Goal: Information Seeking & Learning: Learn about a topic

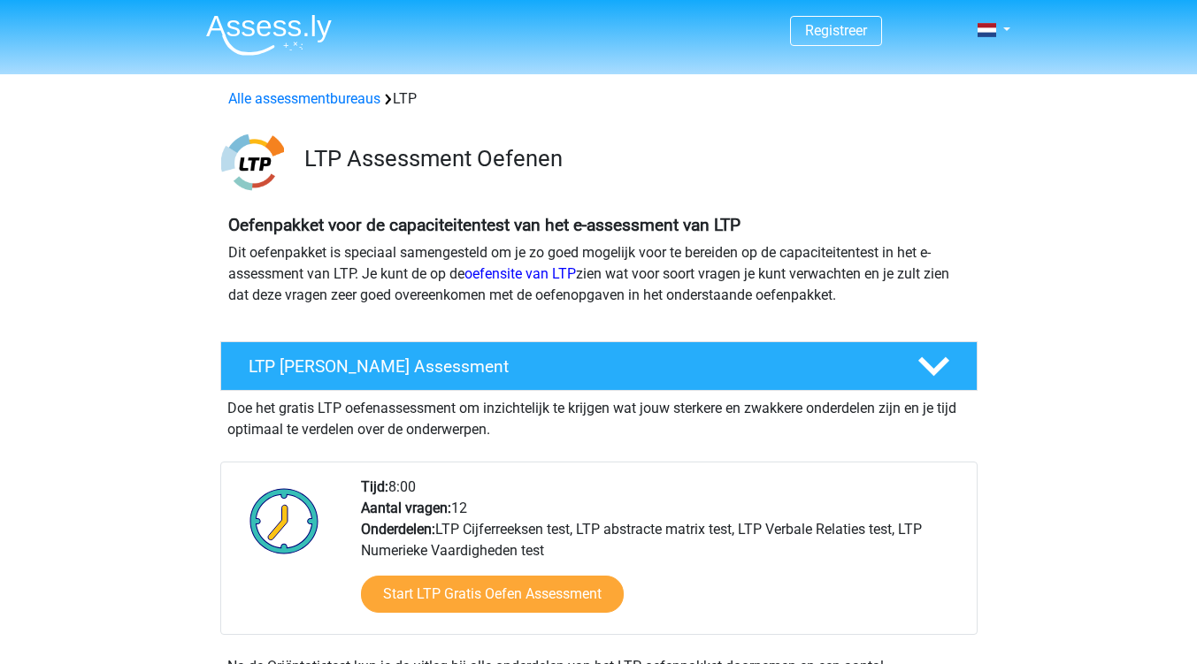
scroll to position [88, 0]
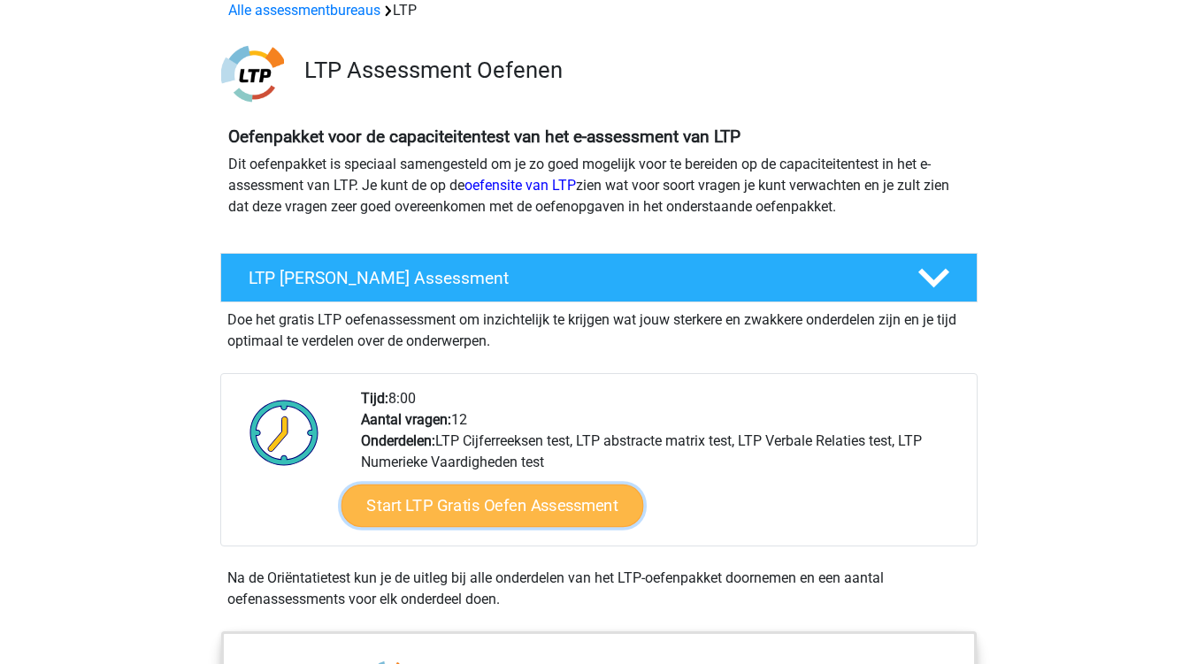
click at [557, 501] on link "Start LTP Gratis Oefen Assessment" at bounding box center [492, 506] width 303 height 42
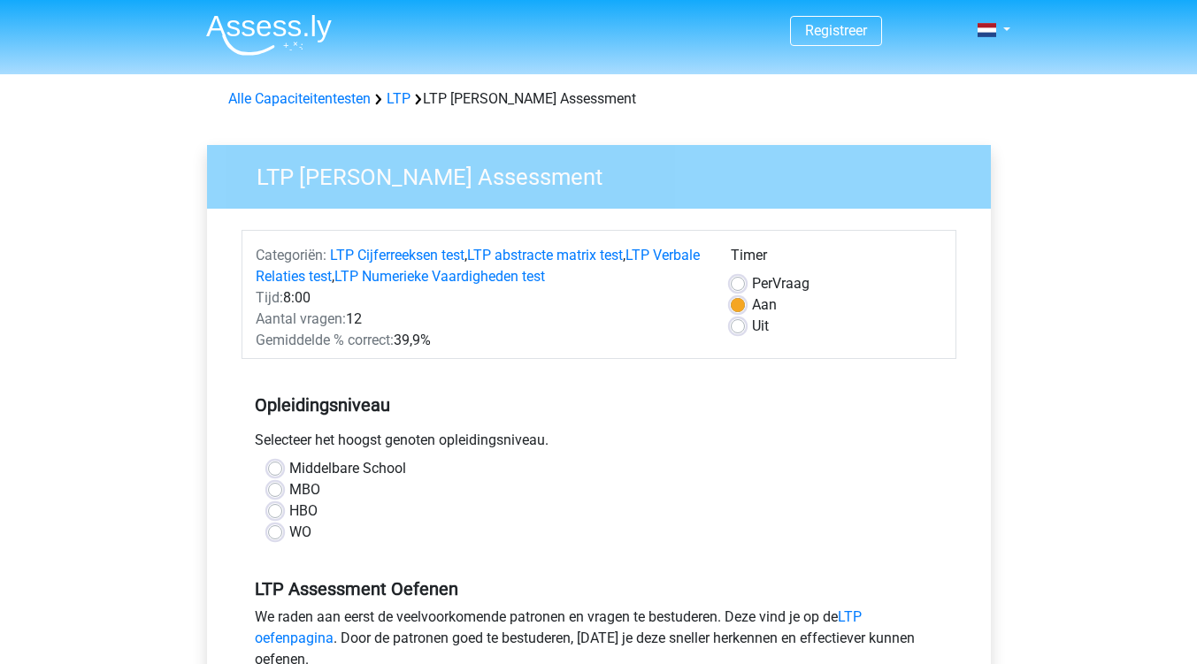
click at [289, 489] on label "MBO" at bounding box center [304, 489] width 31 height 21
click at [275, 489] on input "MBO" at bounding box center [275, 488] width 14 height 18
radio input "true"
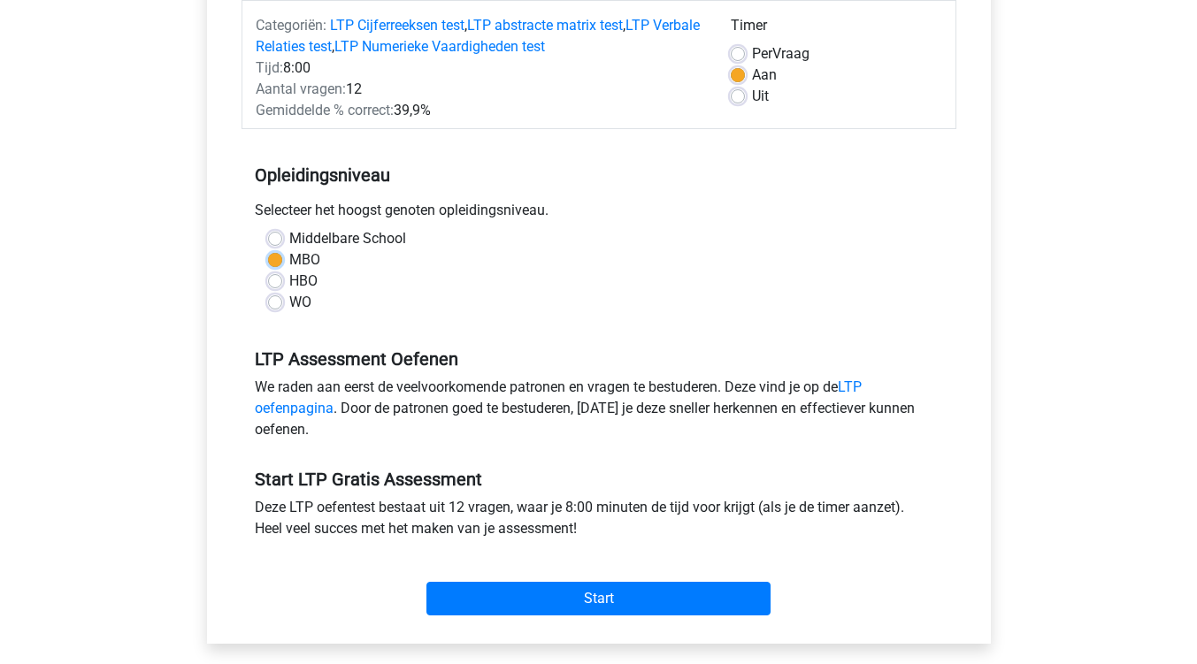
scroll to position [265, 0]
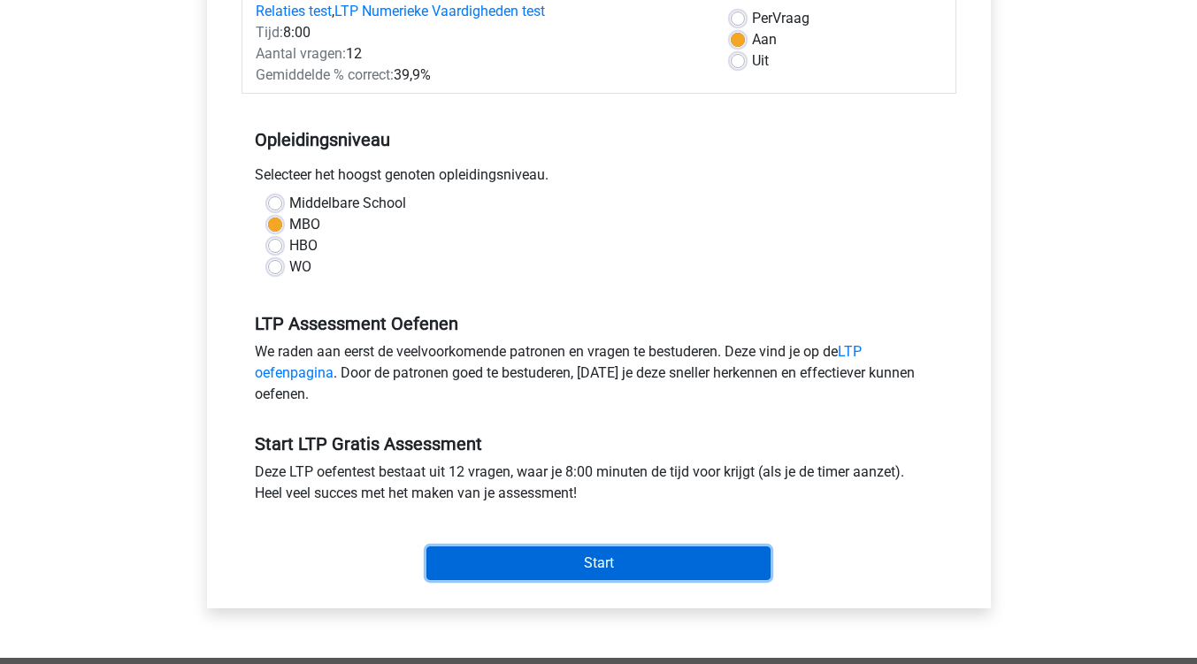
click at [603, 555] on input "Start" at bounding box center [598, 564] width 344 height 34
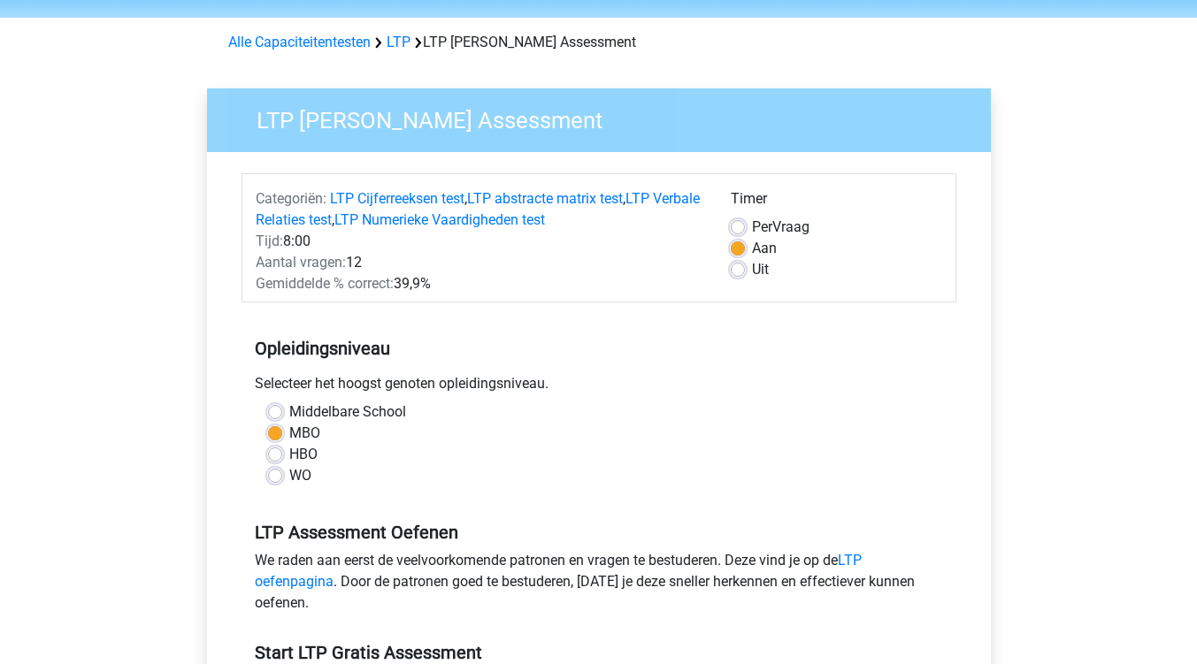
scroll to position [0, 0]
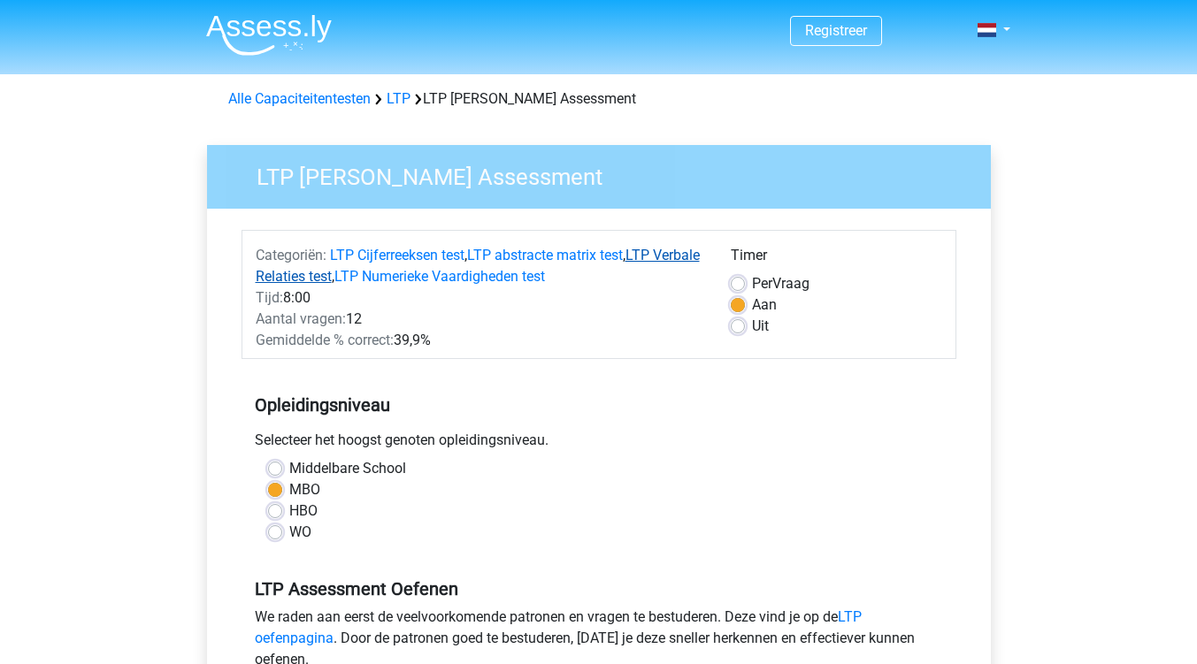
click at [350, 280] on link "LTP Verbale Relaties test" at bounding box center [478, 266] width 444 height 38
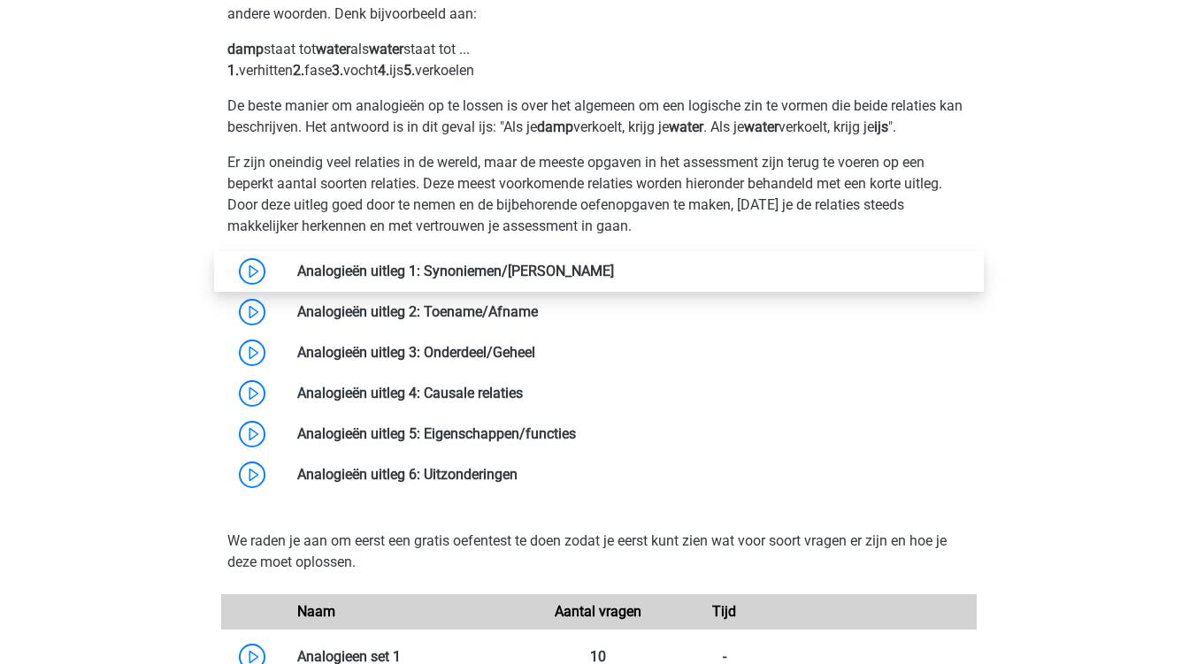
scroll to position [1405, 0]
click at [614, 272] on link at bounding box center [614, 271] width 0 height 17
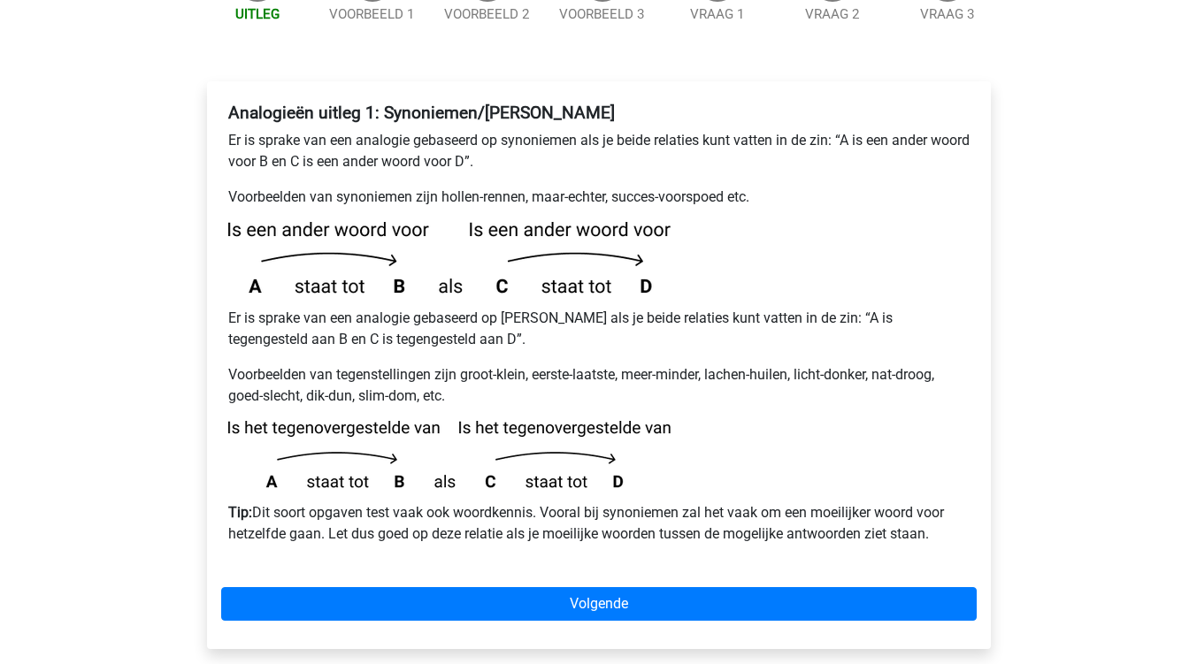
scroll to position [354, 0]
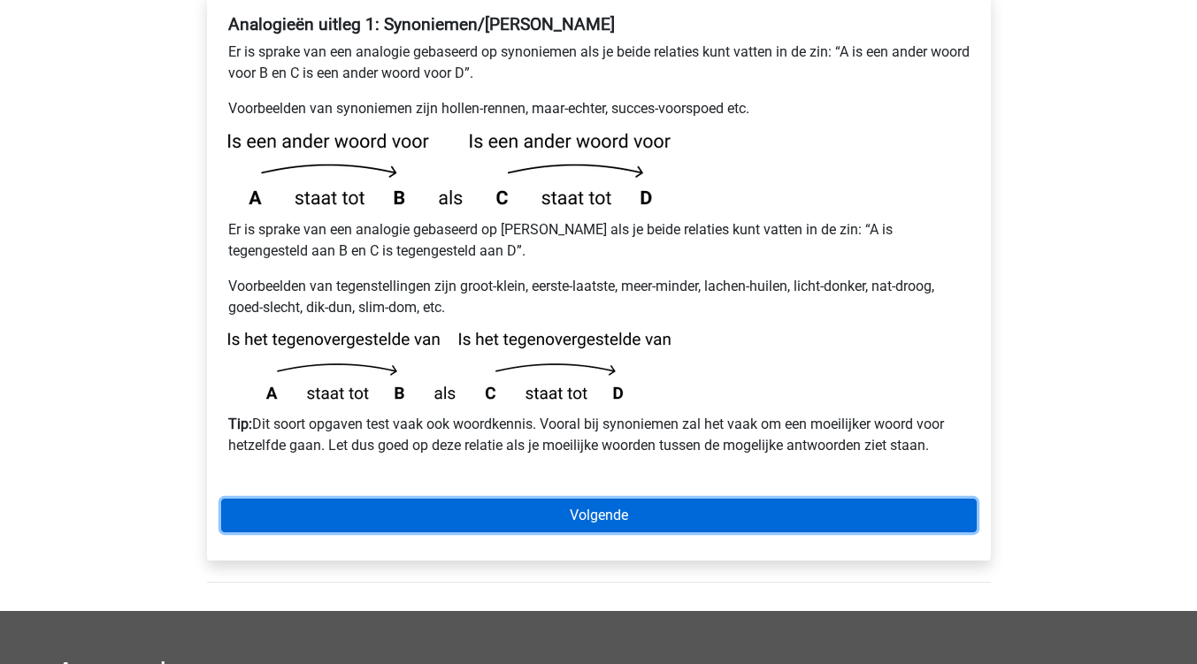
click at [591, 499] on link "Volgende" at bounding box center [598, 516] width 755 height 34
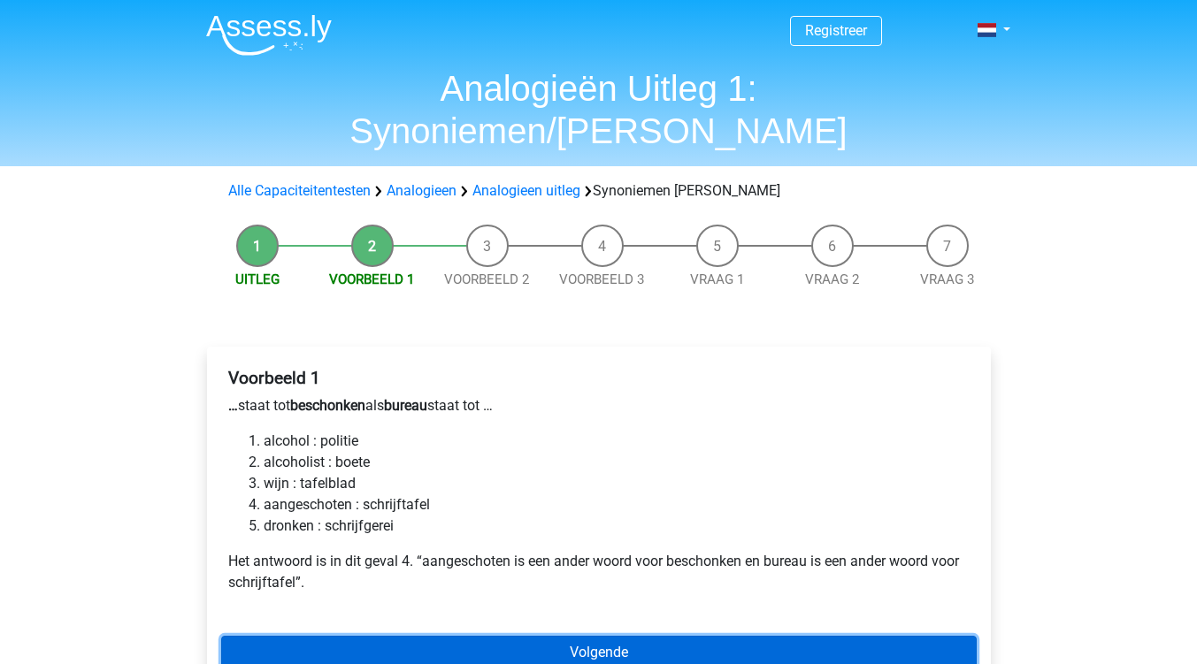
click at [602, 636] on link "Volgende" at bounding box center [598, 653] width 755 height 34
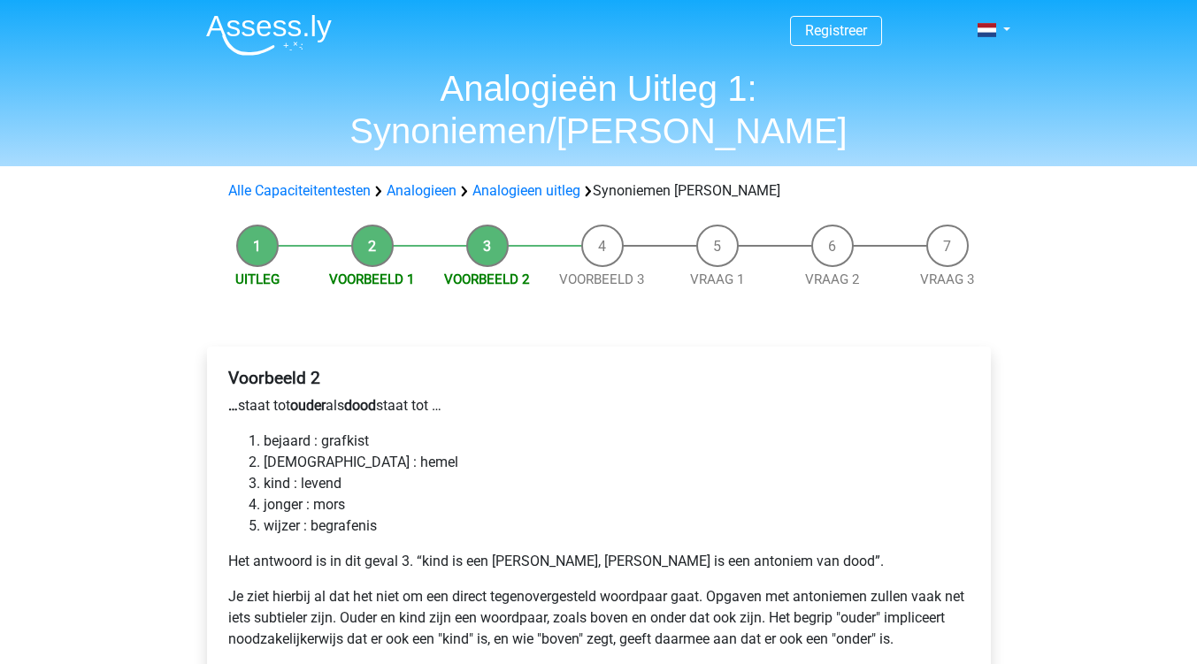
scroll to position [88, 0]
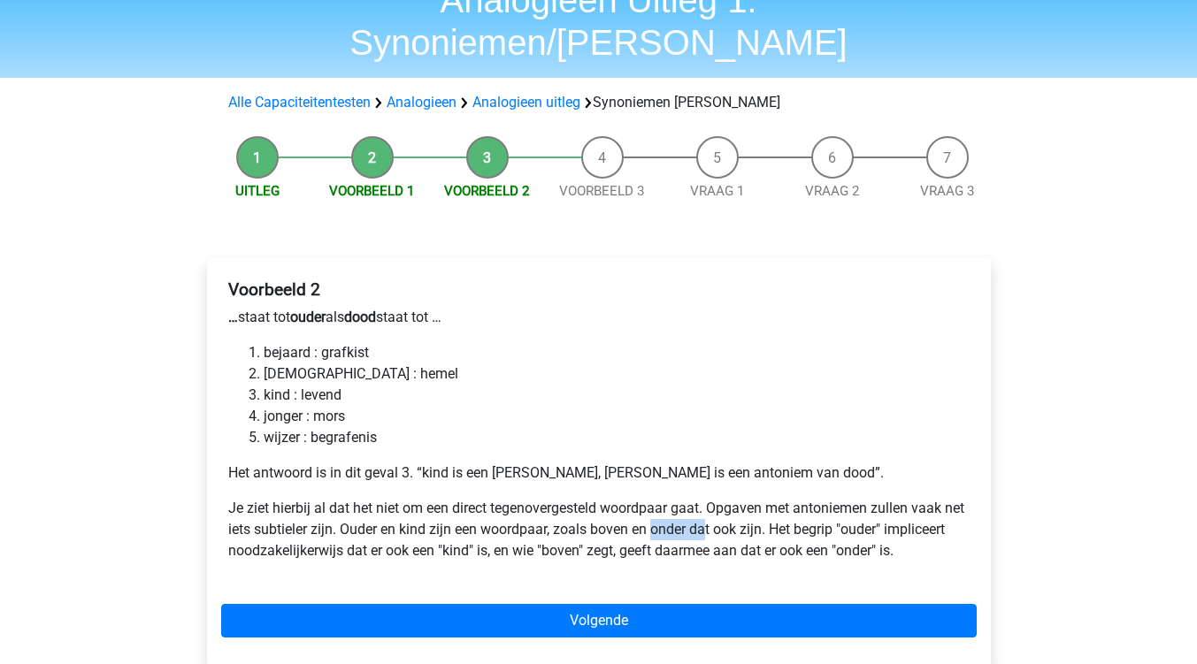
drag, startPoint x: 678, startPoint y: 487, endPoint x: 731, endPoint y: 485, distance: 53.1
click at [731, 498] on p "Je ziet hierbij al dat het niet om een direct tegenovergesteld woordpaar gaat. …" at bounding box center [598, 530] width 741 height 64
drag, startPoint x: 818, startPoint y: 490, endPoint x: 866, endPoint y: 494, distance: 47.9
click at [821, 498] on p "Je ziet hierbij al dat het niet om een direct tegenovergesteld woordpaar gaat. …" at bounding box center [598, 530] width 741 height 64
click at [844, 513] on p "Je ziet hierbij al dat het niet om een direct tegenovergesteld woordpaar gaat. …" at bounding box center [598, 530] width 741 height 64
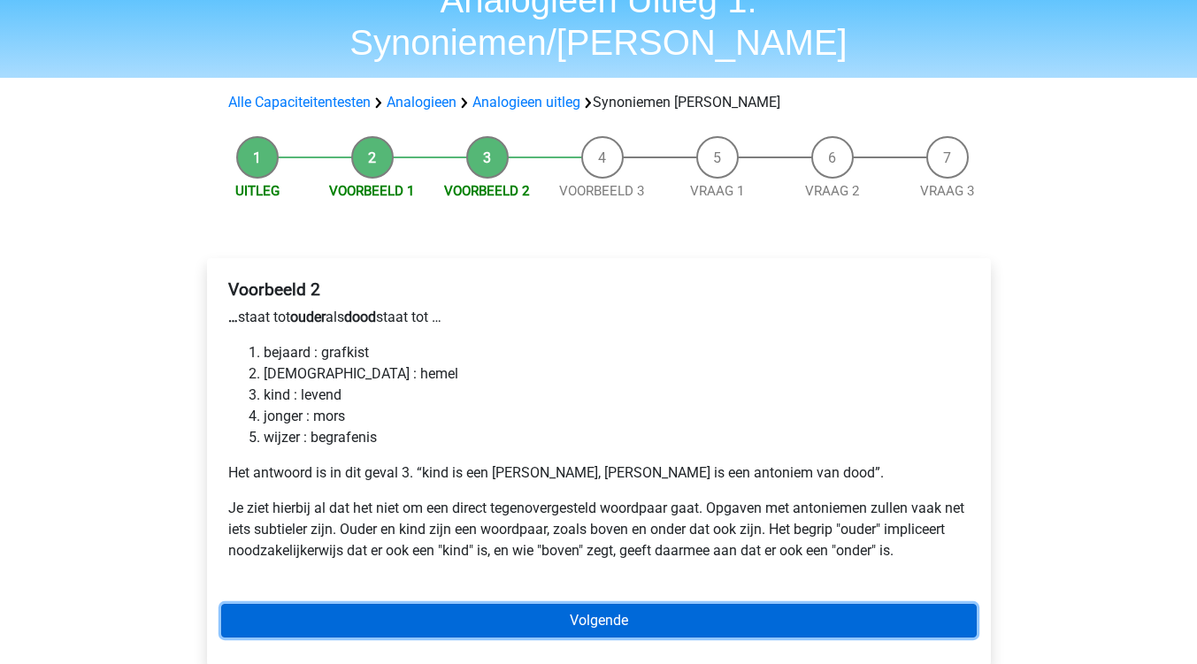
click at [656, 604] on link "Volgende" at bounding box center [598, 621] width 755 height 34
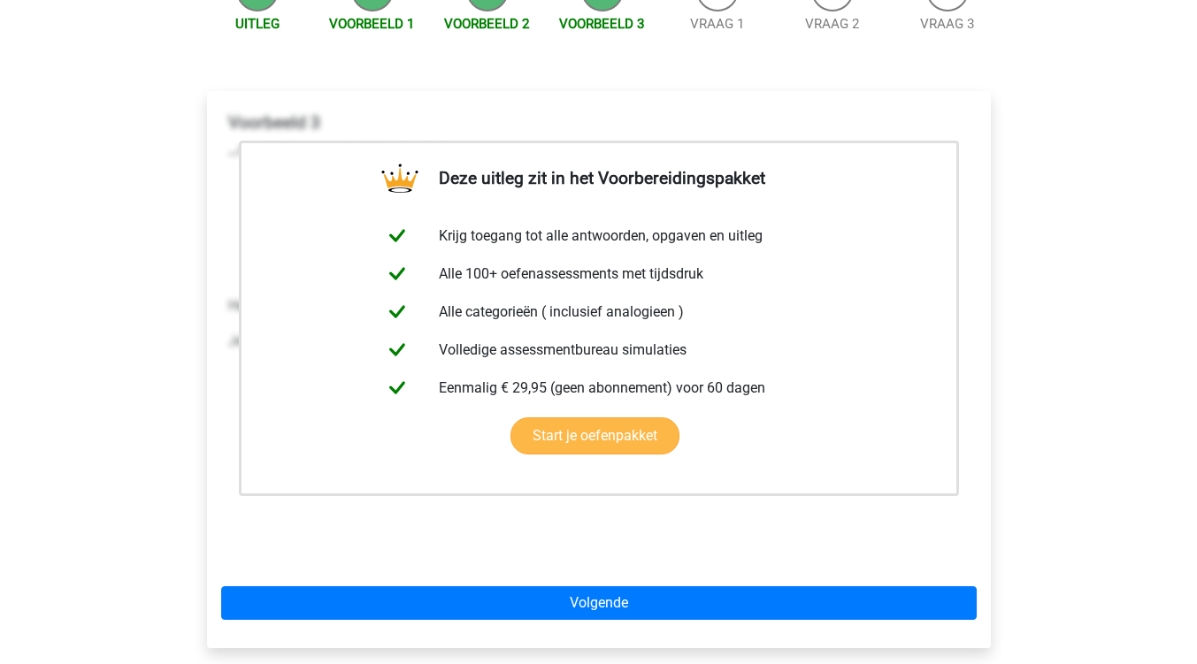
scroll to position [265, 0]
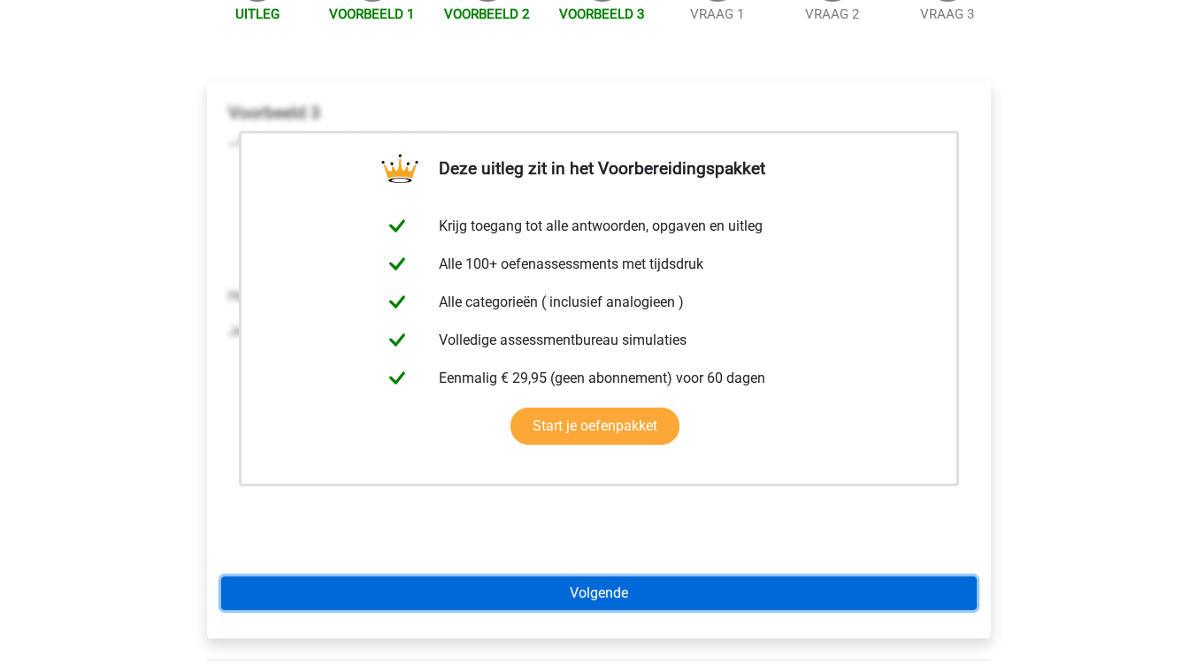
click at [672, 577] on link "Volgende" at bounding box center [598, 594] width 755 height 34
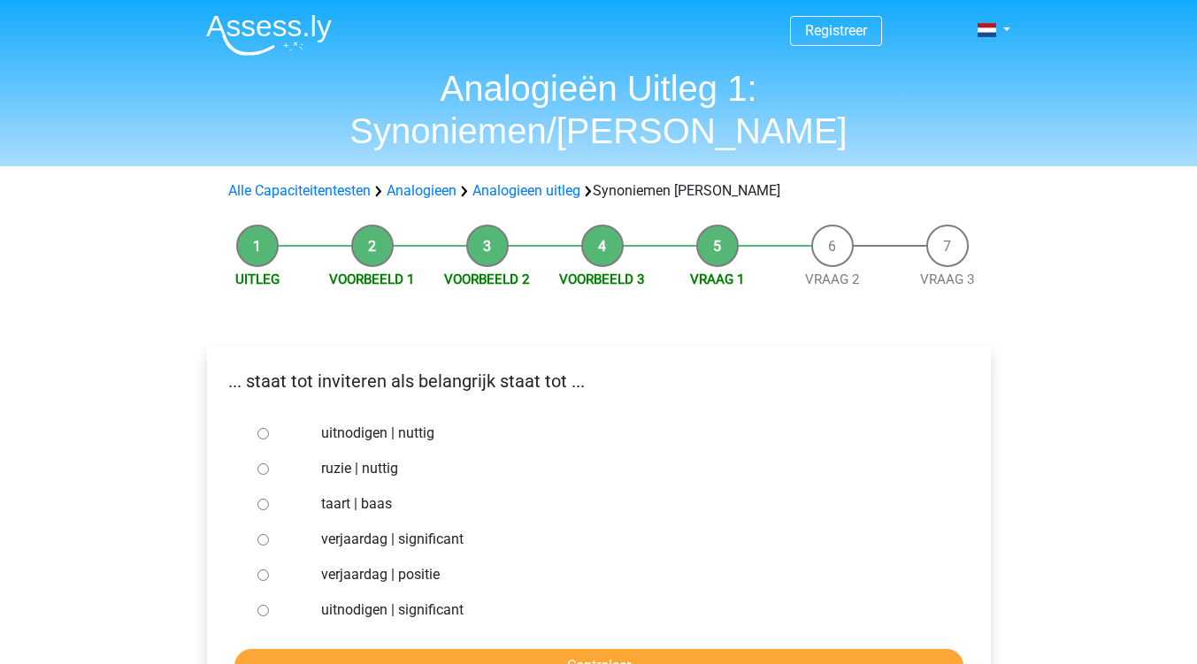
scroll to position [88, 0]
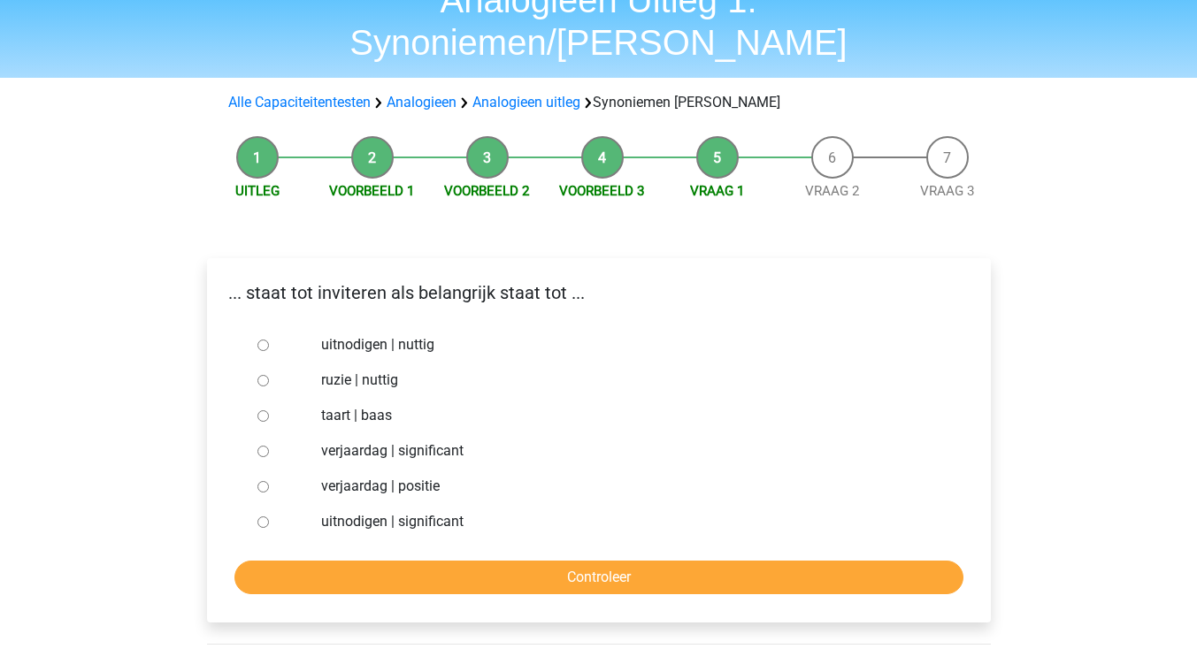
click at [264, 517] on input "uitnodigen | significant" at bounding box center [262, 522] width 11 height 11
radio input "true"
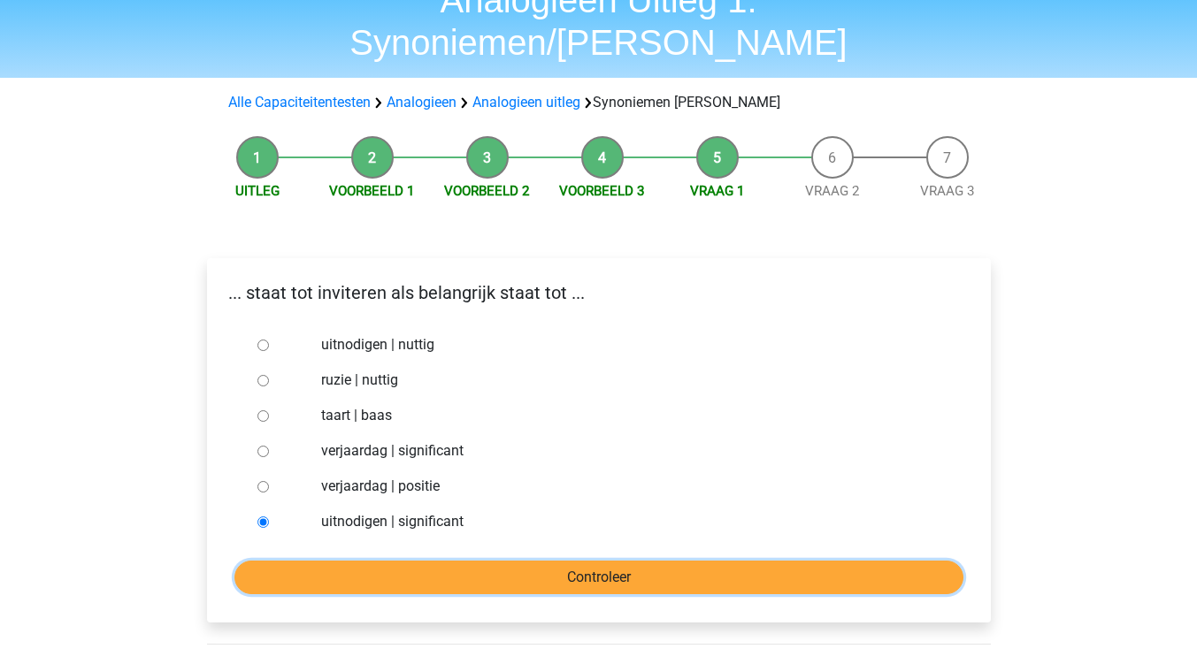
click at [580, 561] on input "Controleer" at bounding box center [598, 578] width 729 height 34
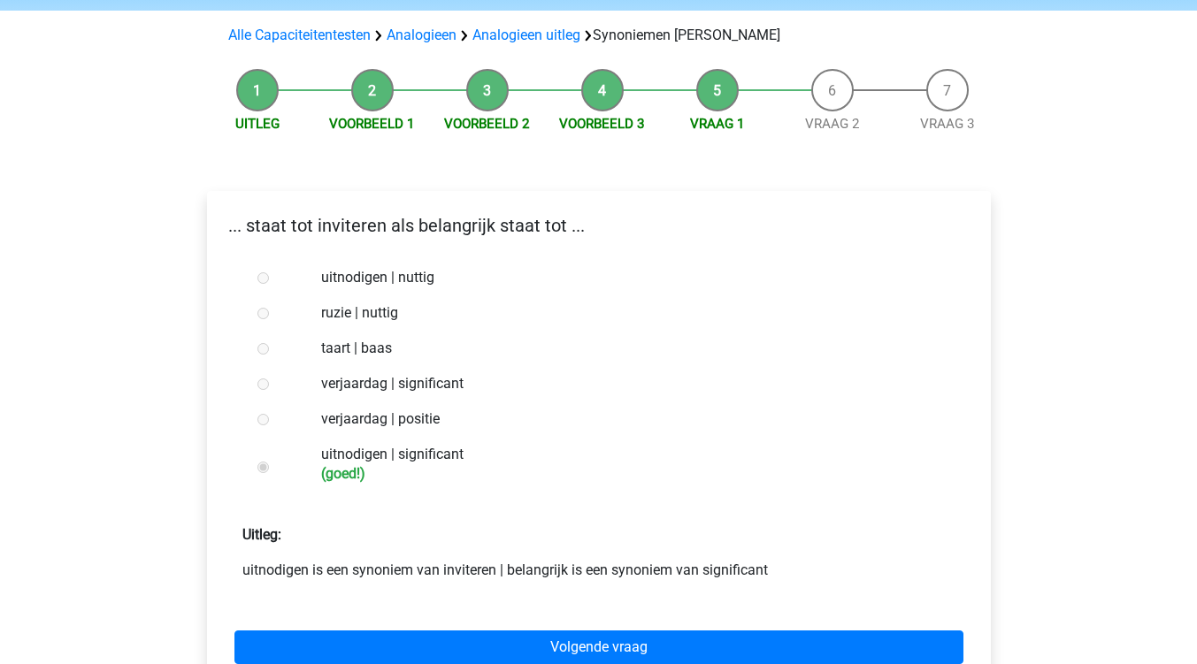
scroll to position [177, 0]
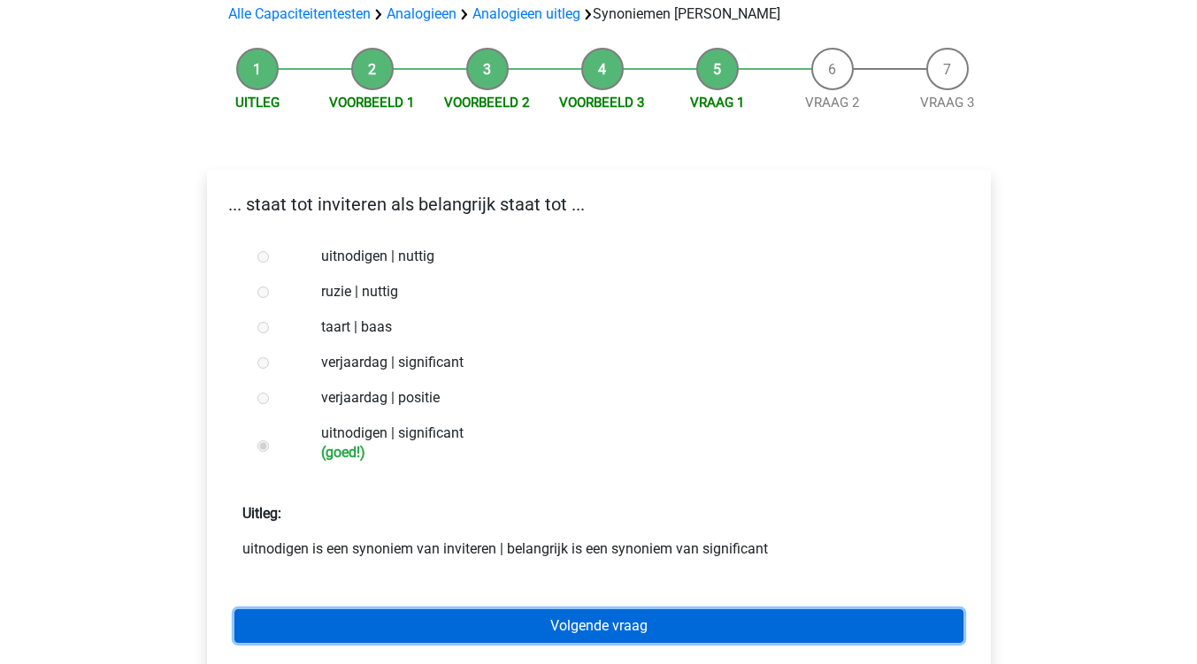
click at [615, 609] on link "Volgende vraag" at bounding box center [598, 626] width 729 height 34
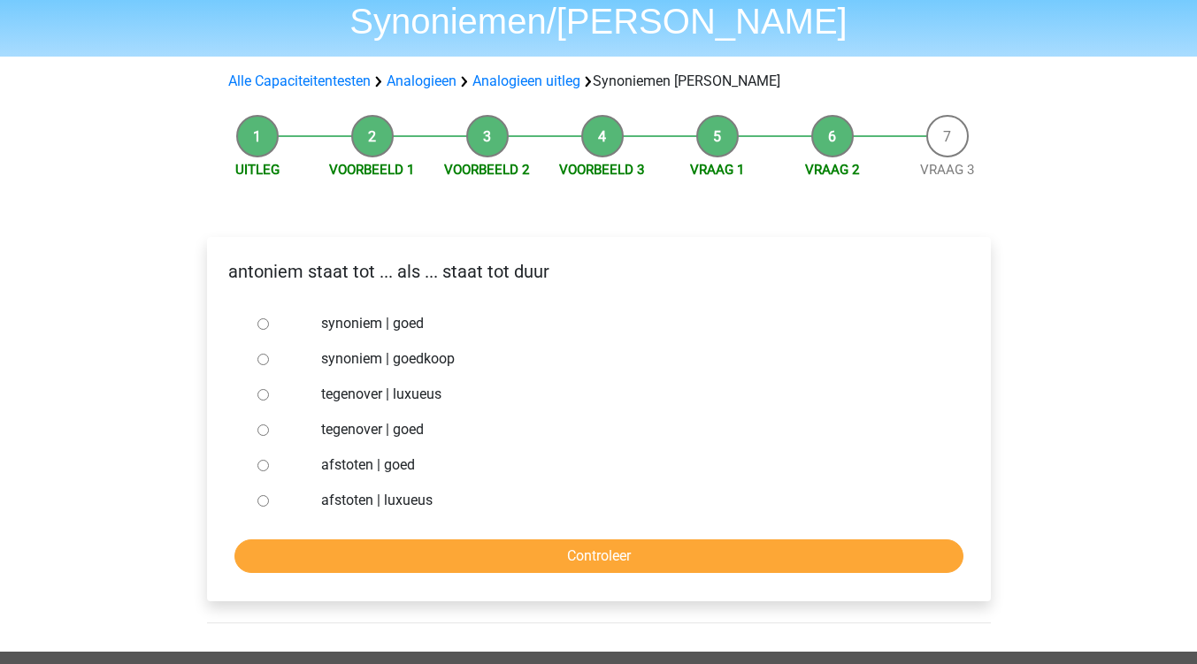
scroll to position [88, 0]
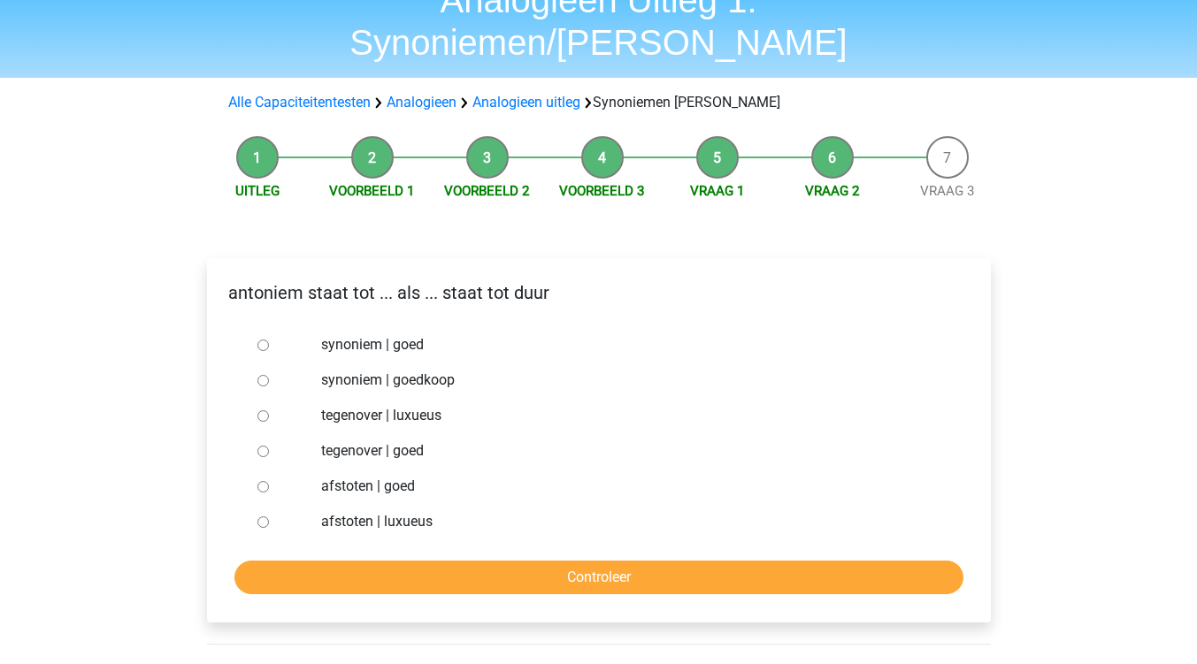
click at [258, 375] on input "synoniem | goedkoop" at bounding box center [262, 380] width 11 height 11
radio input "true"
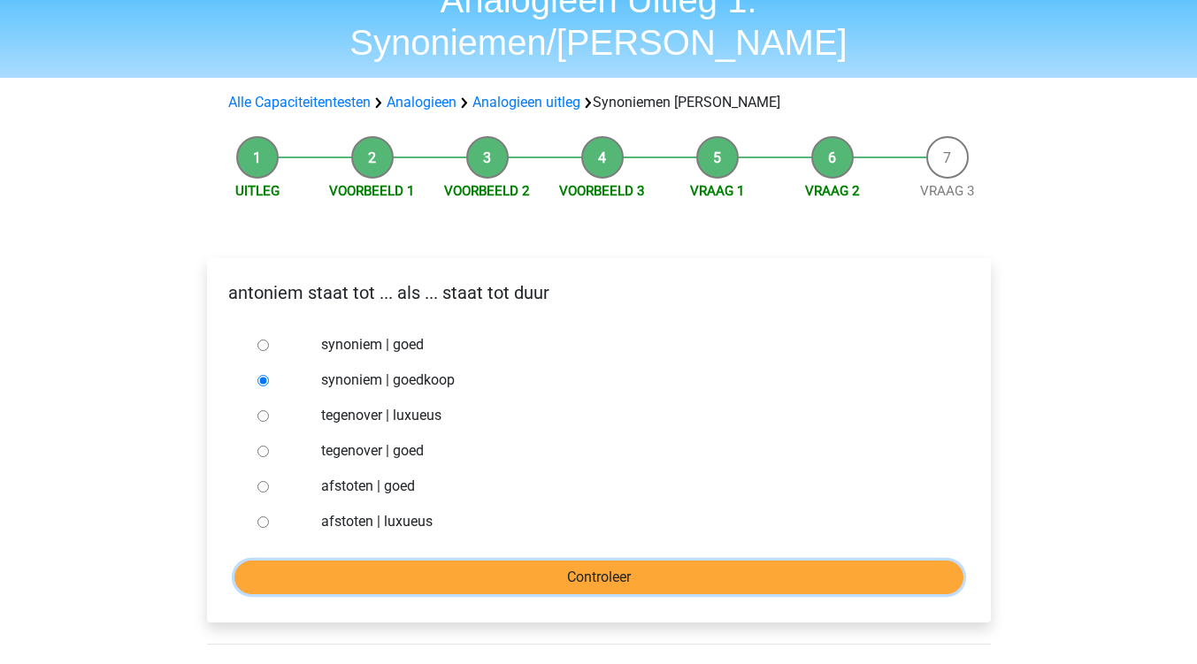
click at [599, 561] on input "Controleer" at bounding box center [598, 578] width 729 height 34
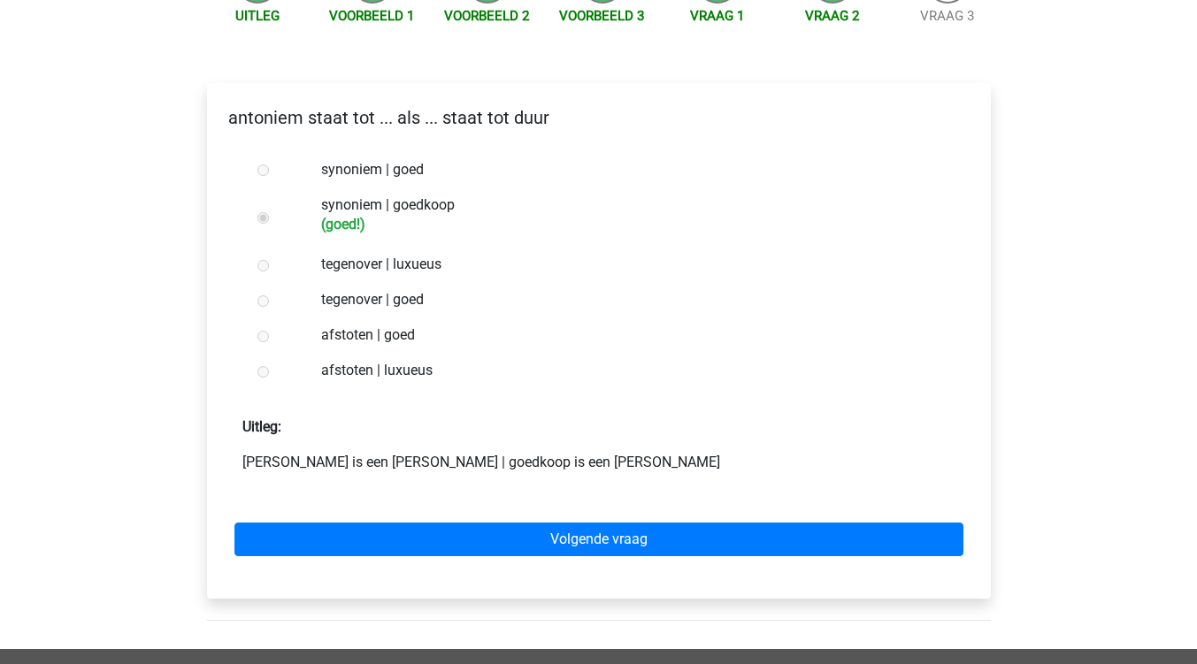
scroll to position [265, 0]
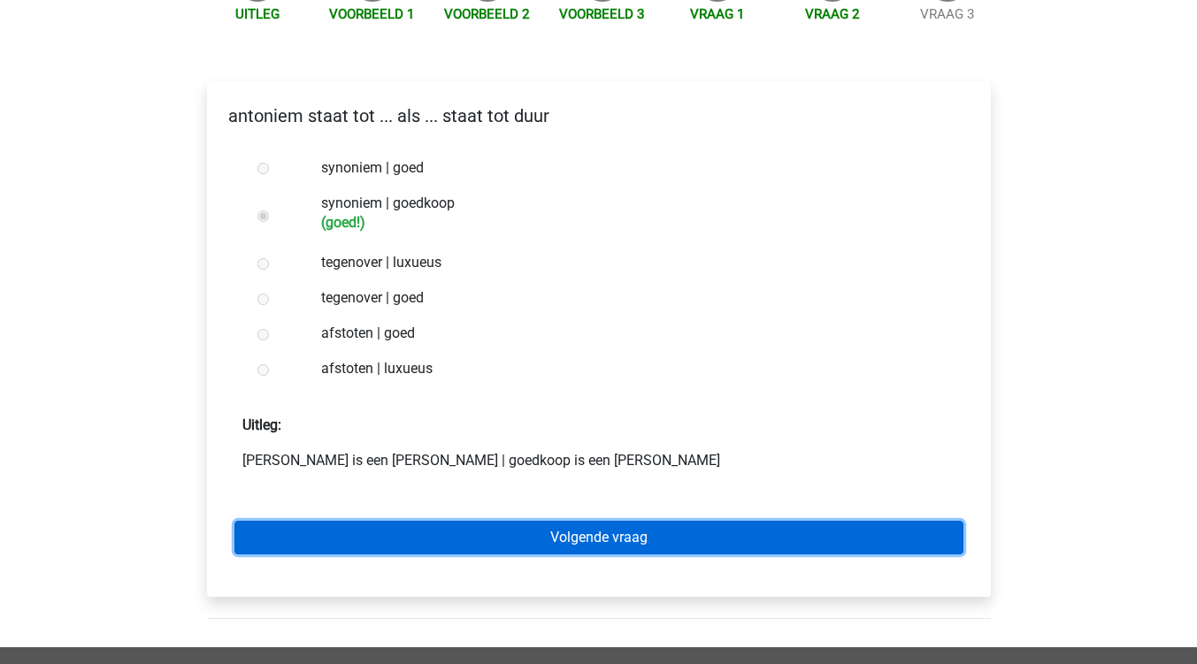
click at [624, 521] on link "Volgende vraag" at bounding box center [598, 538] width 729 height 34
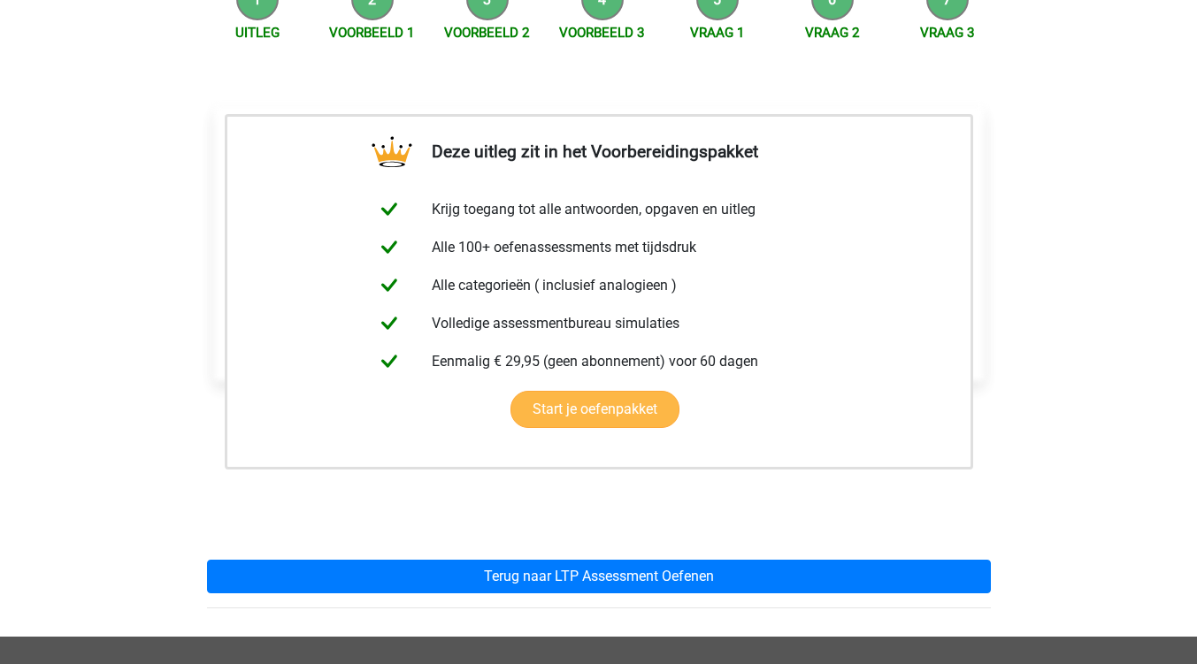
scroll to position [265, 0]
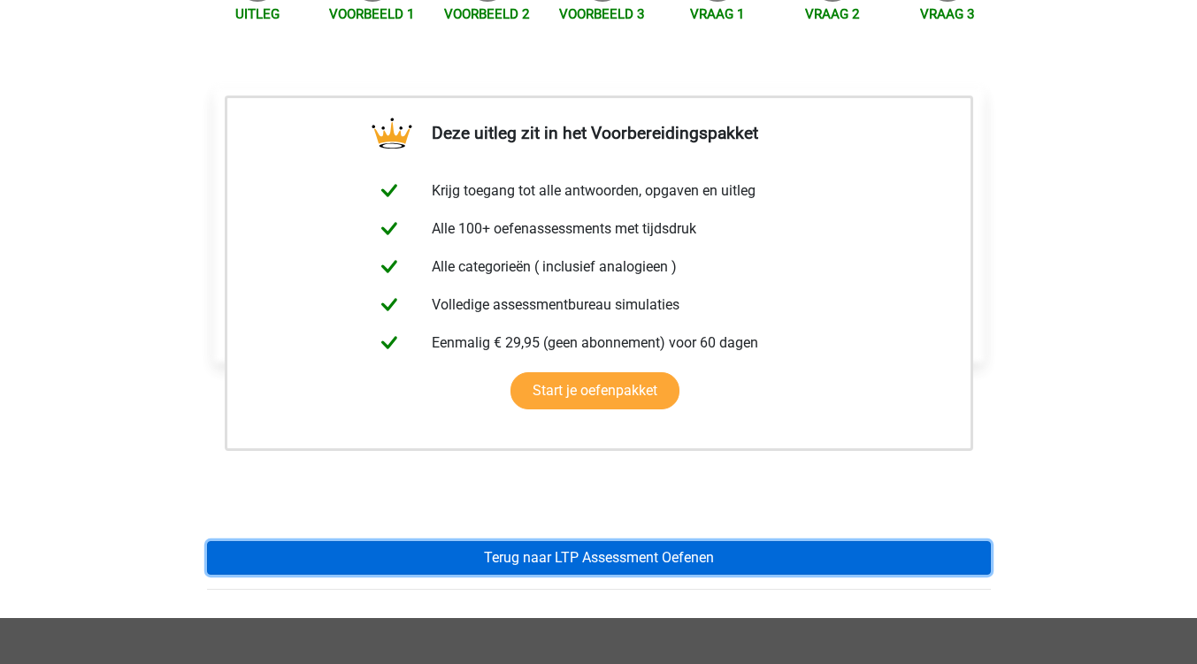
click at [628, 541] on link "Terug naar LTP Assessment Oefenen" at bounding box center [599, 558] width 784 height 34
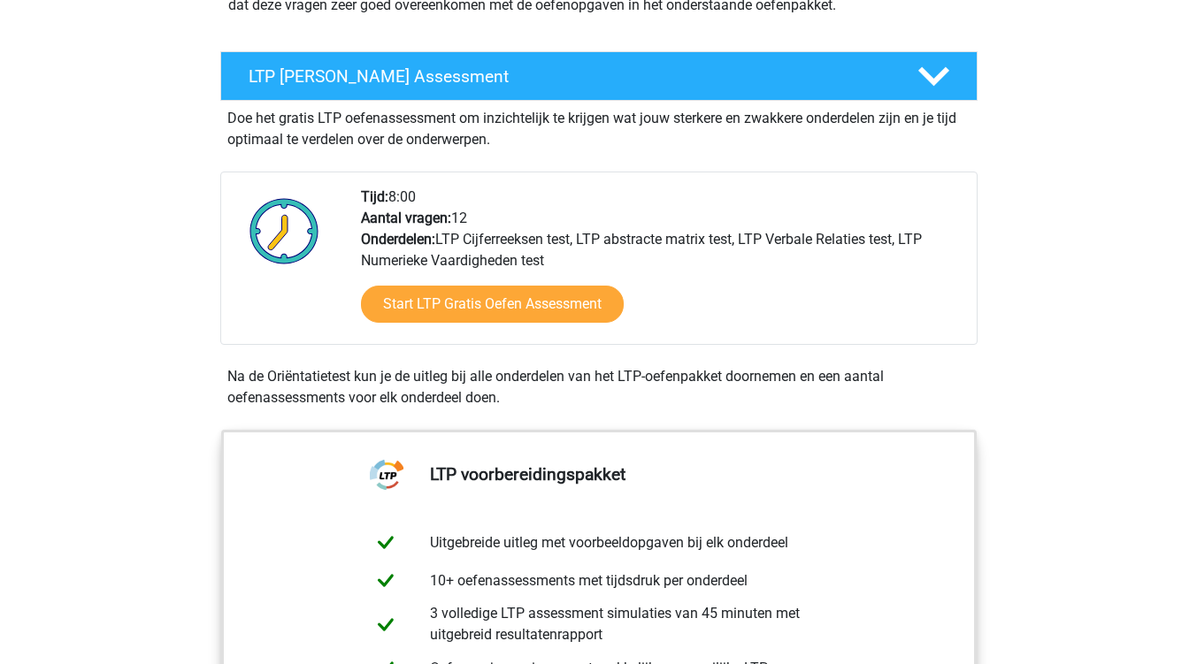
scroll to position [265, 0]
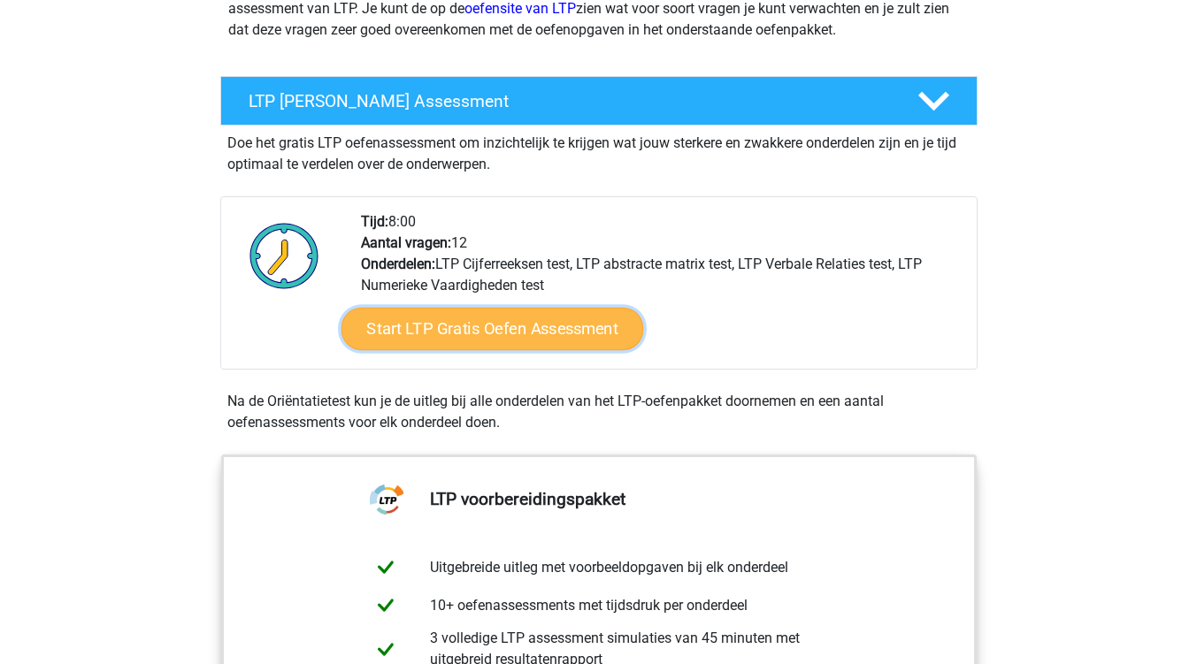
click at [469, 339] on link "Start LTP Gratis Oefen Assessment" at bounding box center [492, 329] width 303 height 42
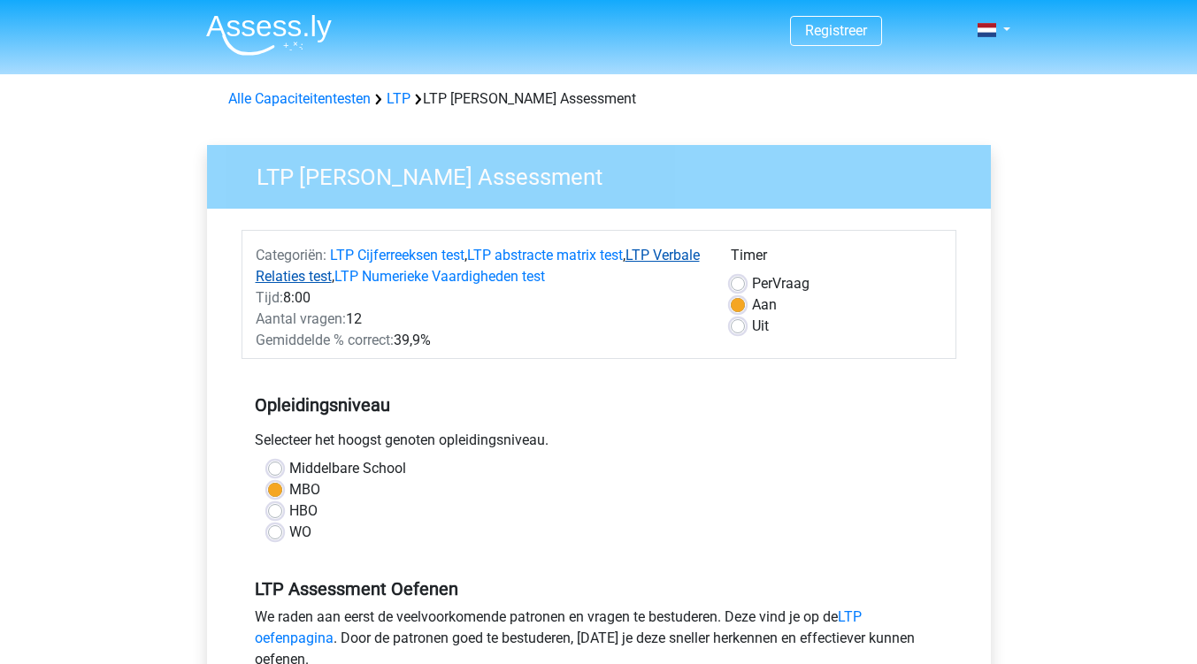
click at [348, 279] on link "LTP Verbale Relaties test" at bounding box center [478, 266] width 444 height 38
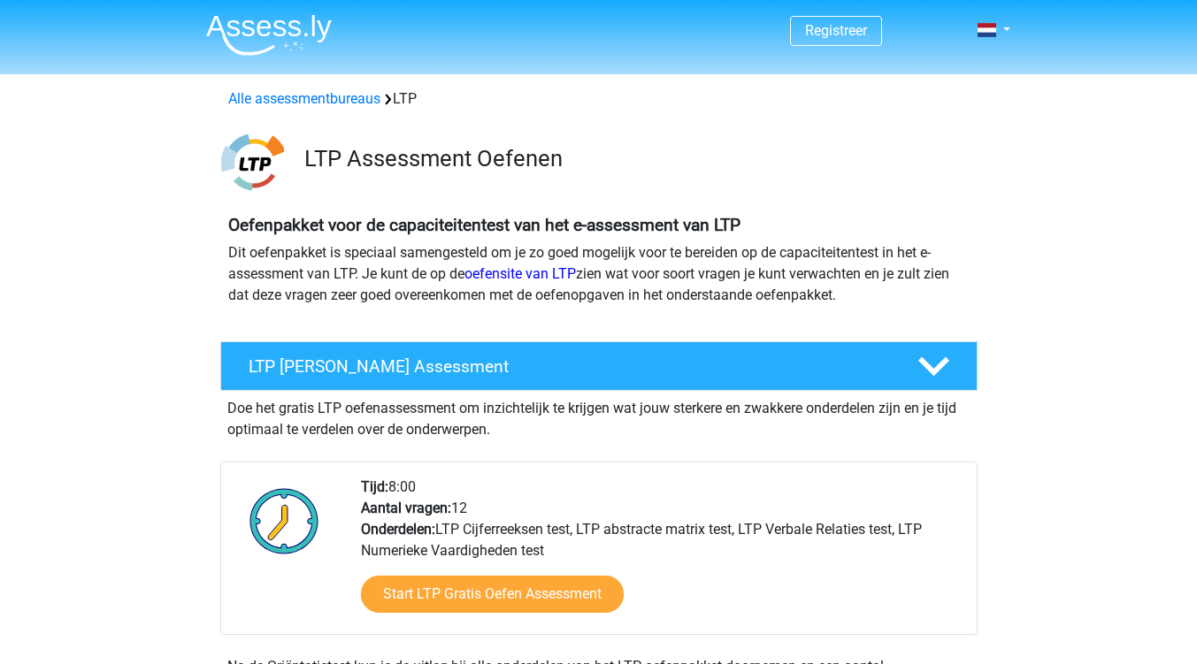
scroll to position [1316, 0]
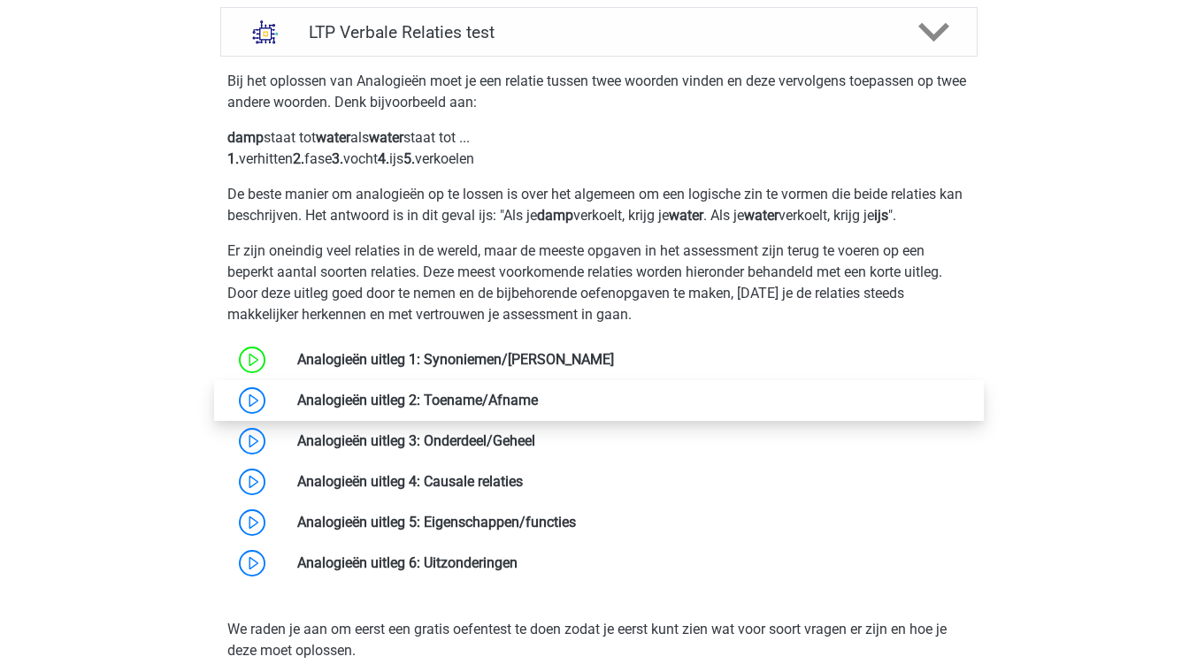
click at [538, 408] on link at bounding box center [538, 400] width 0 height 17
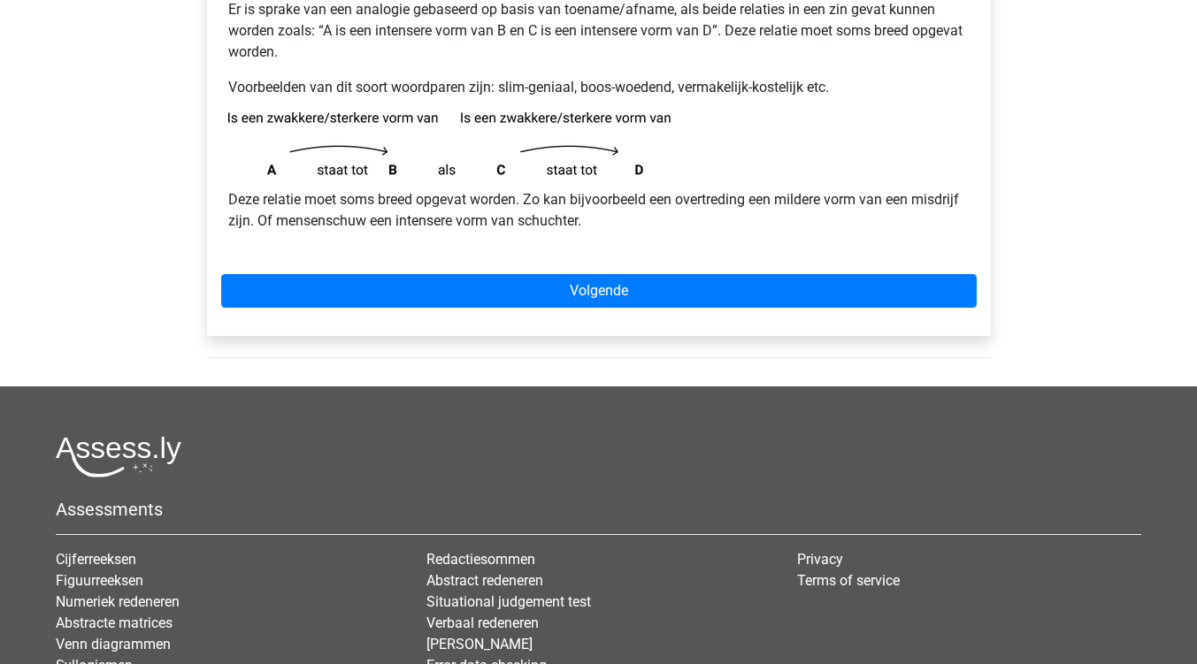
scroll to position [265, 0]
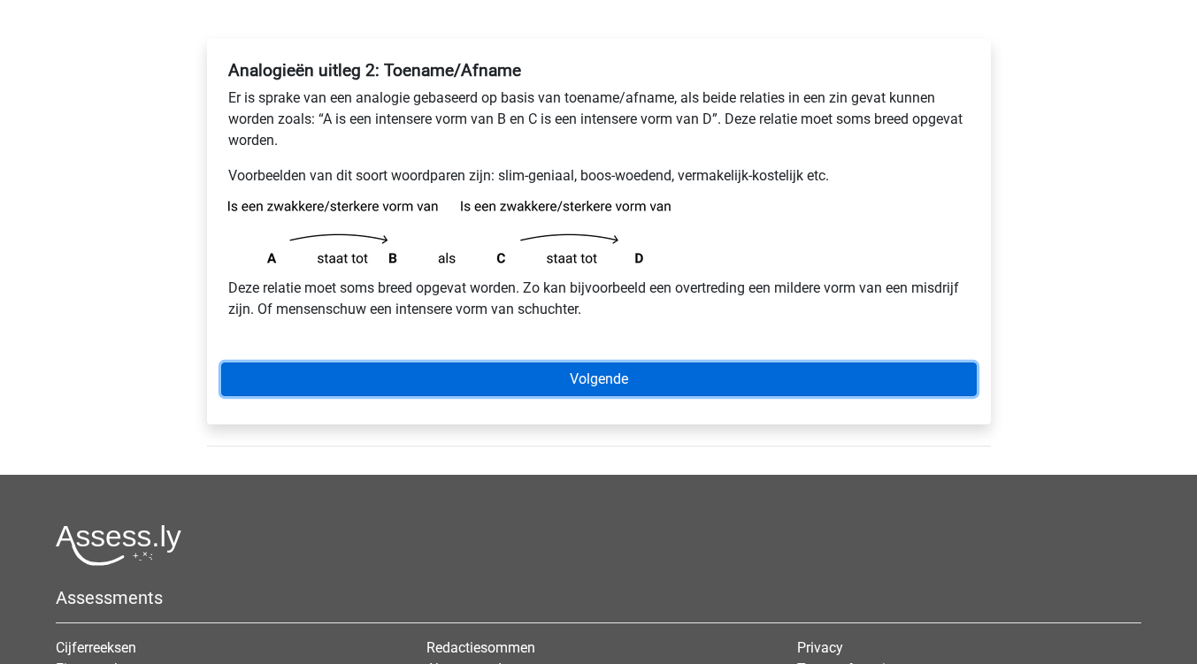
click at [566, 386] on link "Volgende" at bounding box center [598, 380] width 755 height 34
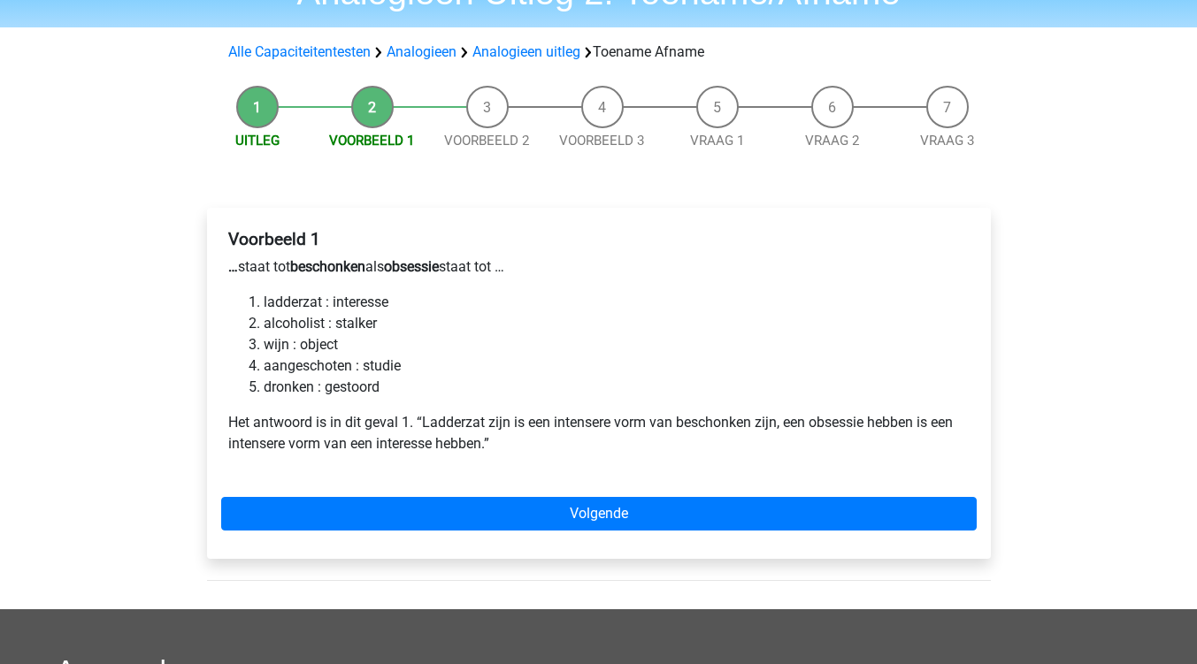
scroll to position [177, 0]
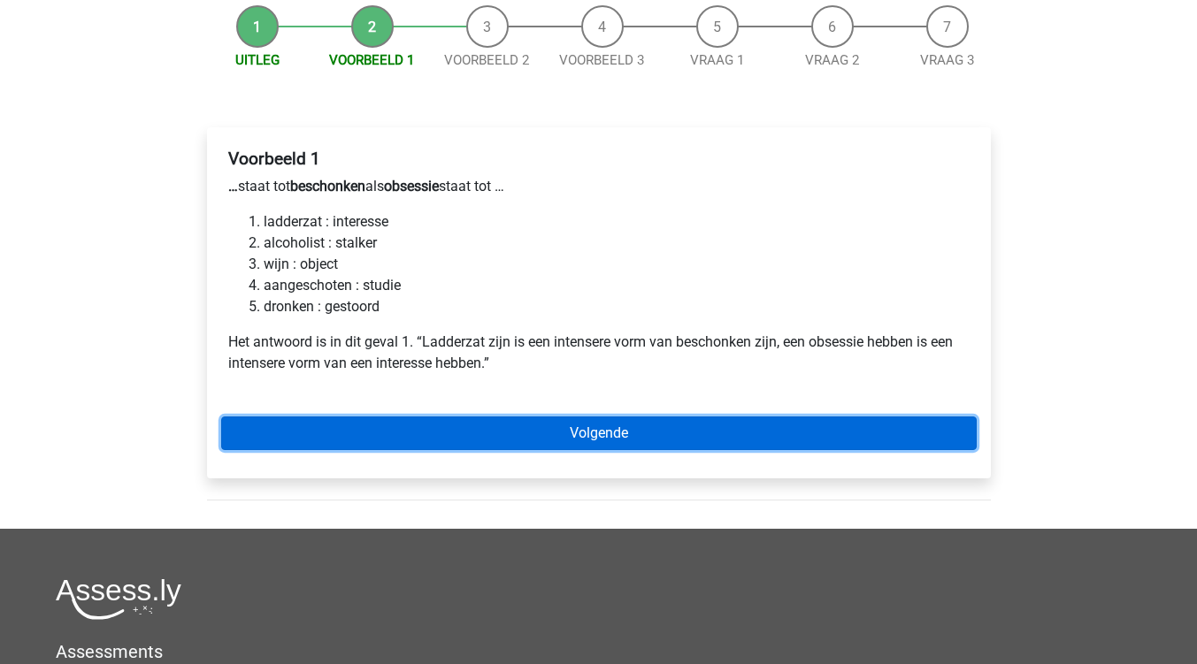
click at [576, 435] on link "Volgende" at bounding box center [598, 434] width 755 height 34
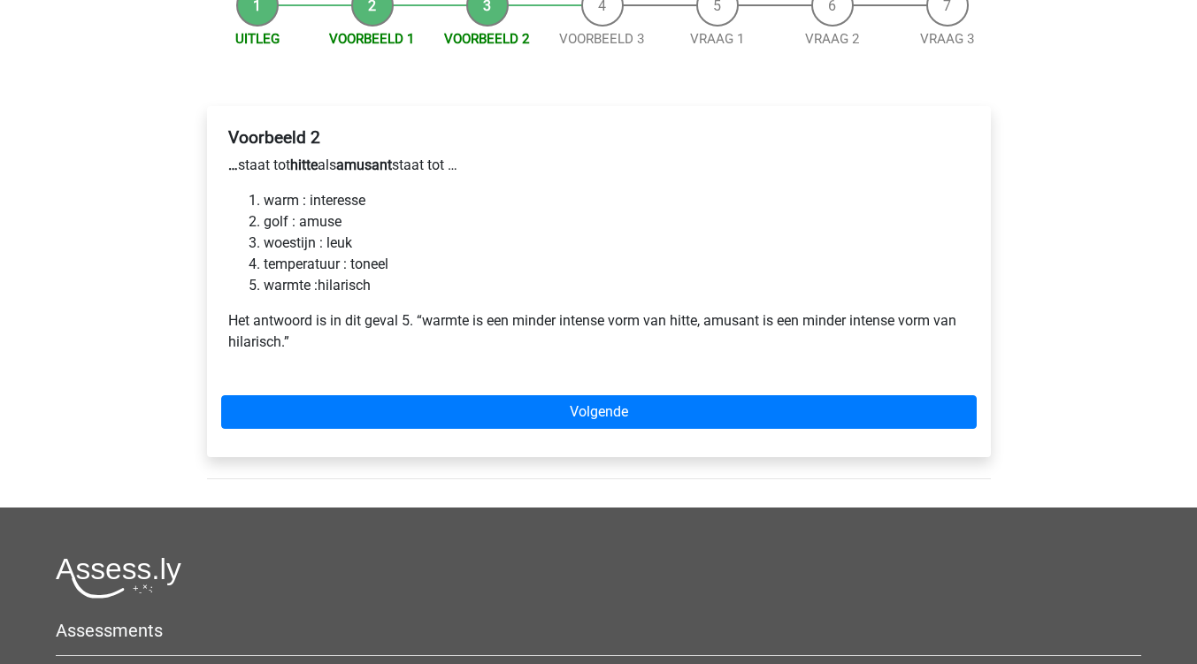
scroll to position [177, 0]
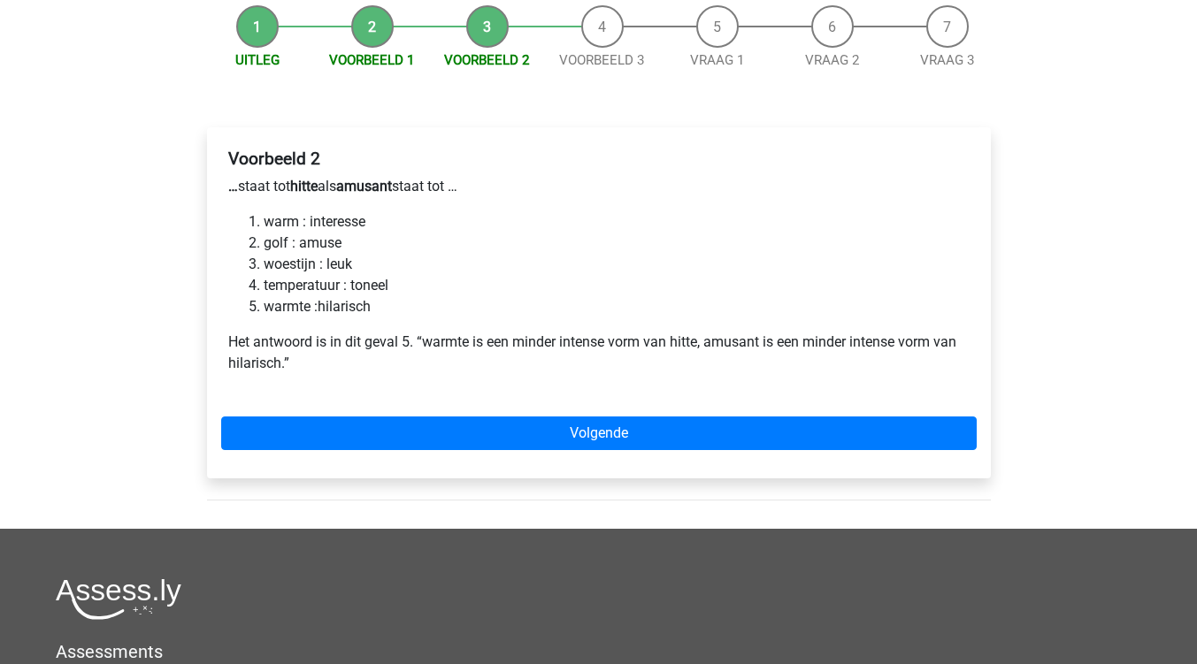
click at [264, 34] on li "Uitleg" at bounding box center [257, 37] width 115 height 65
click at [366, 25] on li "Voorbeeld 1" at bounding box center [372, 37] width 115 height 65
click at [376, 63] on link "Voorbeeld 1" at bounding box center [372, 60] width 86 height 16
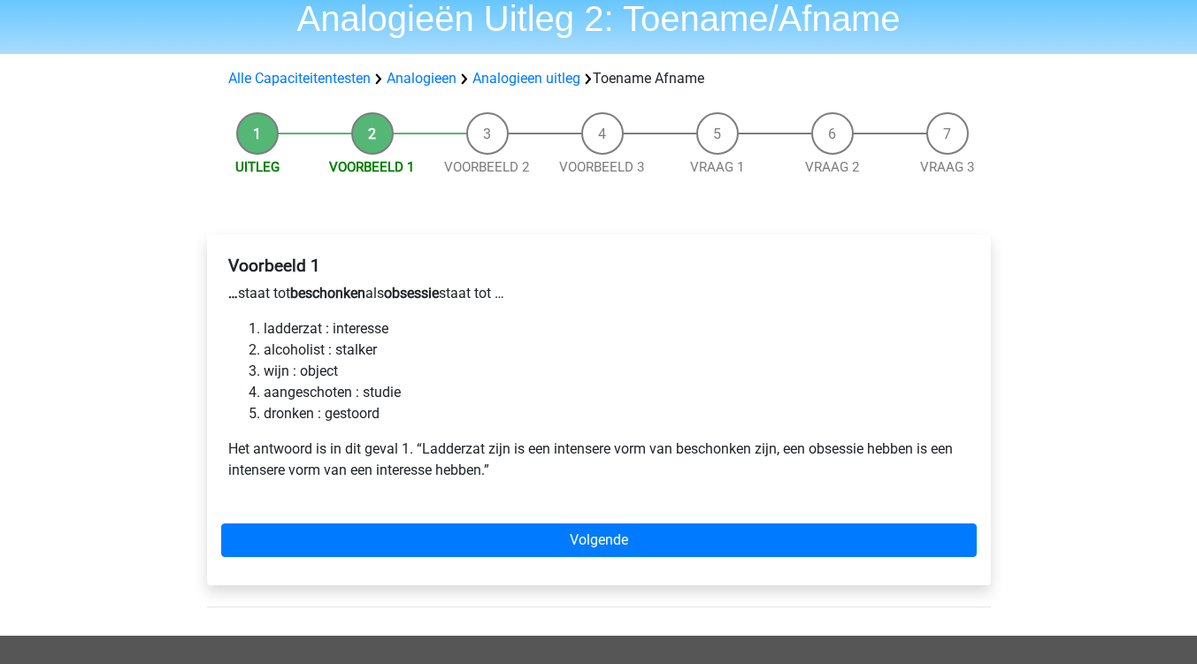
scroll to position [88, 0]
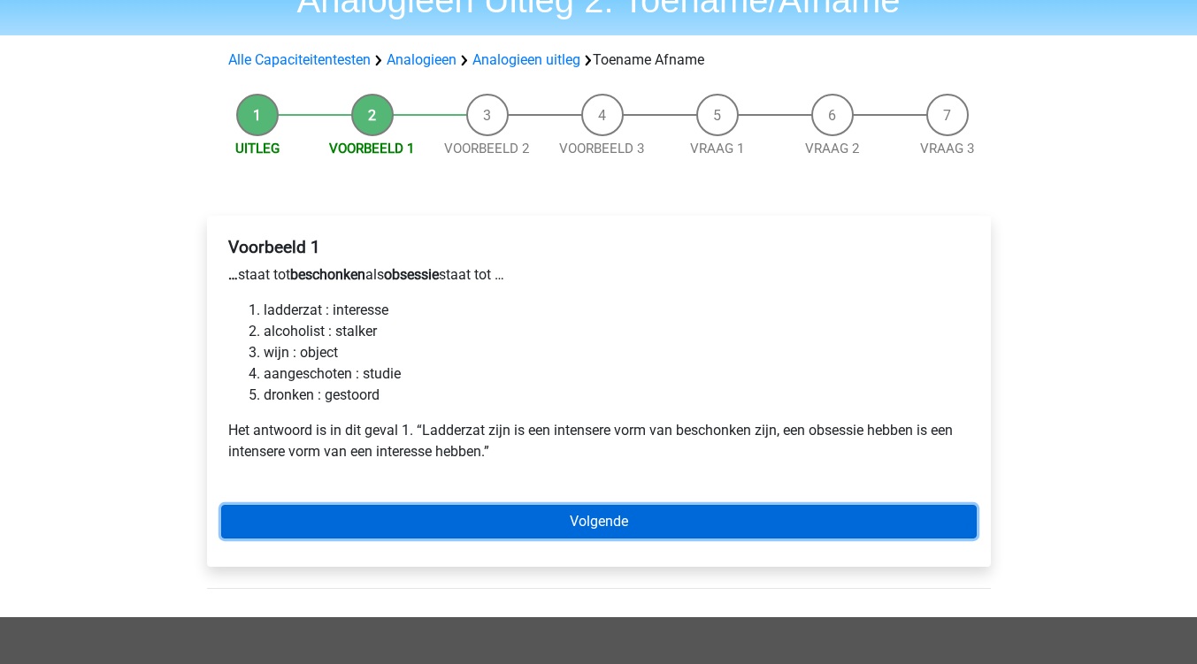
click at [613, 523] on link "Volgende" at bounding box center [598, 522] width 755 height 34
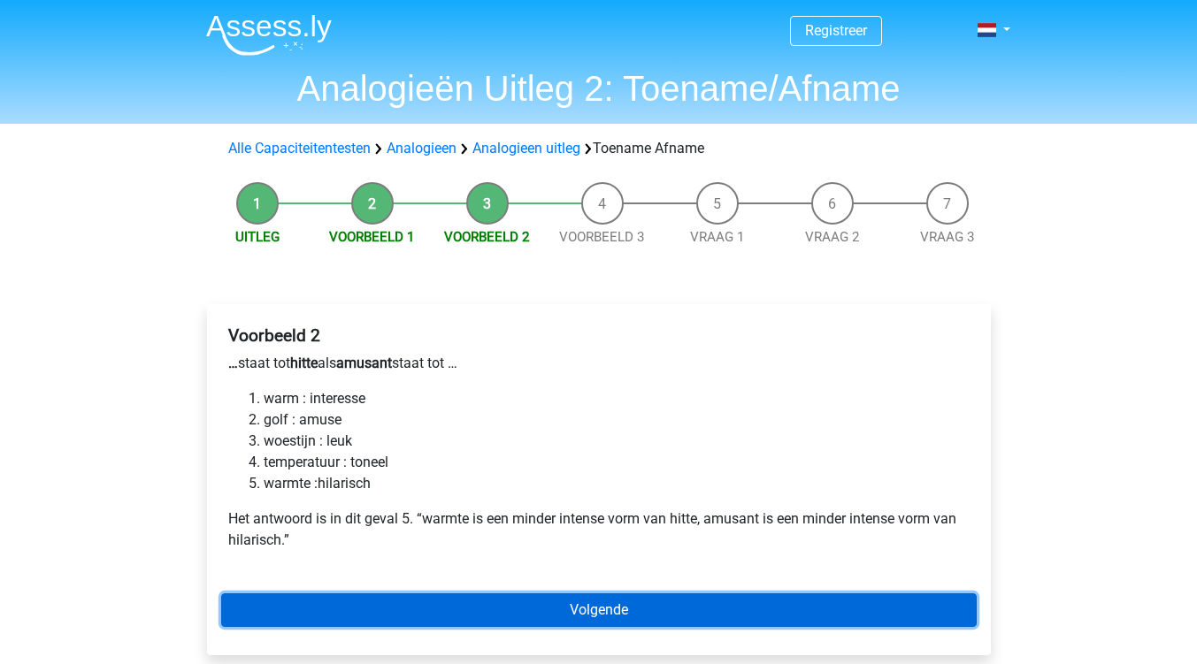
click at [601, 616] on link "Volgende" at bounding box center [598, 611] width 755 height 34
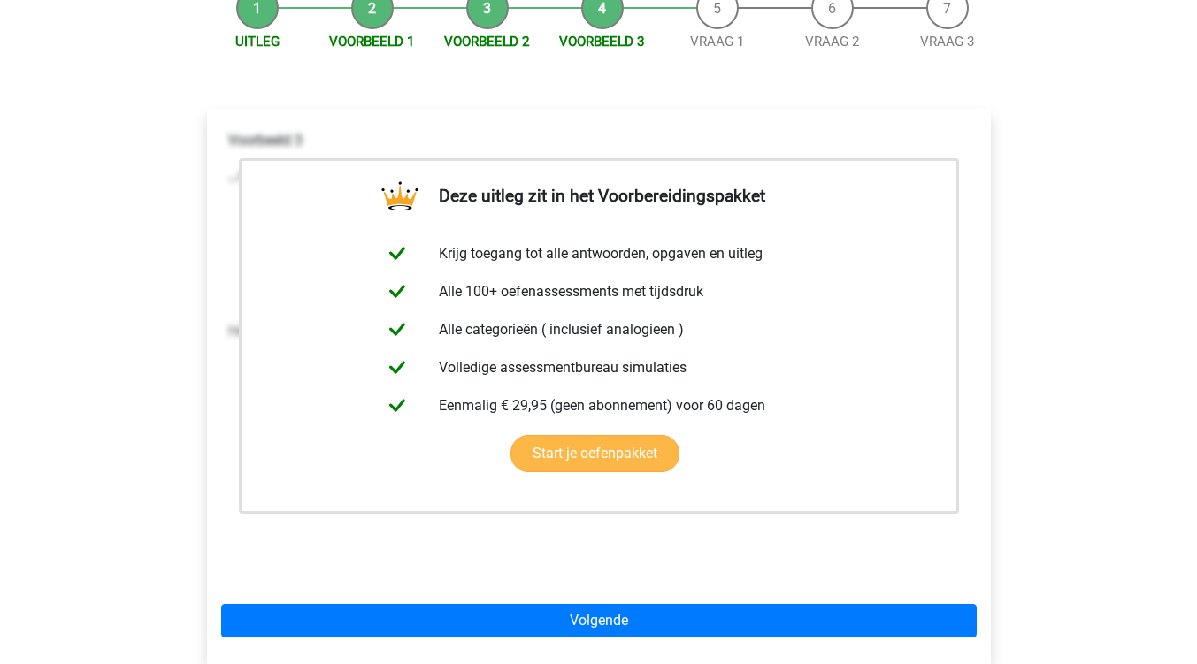
scroll to position [265, 0]
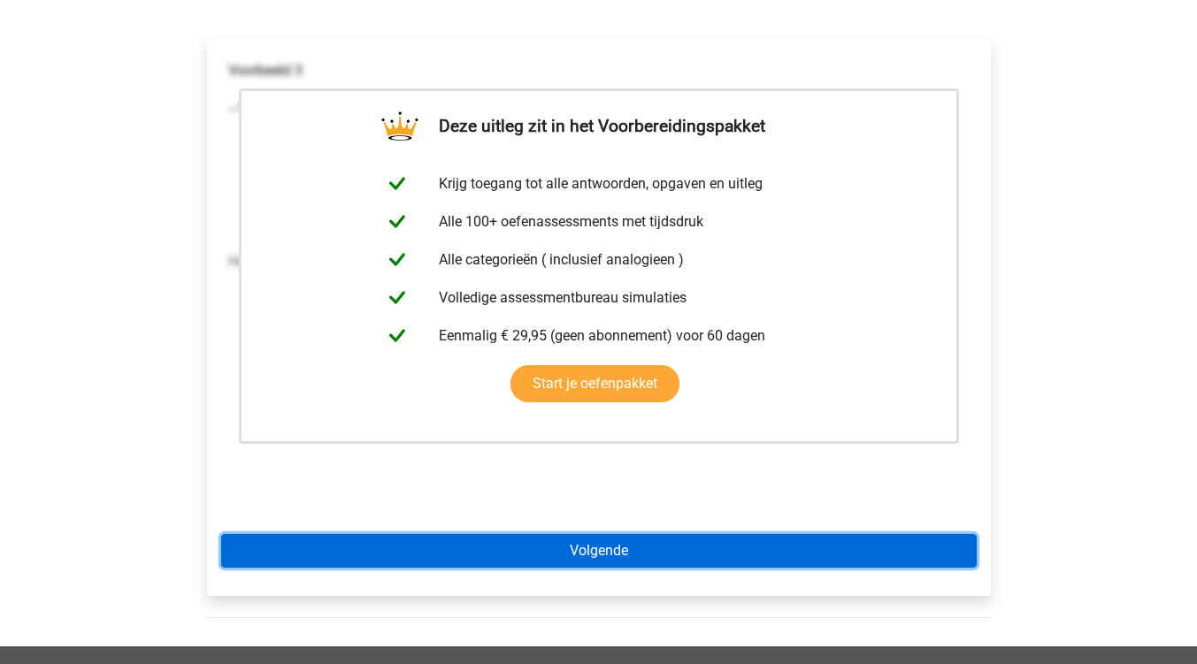
click at [607, 561] on link "Volgende" at bounding box center [598, 551] width 755 height 34
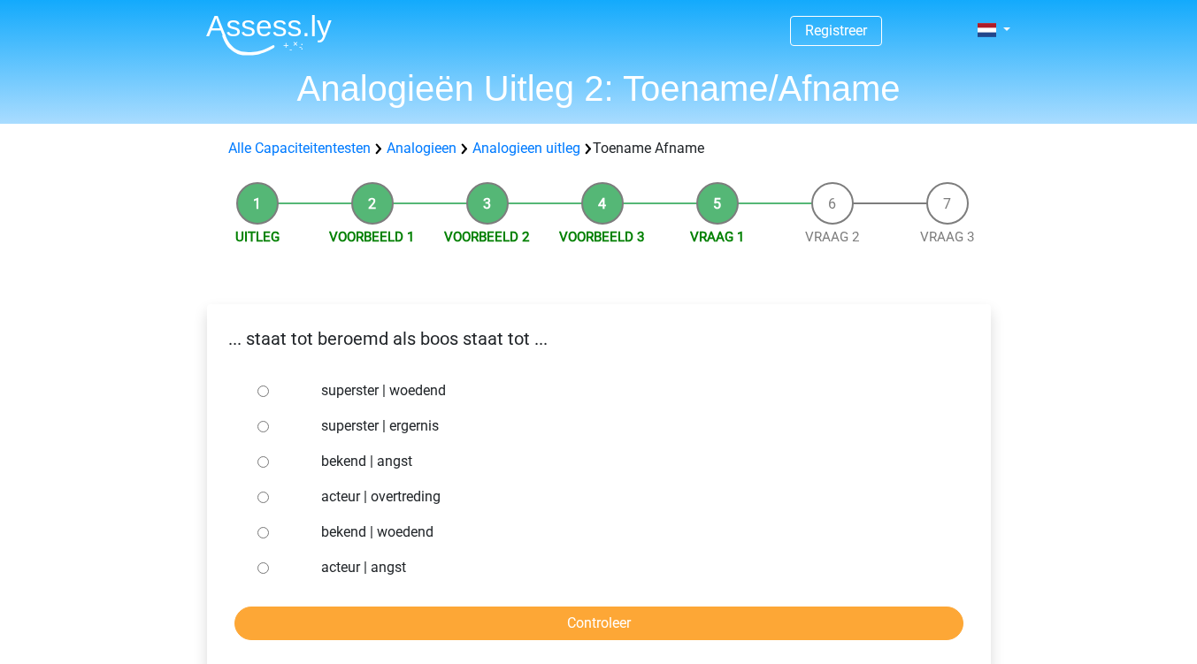
click at [258, 531] on input "bekend | woedend" at bounding box center [262, 532] width 11 height 11
radio input "true"
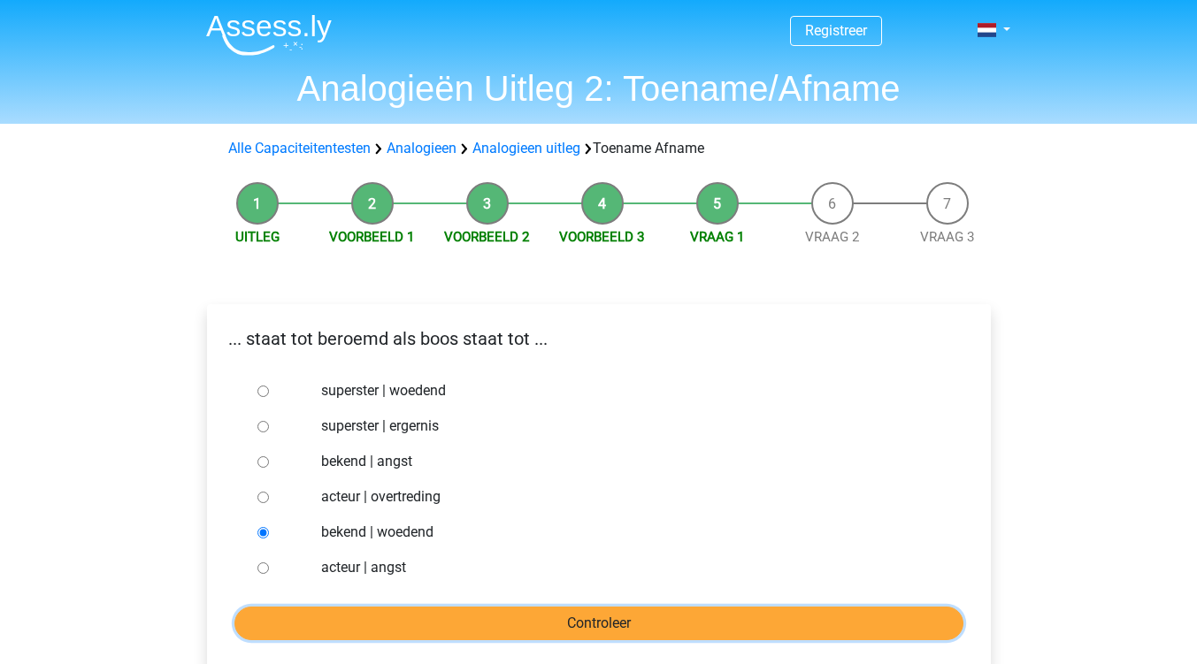
click at [549, 623] on input "Controleer" at bounding box center [598, 624] width 729 height 34
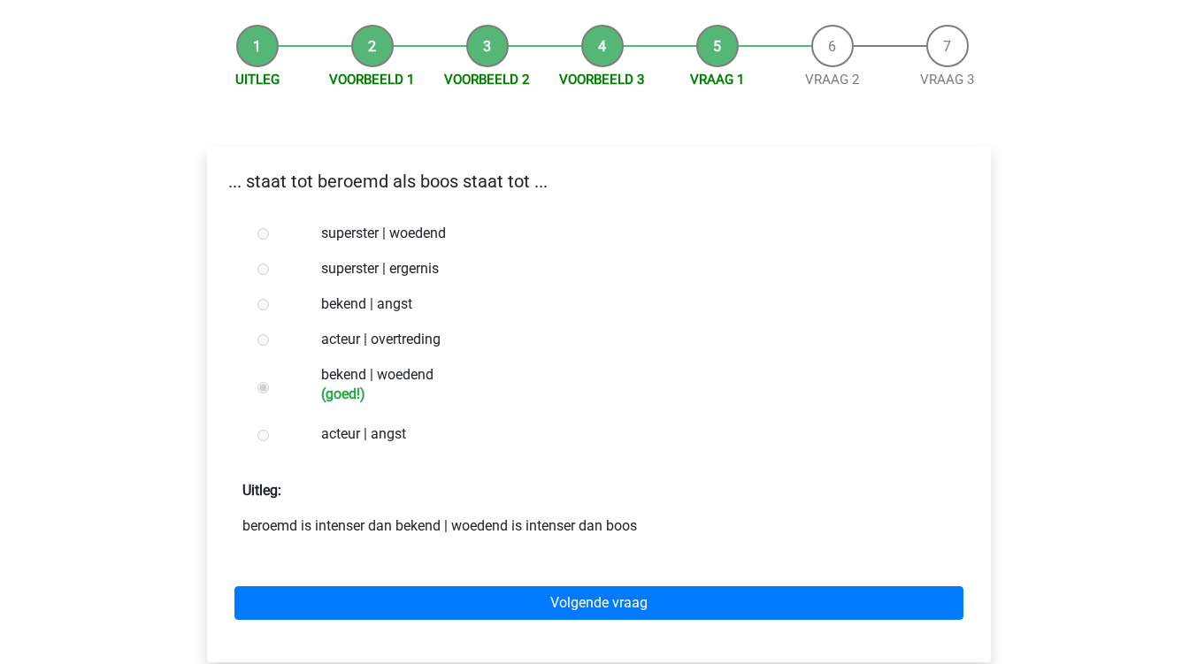
scroll to position [177, 0]
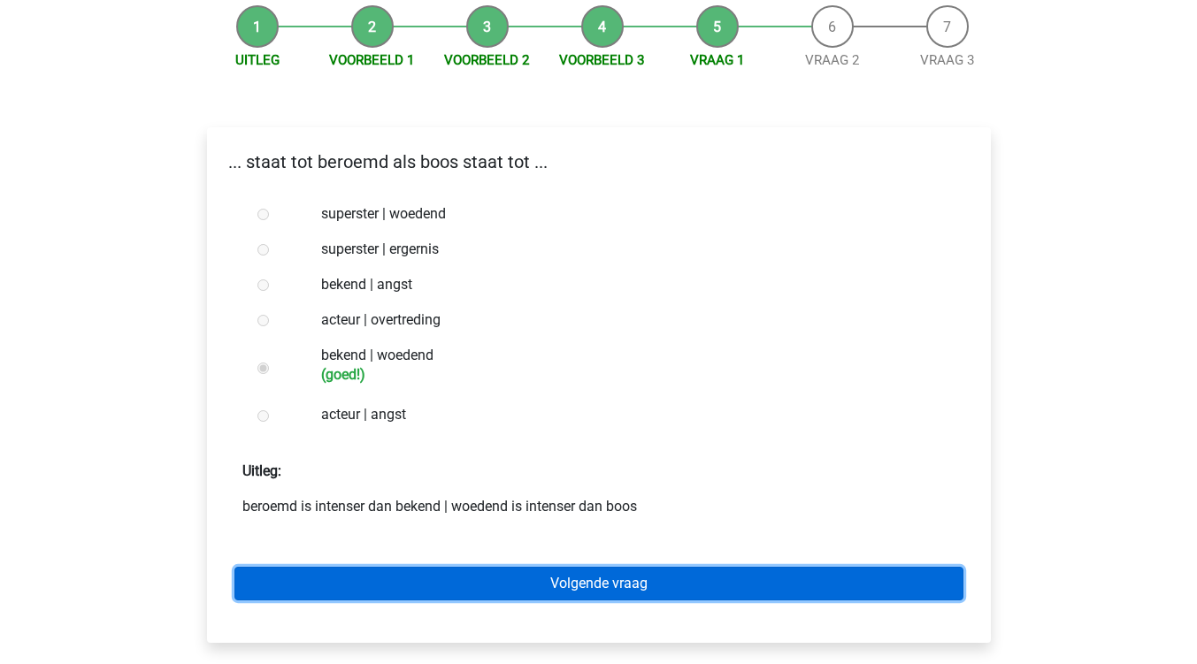
click at [618, 594] on link "Volgende vraag" at bounding box center [598, 584] width 729 height 34
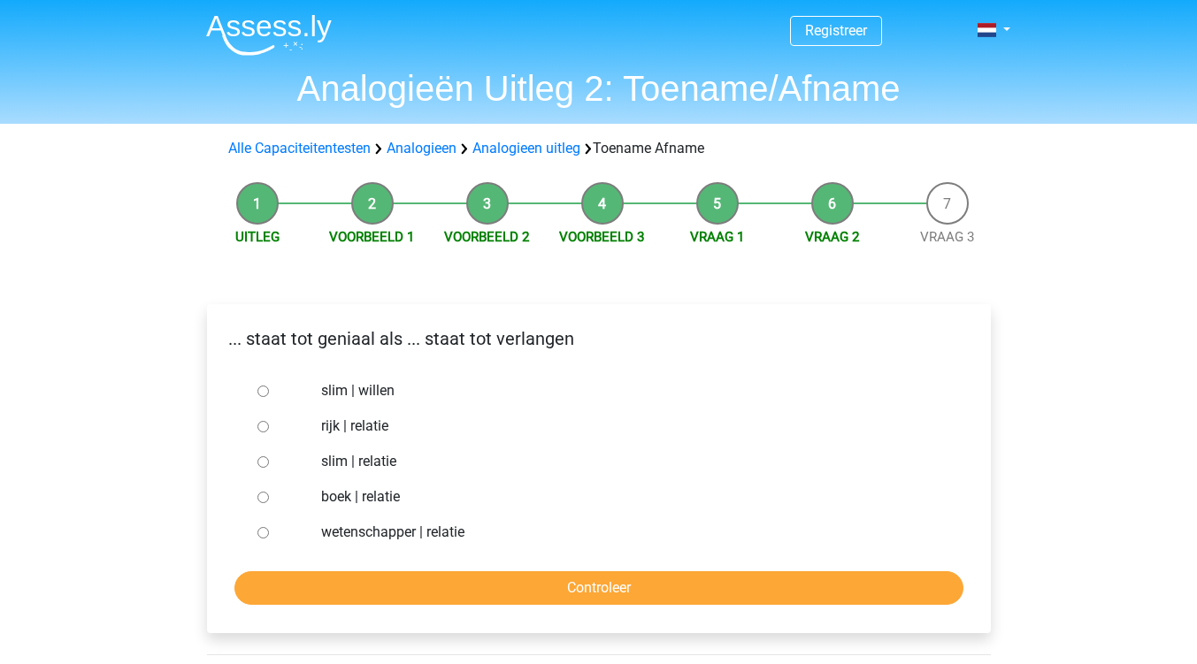
click at [262, 395] on input "slim | willen" at bounding box center [262, 391] width 11 height 11
radio input "true"
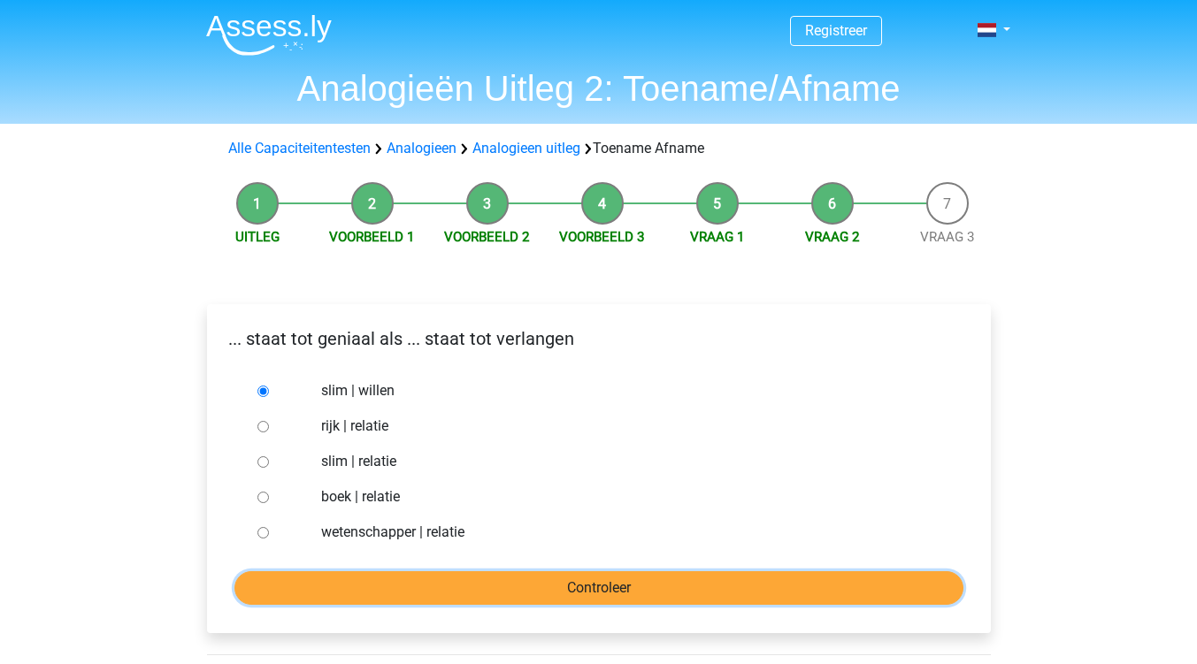
click at [578, 592] on input "Controleer" at bounding box center [598, 588] width 729 height 34
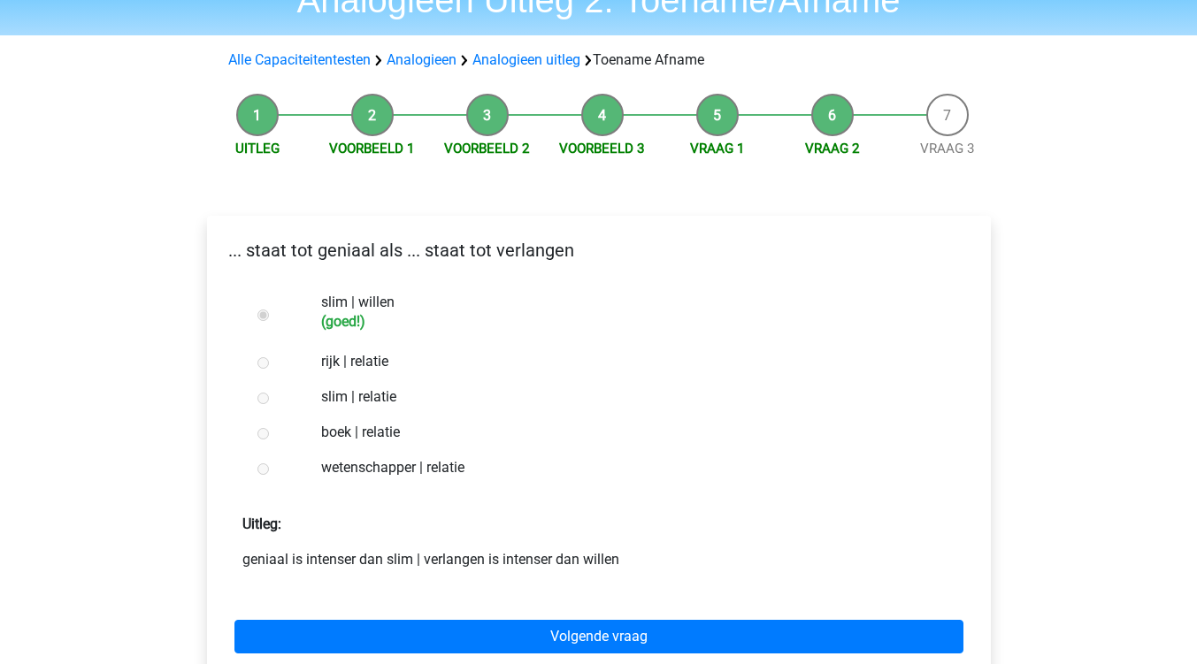
scroll to position [177, 0]
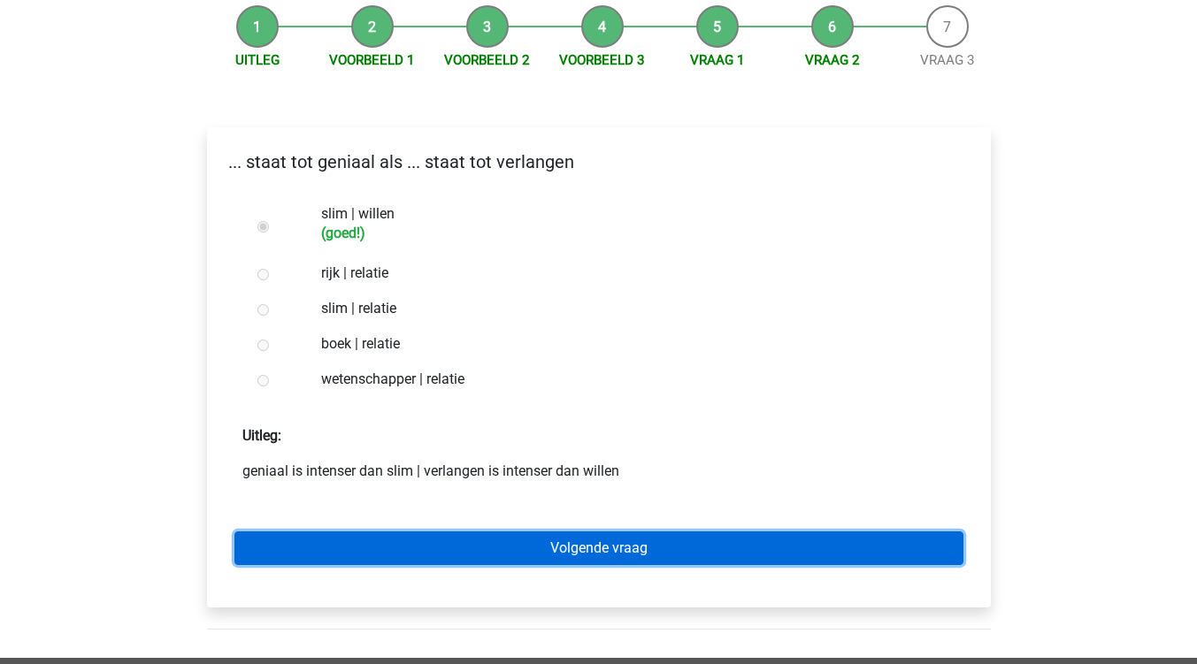
click at [596, 548] on link "Volgende vraag" at bounding box center [598, 549] width 729 height 34
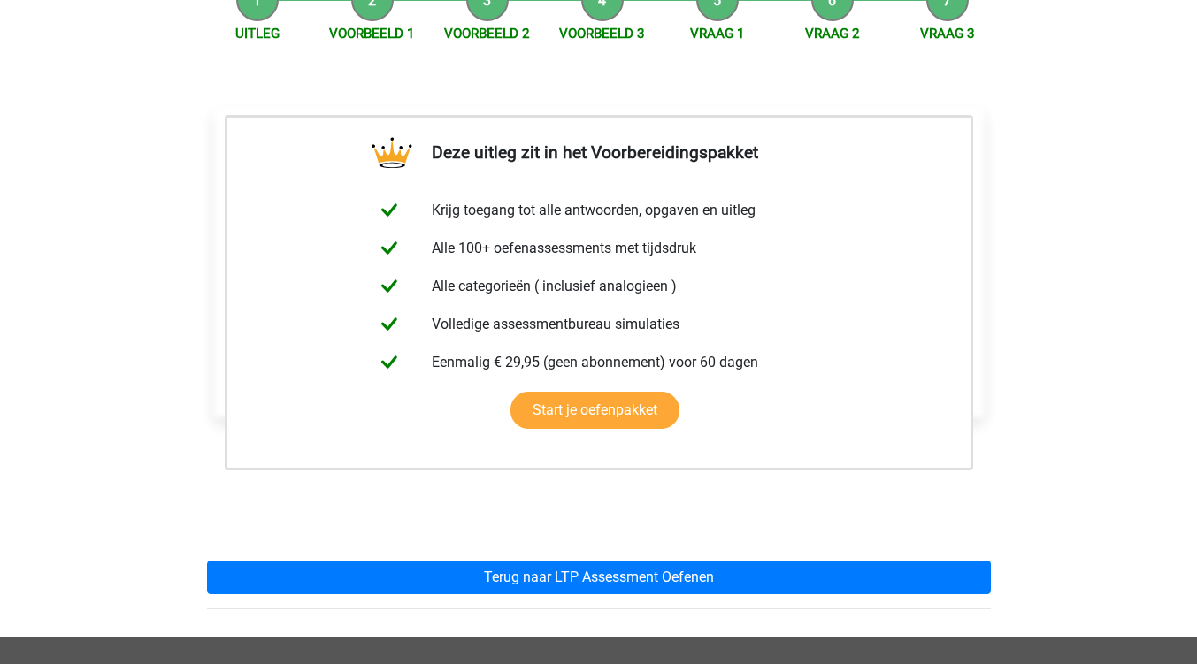
scroll to position [265, 0]
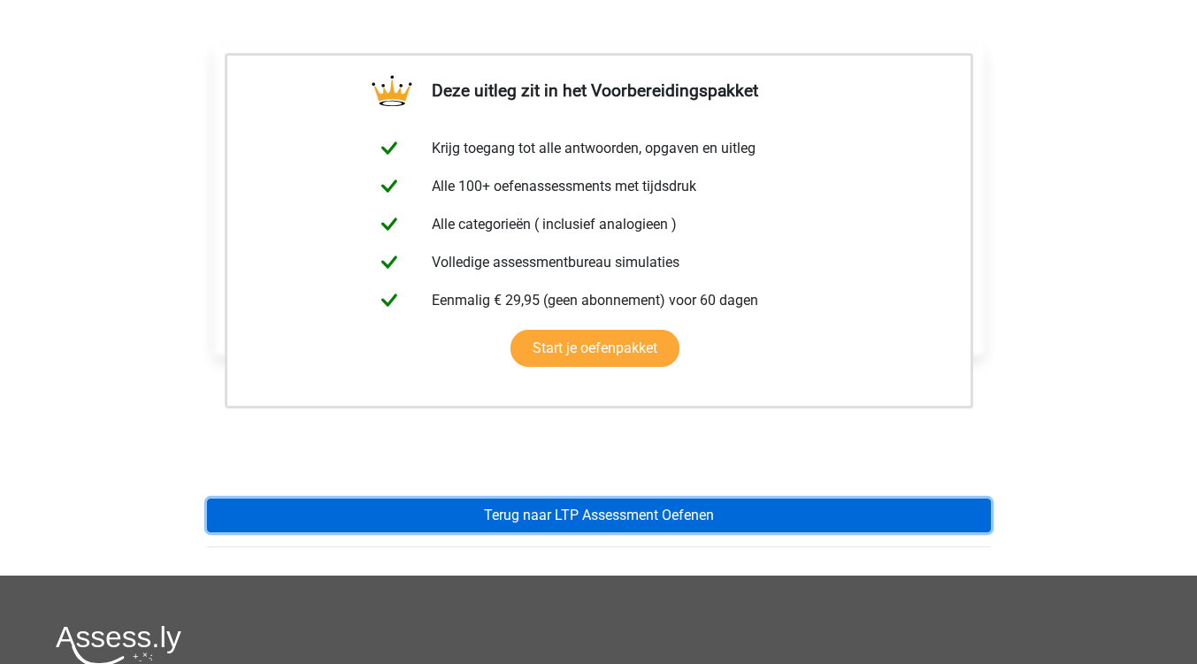
click at [568, 518] on link "Terug naar LTP Assessment Oefenen" at bounding box center [599, 516] width 784 height 34
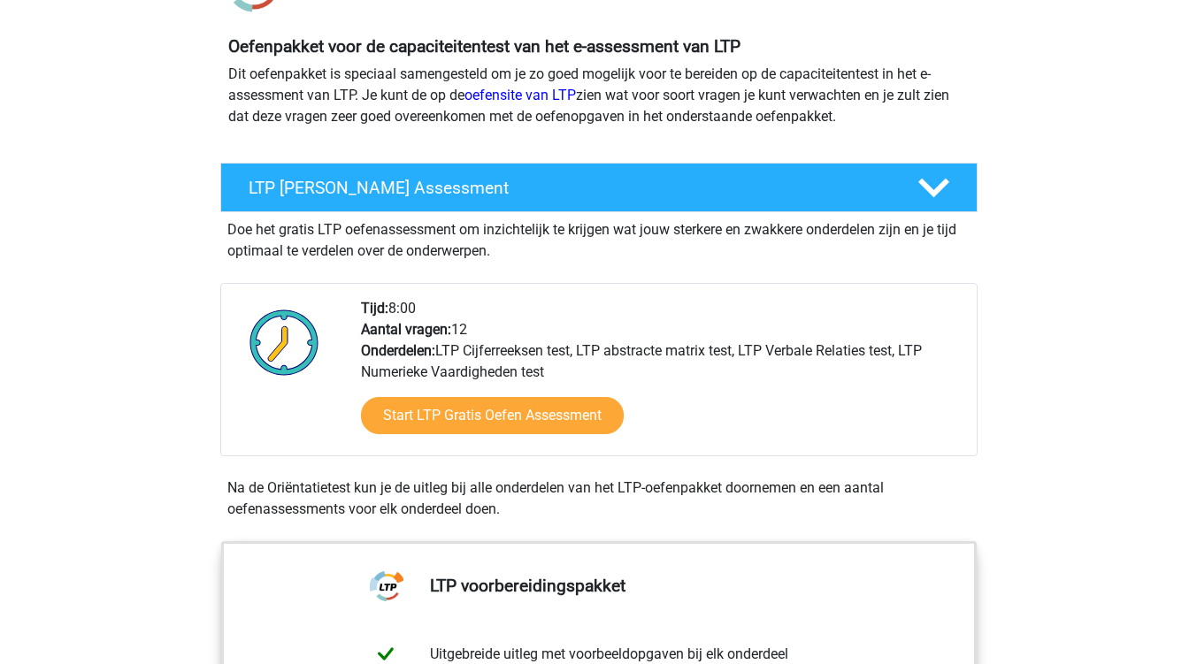
scroll to position [177, 0]
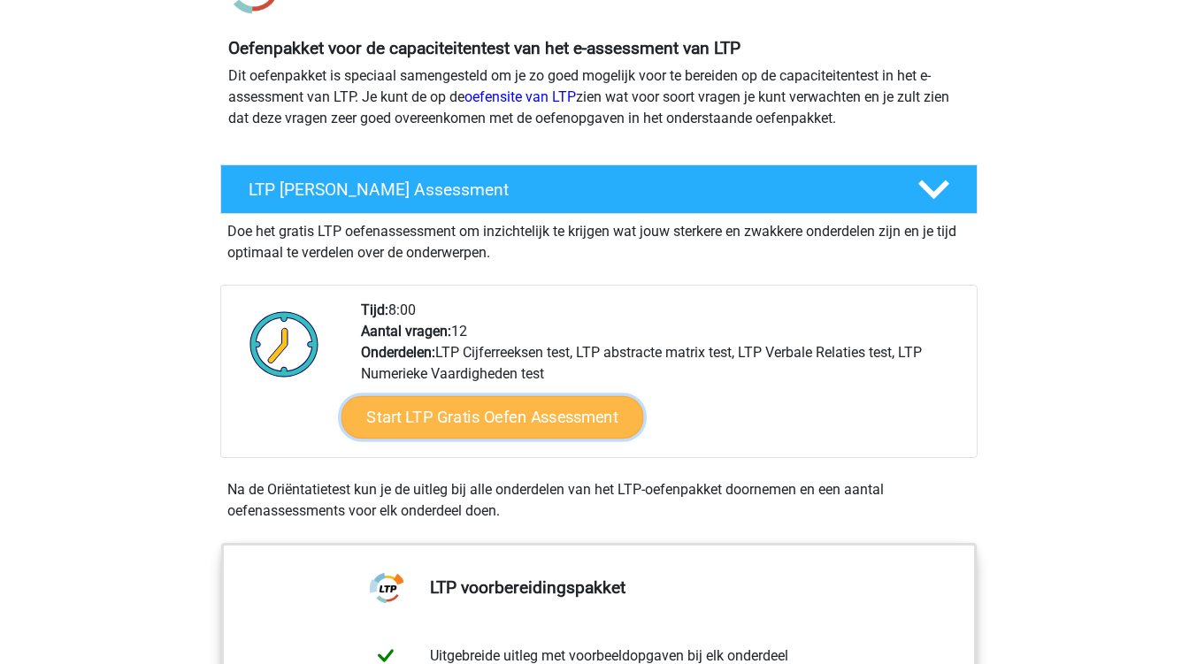
click at [515, 429] on link "Start LTP Gratis Oefen Assessment" at bounding box center [492, 417] width 303 height 42
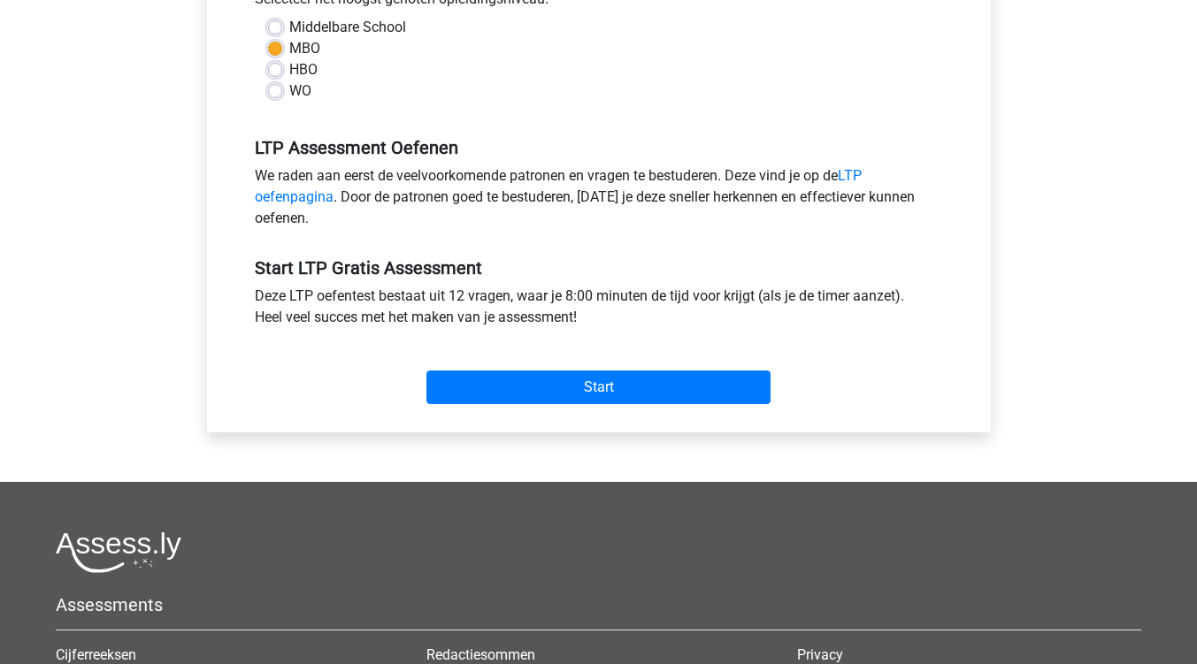
scroll to position [442, 0]
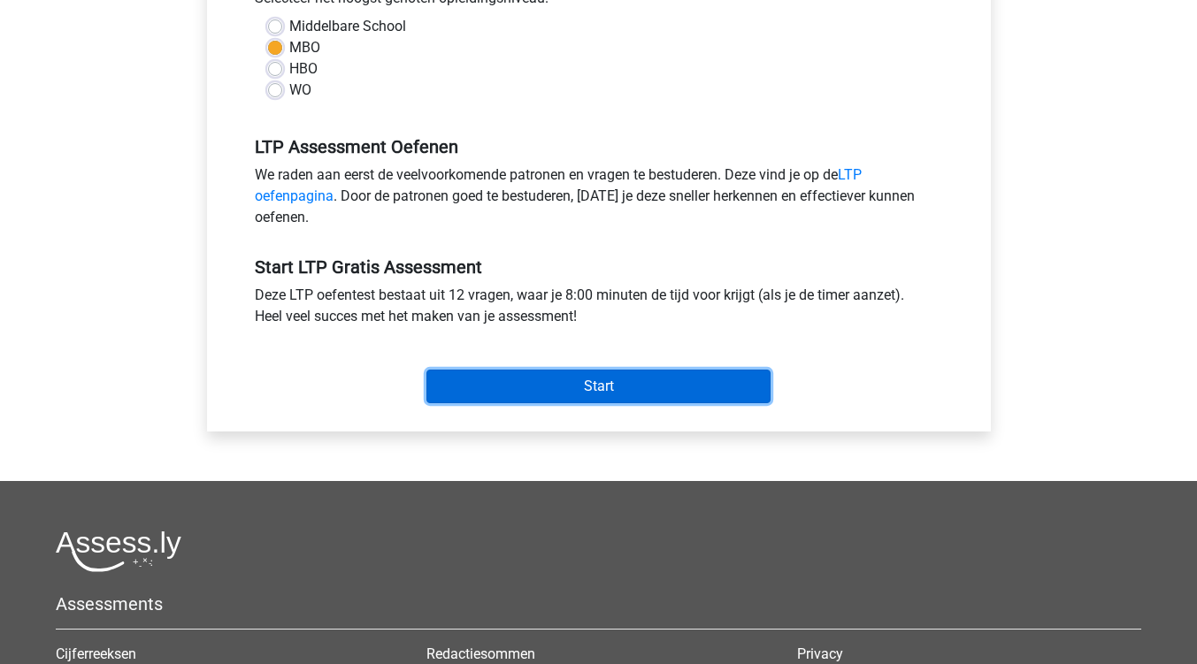
click at [605, 389] on input "Start" at bounding box center [598, 387] width 344 height 34
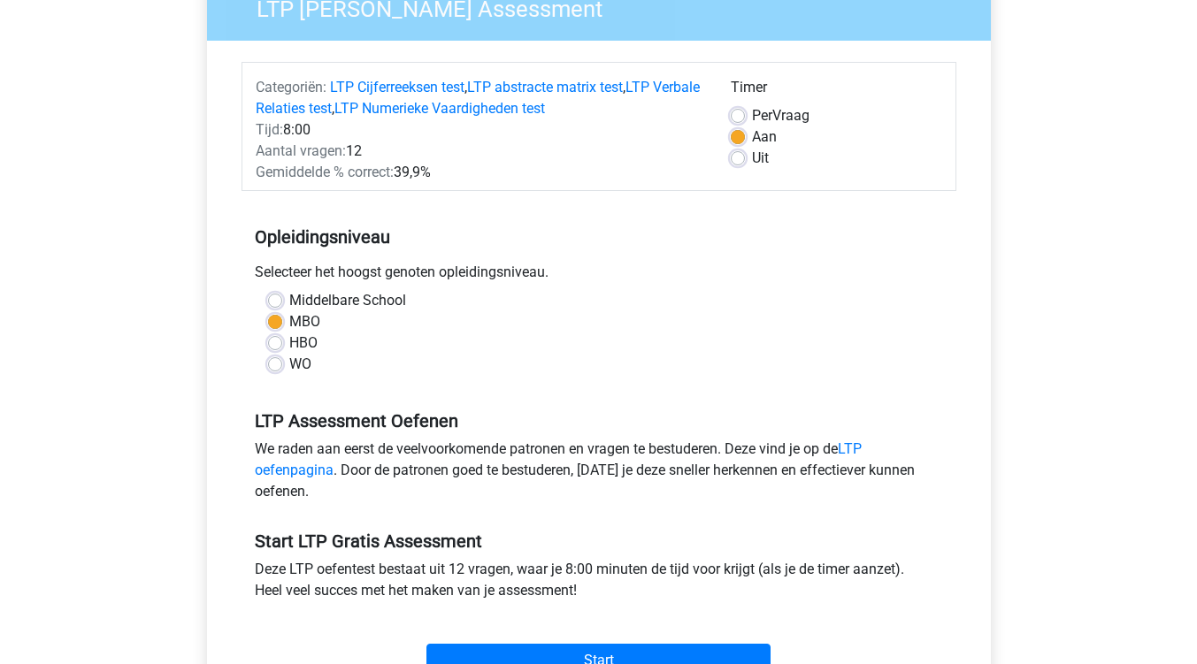
scroll to position [0, 0]
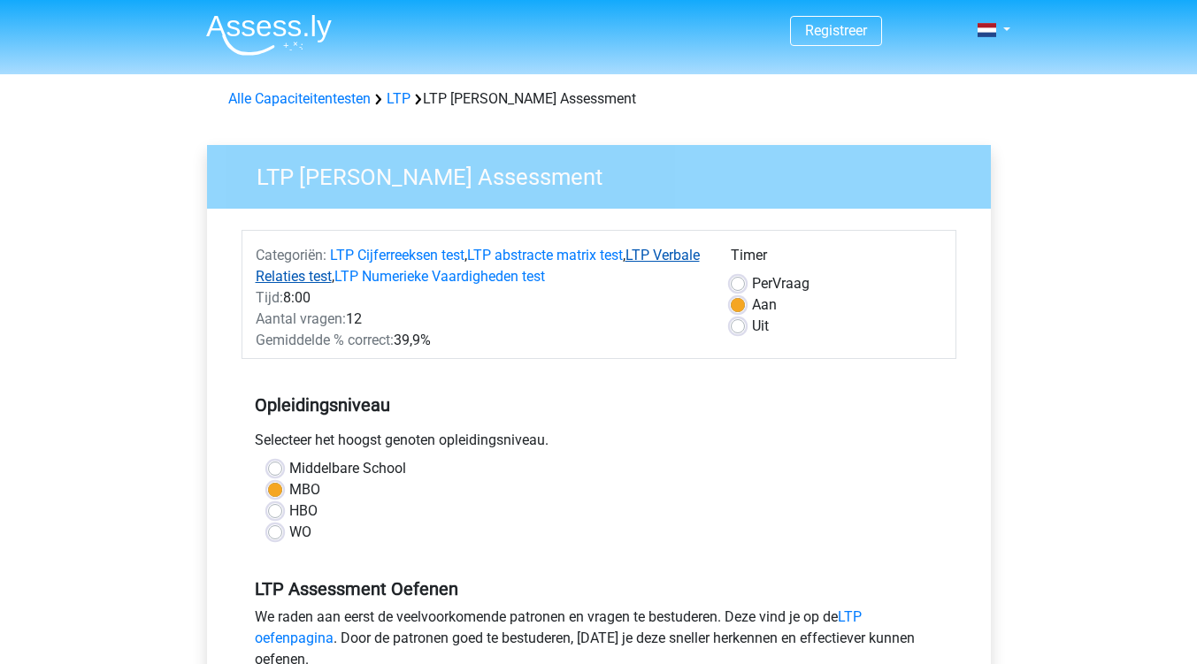
click at [348, 281] on link "LTP Verbale Relaties test" at bounding box center [478, 266] width 444 height 38
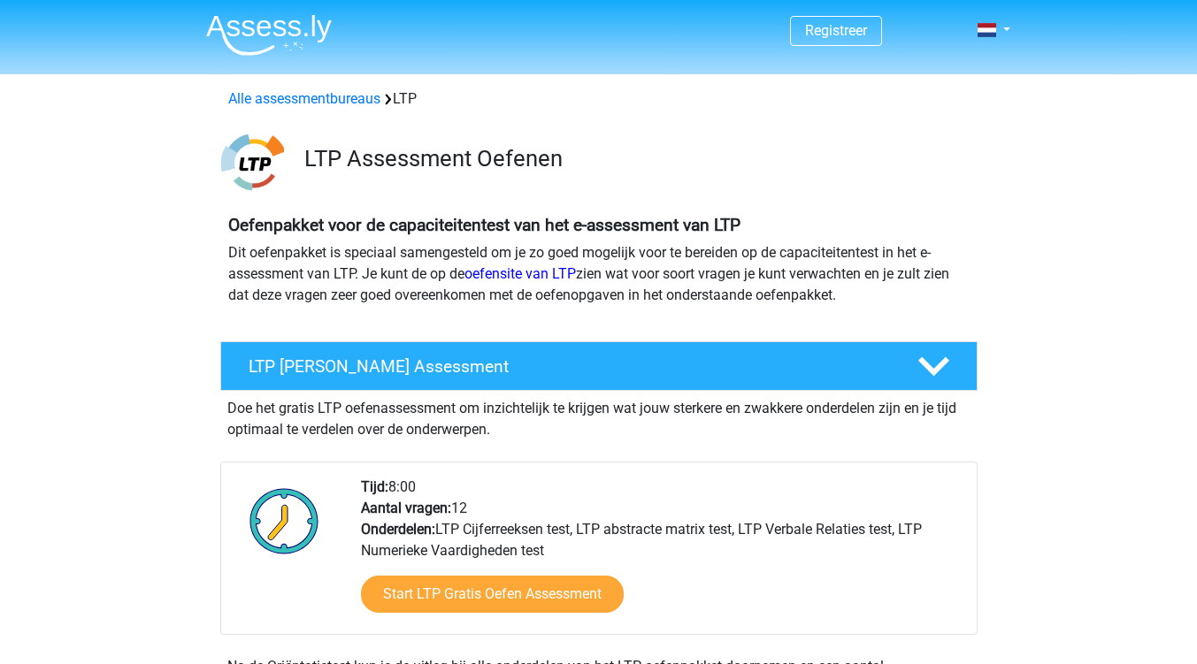
scroll to position [1316, 0]
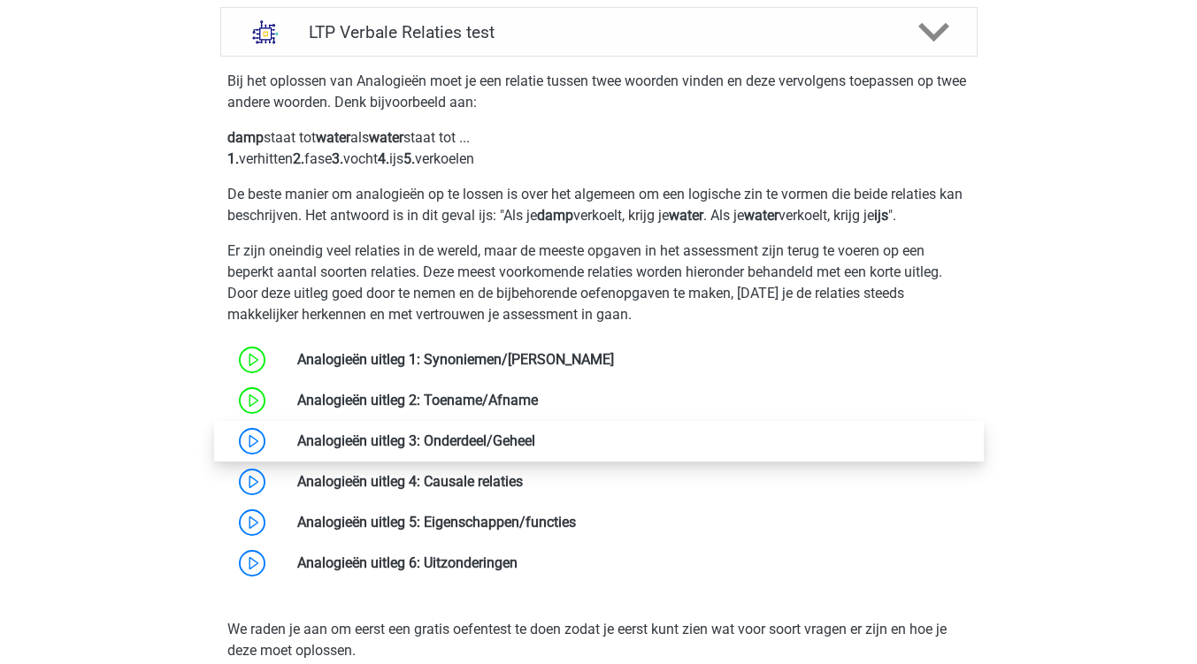
click at [535, 441] on link at bounding box center [535, 441] width 0 height 17
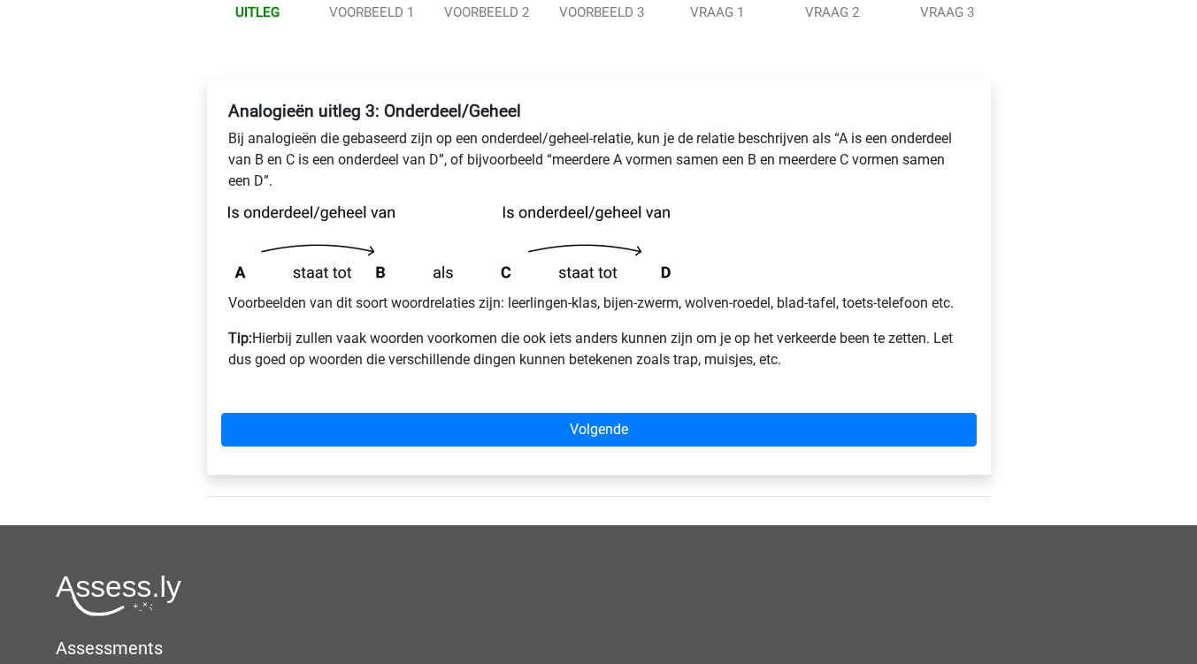
scroll to position [177, 0]
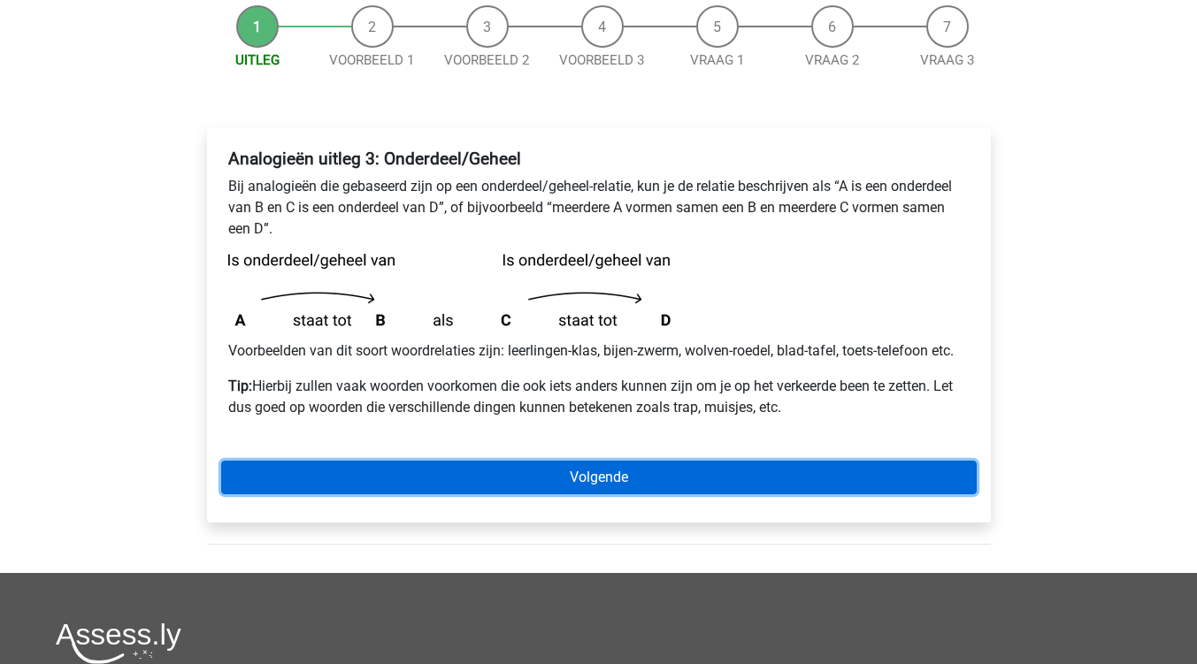
click at [587, 478] on link "Volgende" at bounding box center [598, 478] width 755 height 34
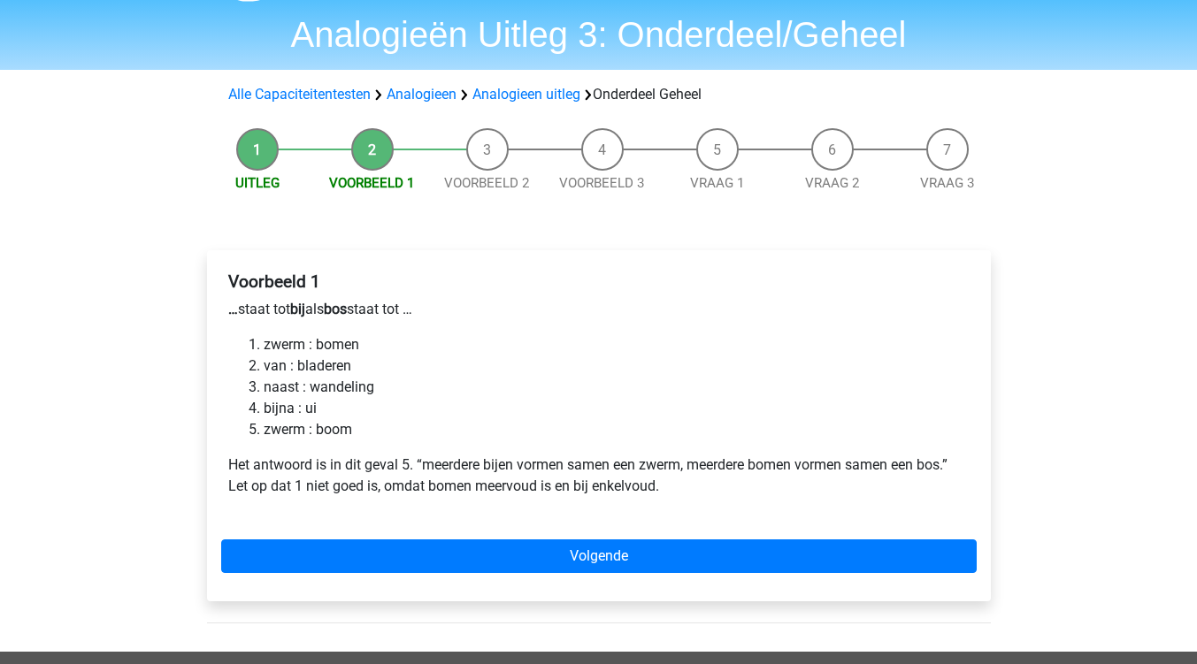
scroll to position [88, 0]
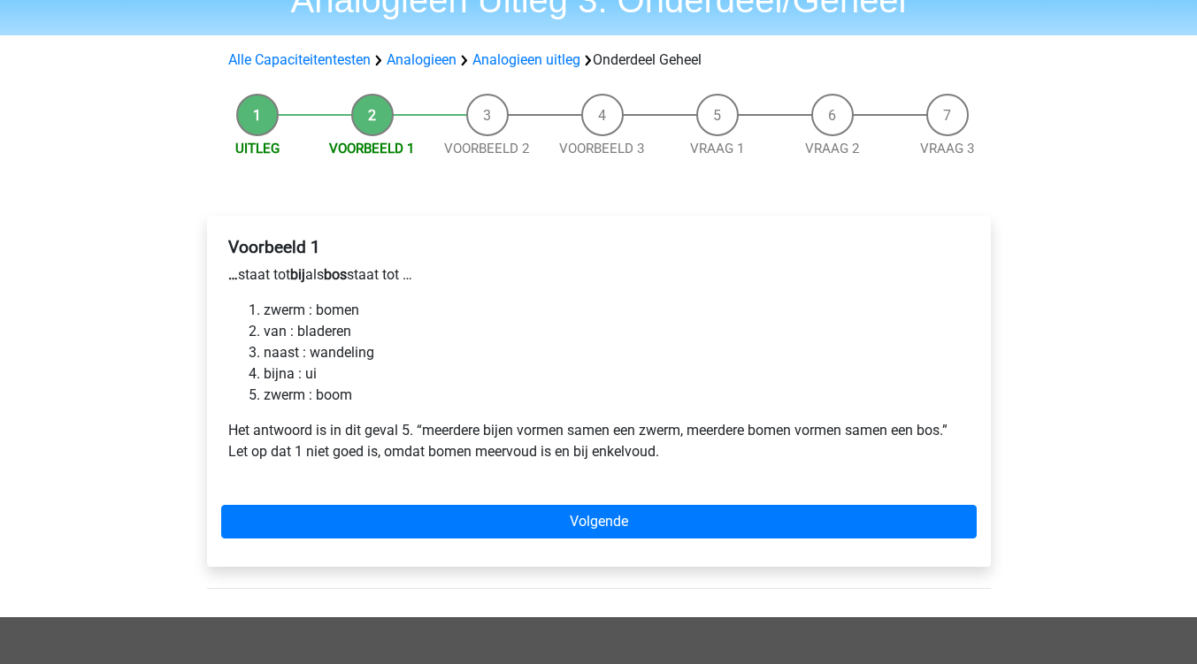
click at [280, 313] on li "zwerm : bomen" at bounding box center [617, 310] width 706 height 21
click at [372, 397] on li "zwerm : boom" at bounding box center [617, 395] width 706 height 21
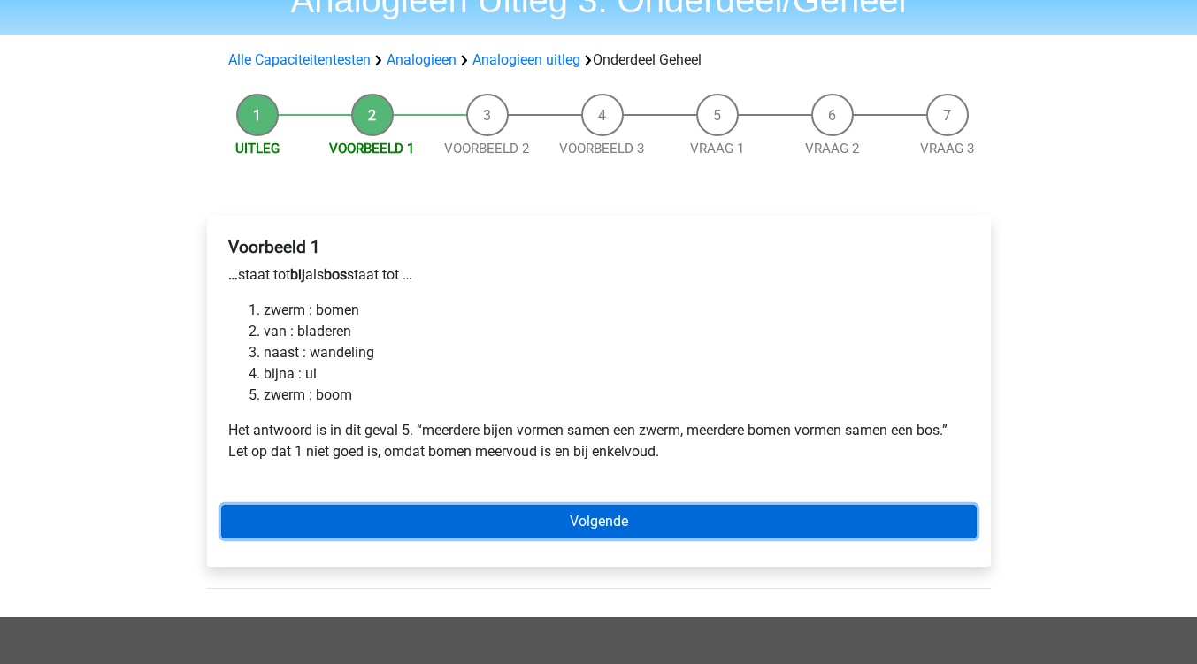
click at [592, 526] on link "Volgende" at bounding box center [598, 522] width 755 height 34
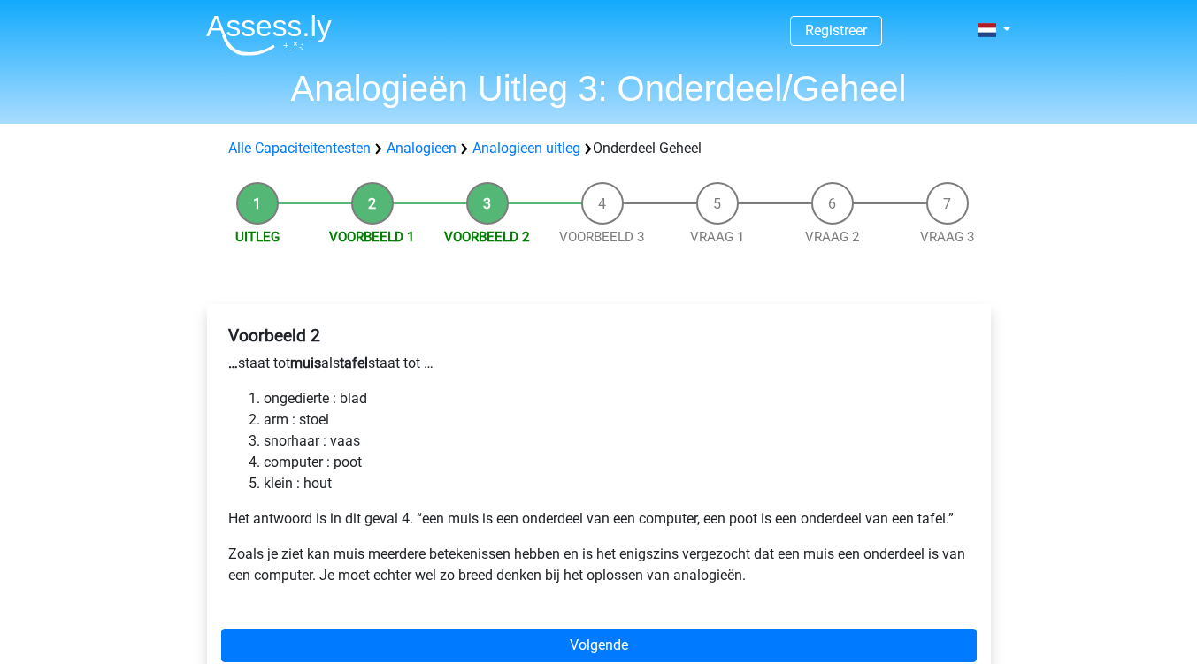
scroll to position [88, 0]
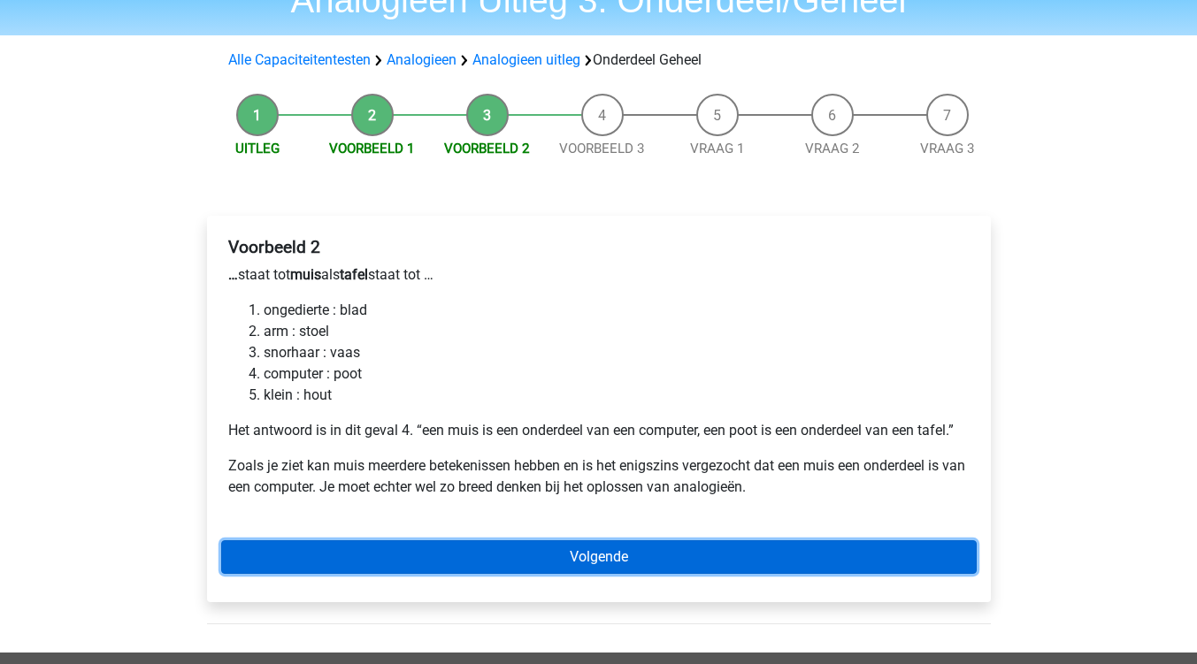
click at [586, 556] on link "Volgende" at bounding box center [598, 557] width 755 height 34
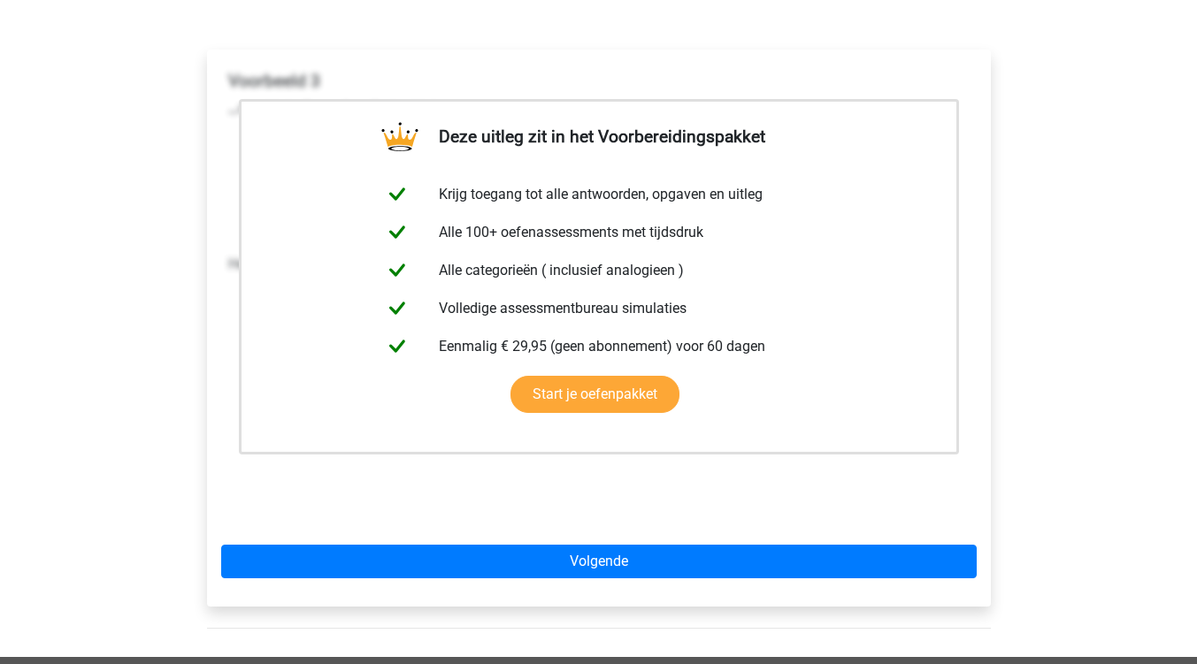
scroll to position [265, 0]
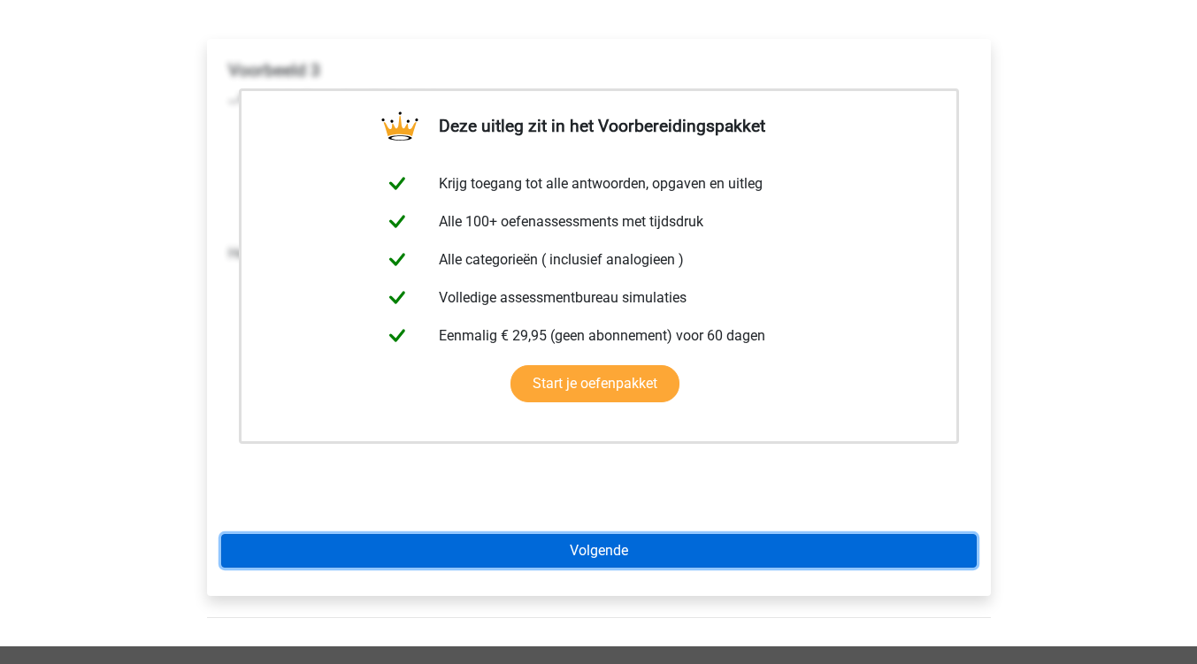
click at [620, 552] on link "Volgende" at bounding box center [598, 551] width 755 height 34
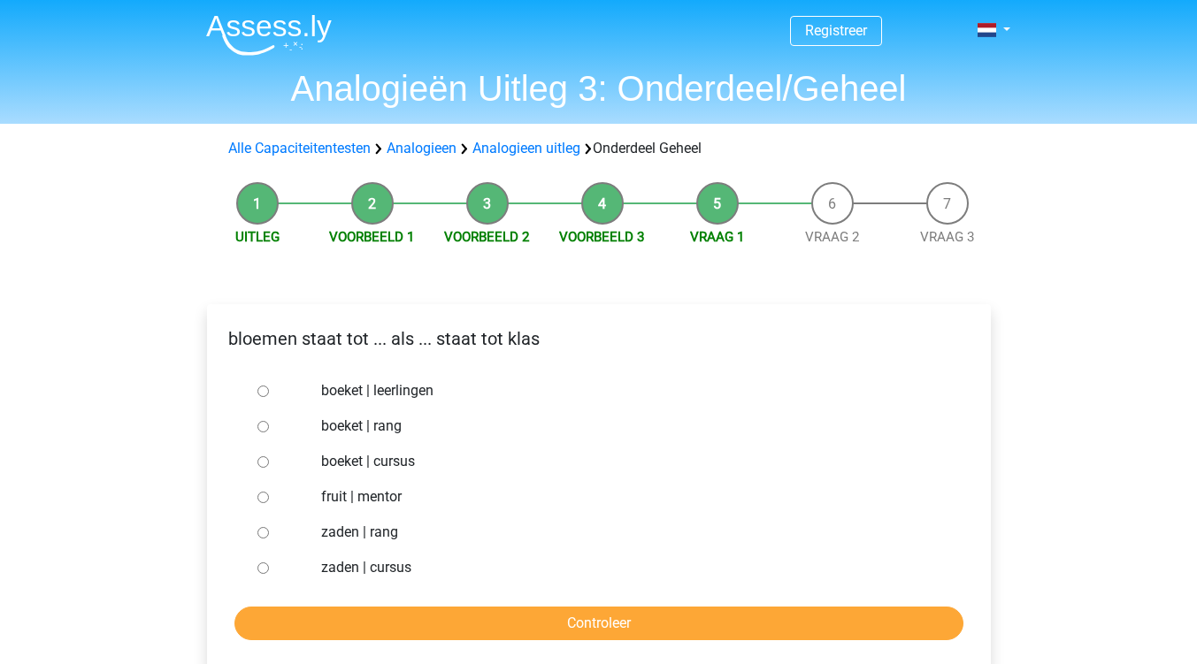
click at [262, 392] on input "boeket | leerlingen" at bounding box center [262, 391] width 11 height 11
radio input "true"
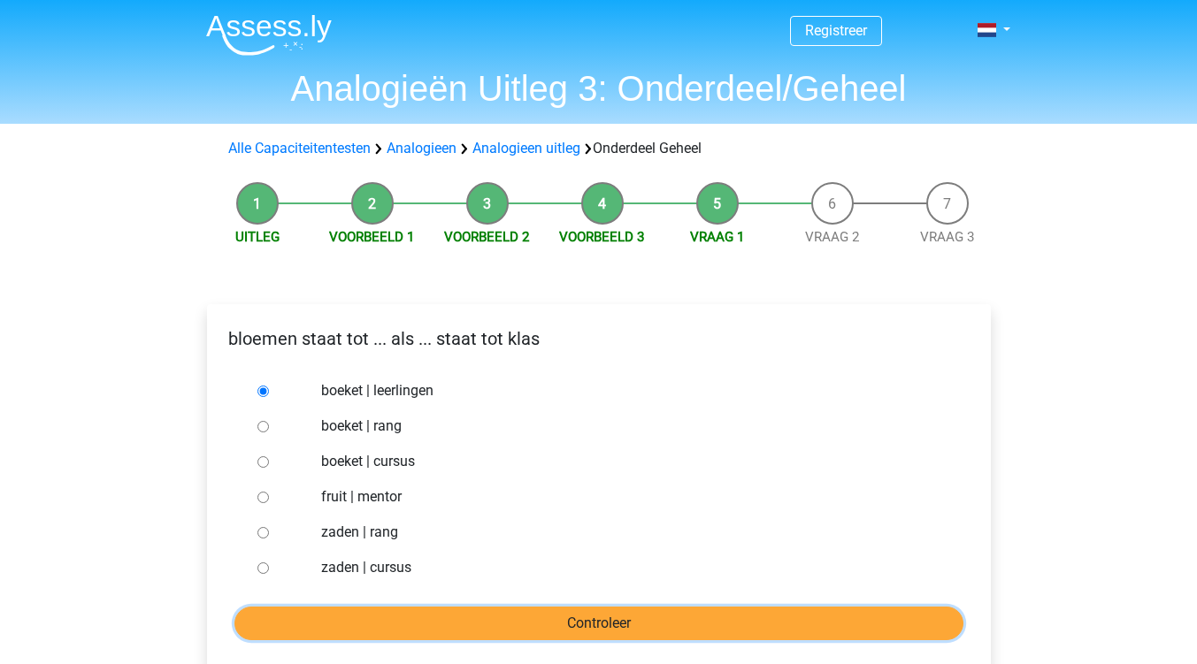
click at [609, 626] on input "Controleer" at bounding box center [598, 624] width 729 height 34
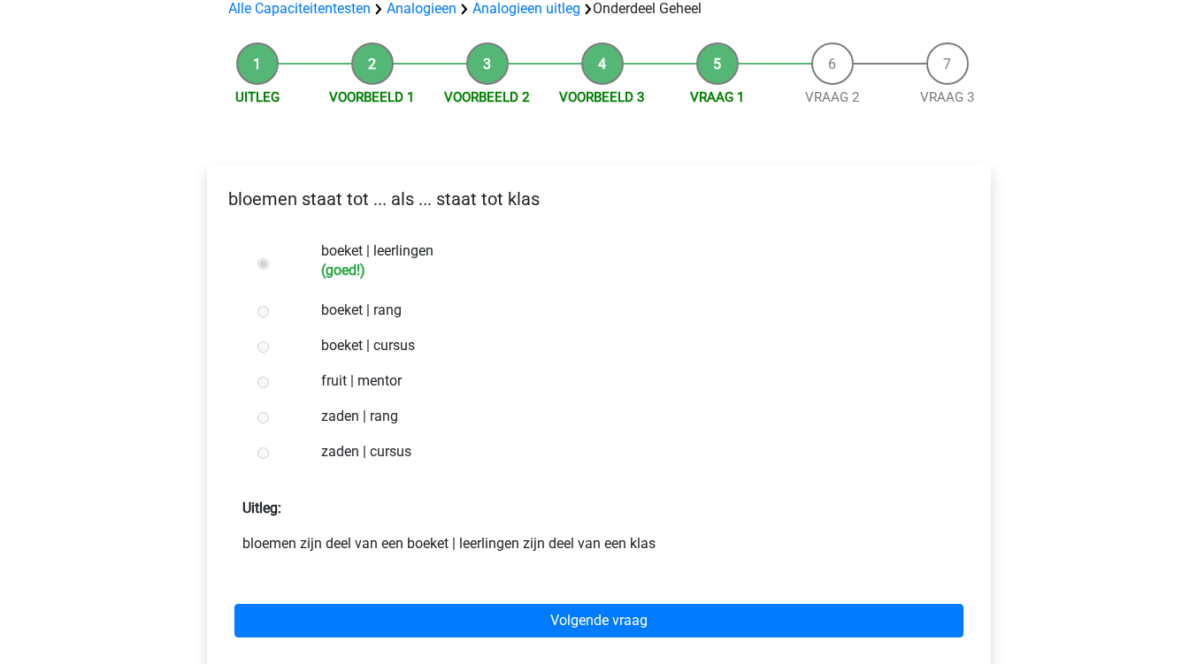
scroll to position [177, 0]
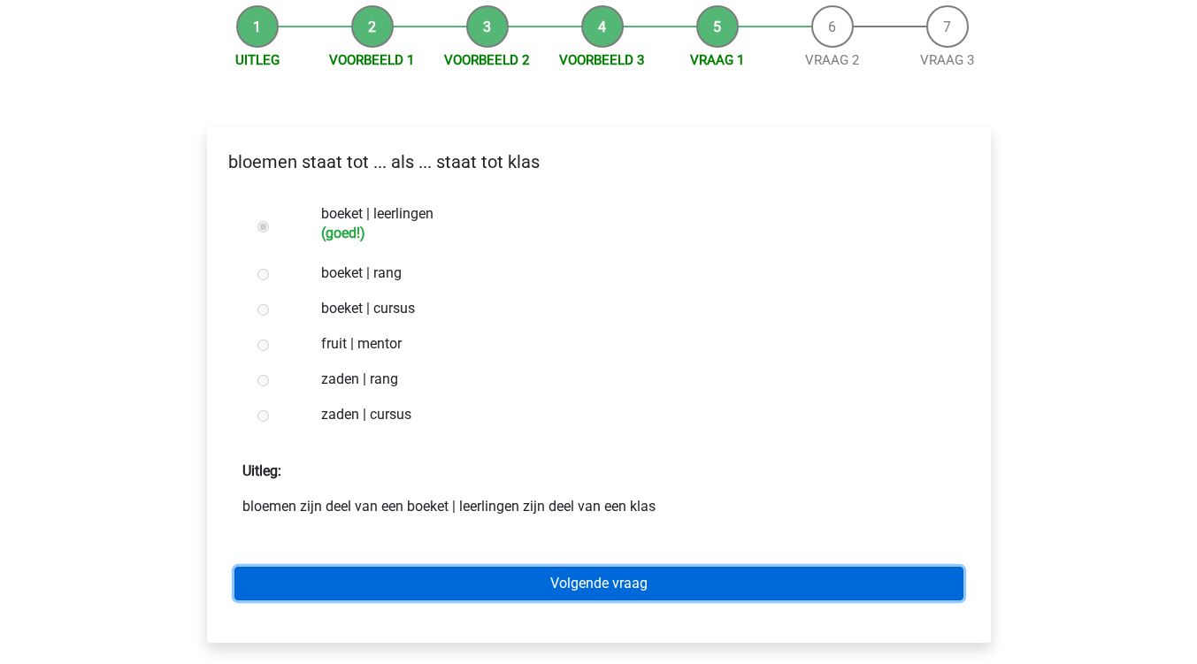
click at [650, 583] on link "Volgende vraag" at bounding box center [598, 584] width 729 height 34
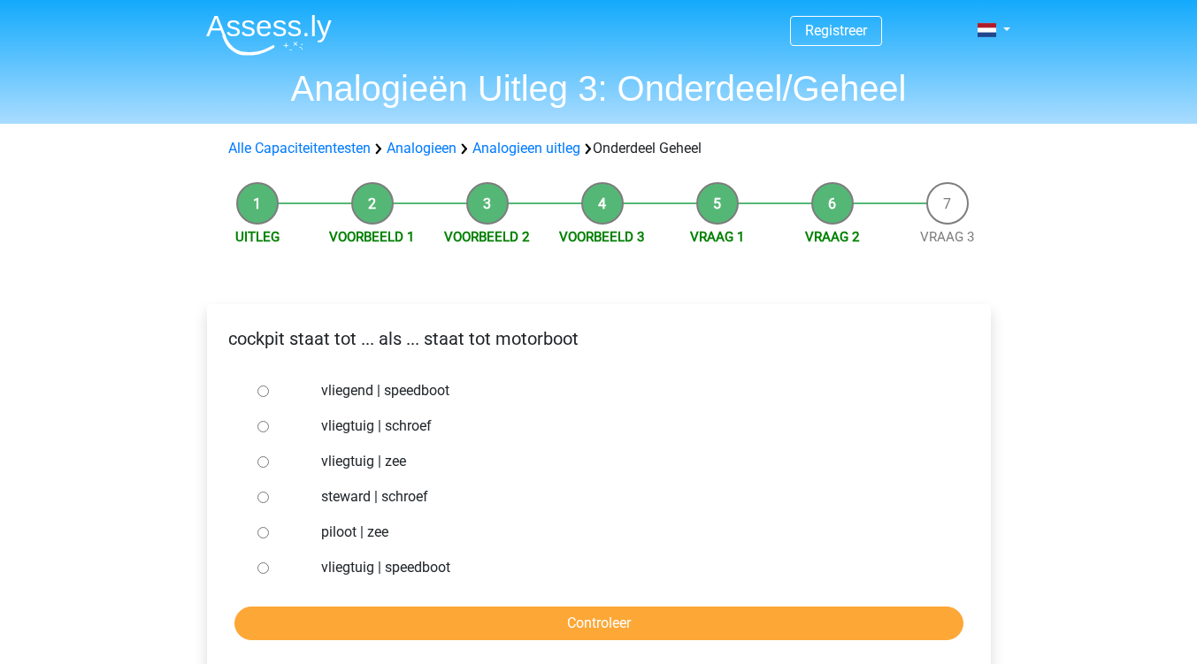
click at [262, 429] on input "vliegtuig | schroef" at bounding box center [262, 426] width 11 height 11
radio input "true"
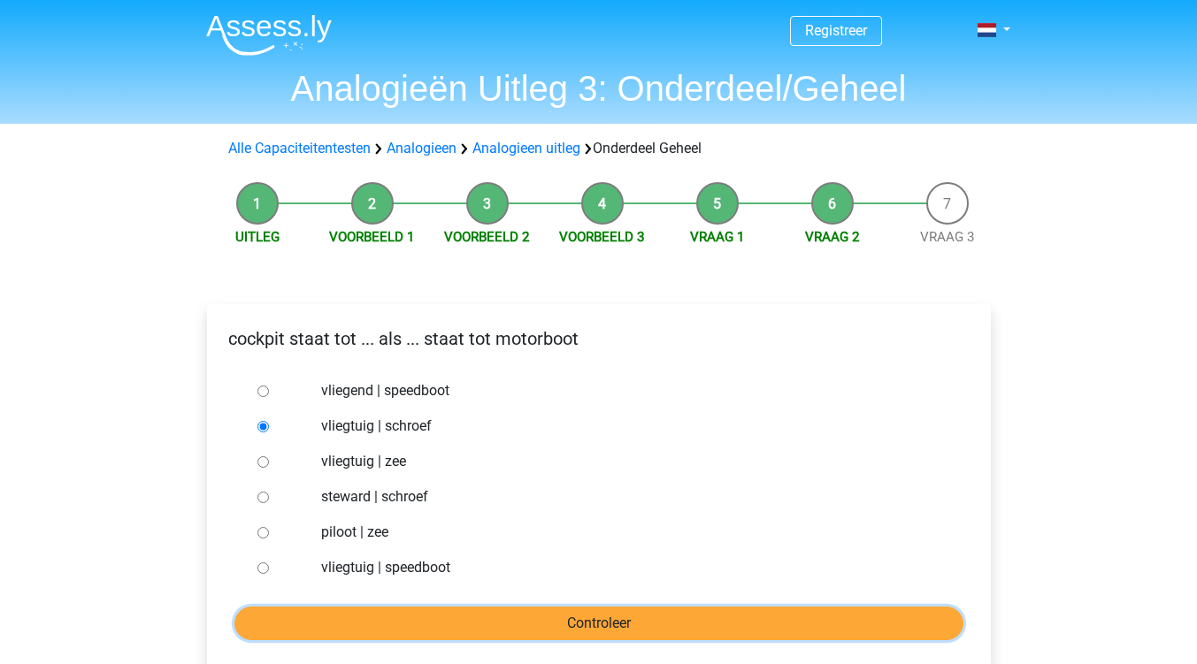
click at [650, 631] on input "Controleer" at bounding box center [598, 624] width 729 height 34
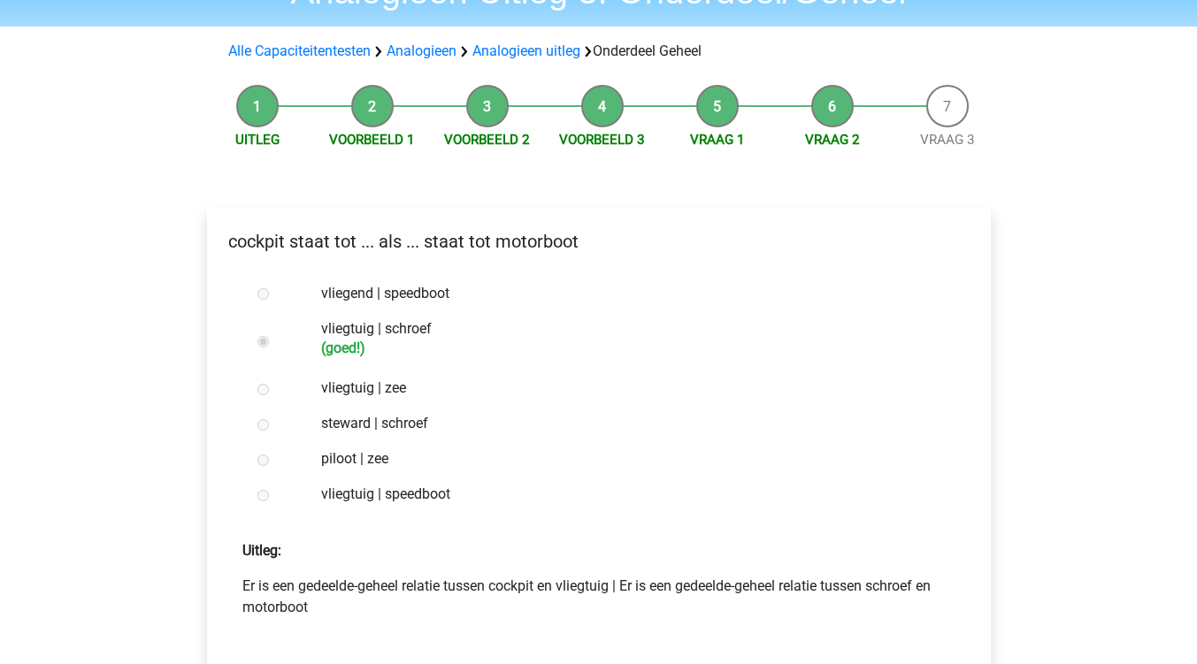
scroll to position [177, 0]
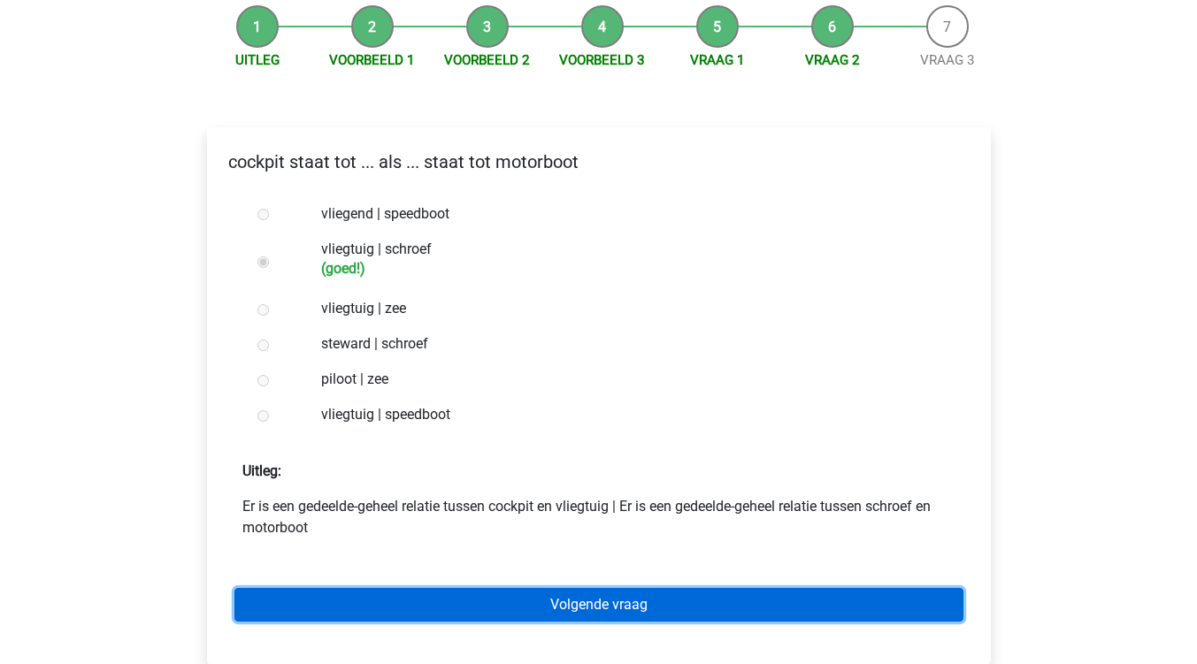
click at [551, 605] on link "Volgende vraag" at bounding box center [598, 605] width 729 height 34
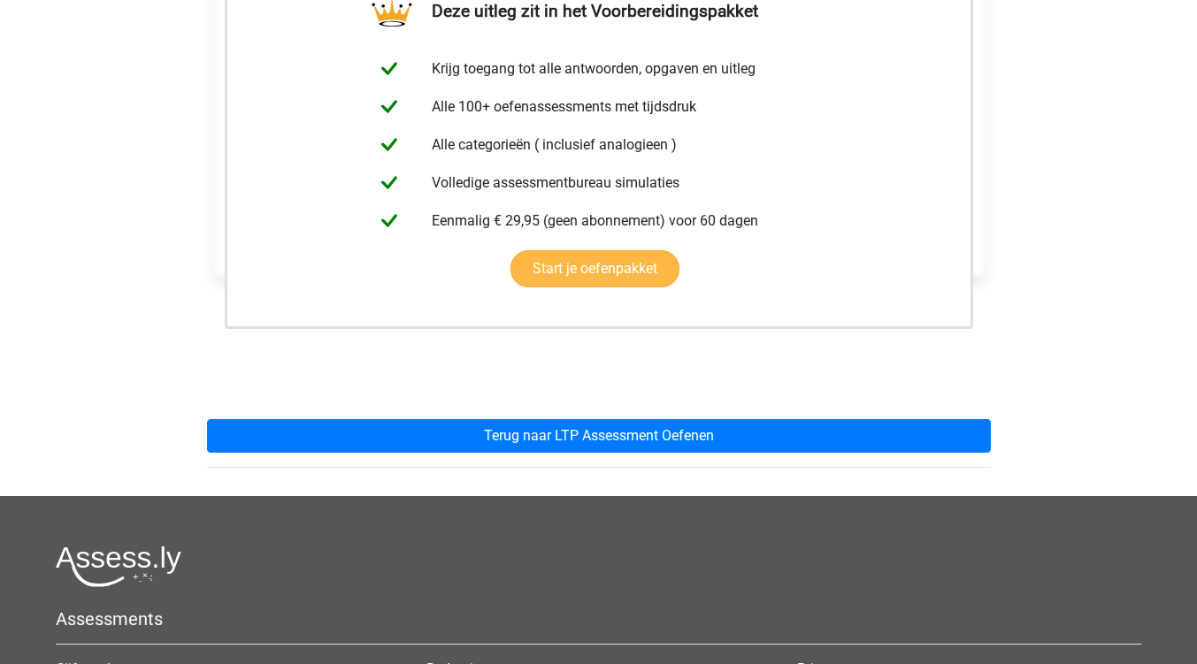
scroll to position [354, 0]
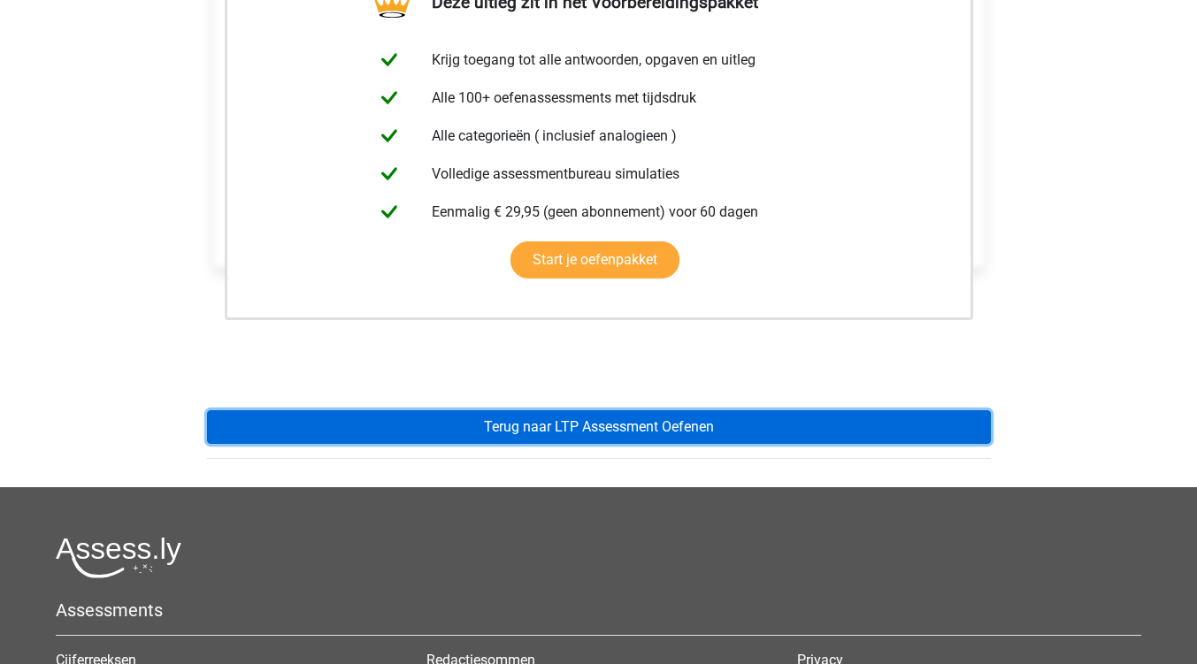
click at [599, 433] on link "Terug naar LTP Assessment Oefenen" at bounding box center [599, 427] width 784 height 34
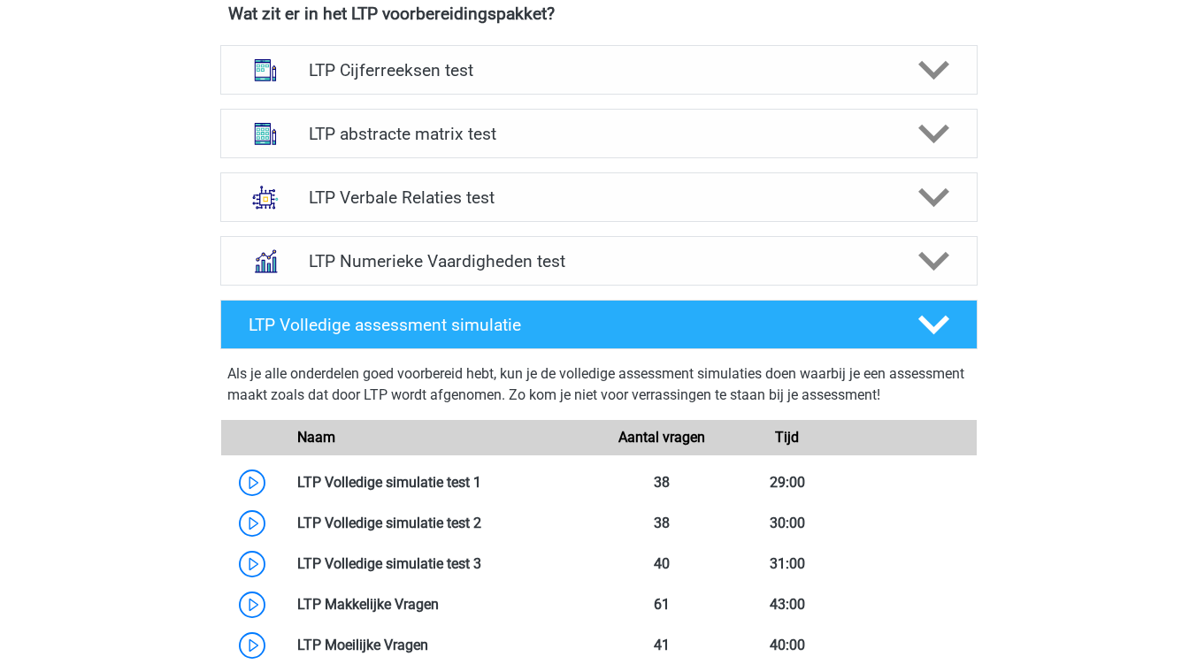
scroll to position [1062, 0]
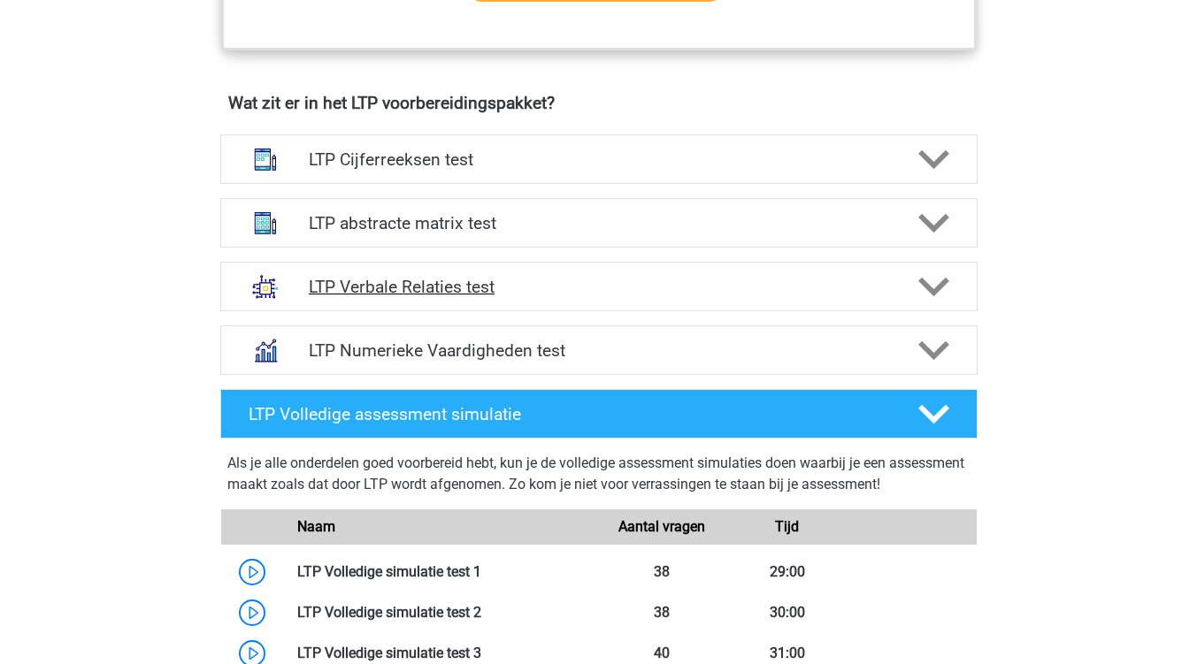
click at [927, 290] on polygon at bounding box center [933, 287] width 31 height 19
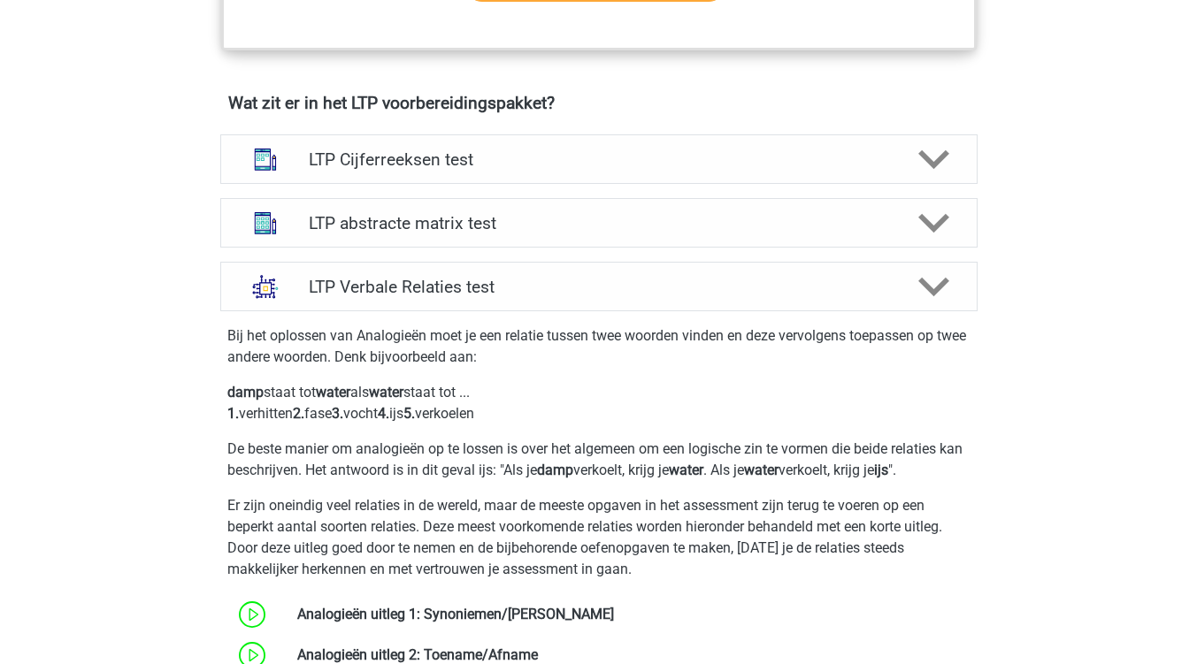
scroll to position [1327, 0]
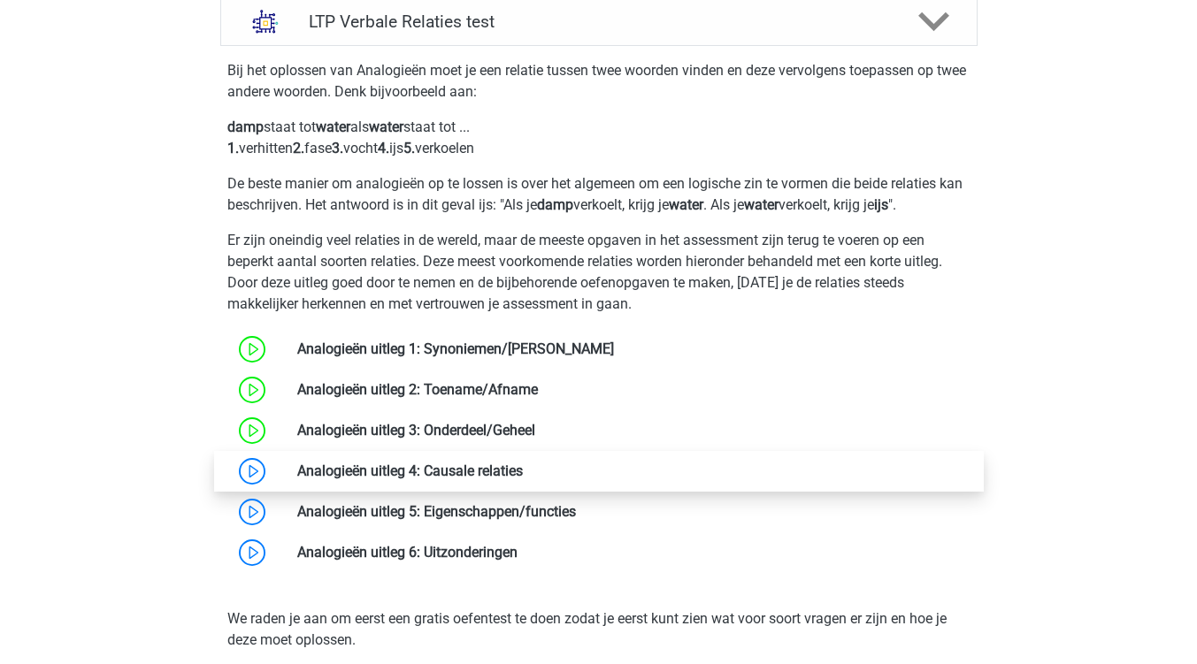
click at [523, 473] on link at bounding box center [523, 471] width 0 height 17
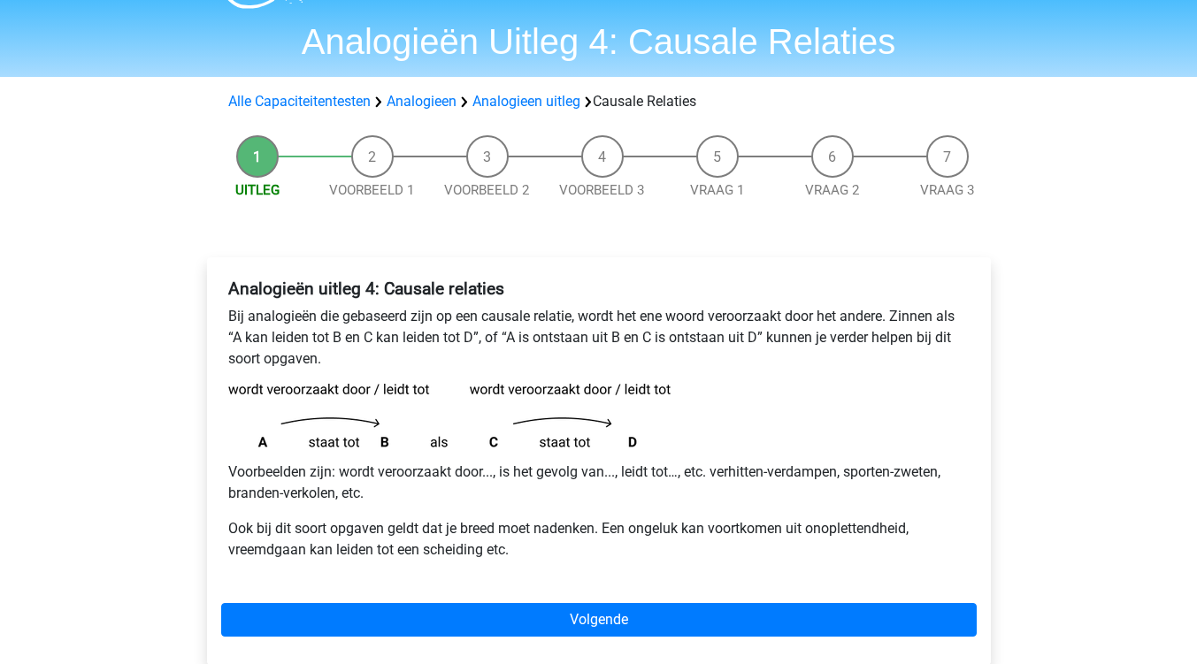
scroll to position [88, 0]
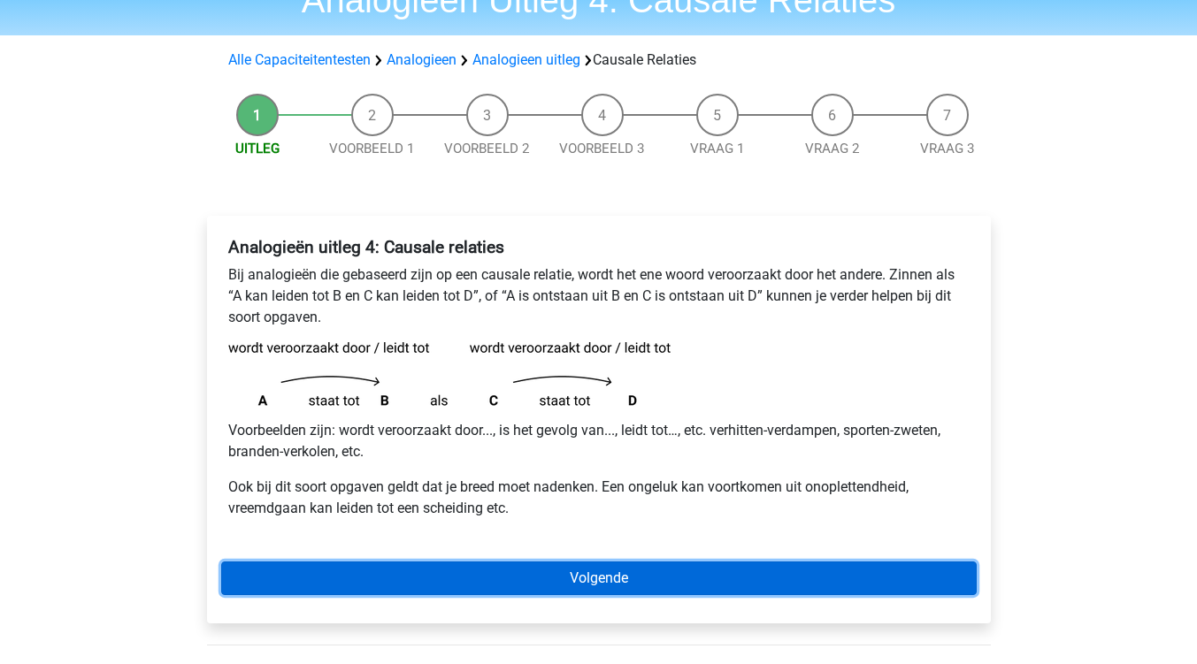
click at [624, 568] on link "Volgende" at bounding box center [598, 579] width 755 height 34
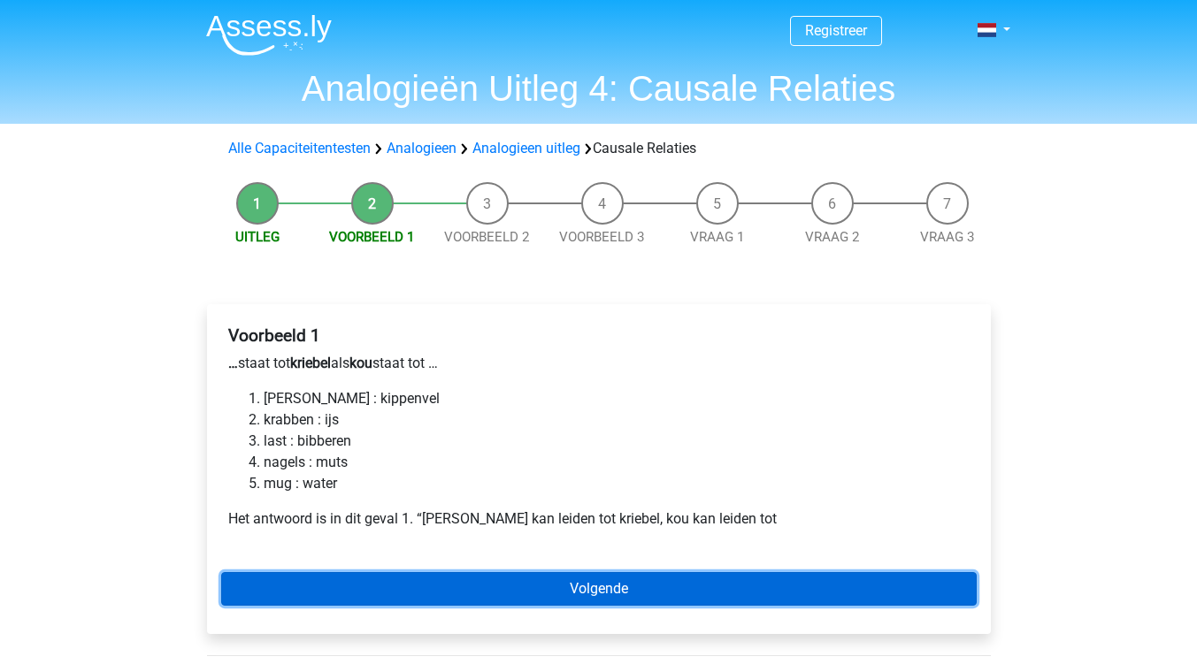
click at [595, 594] on link "Volgende" at bounding box center [598, 589] width 755 height 34
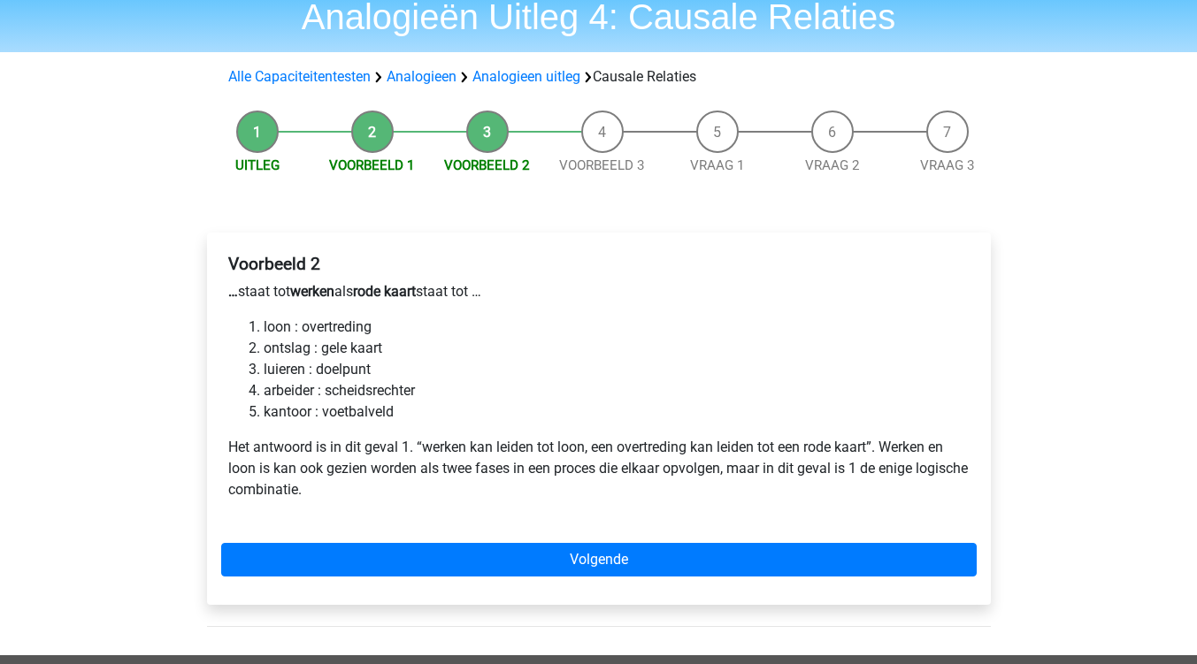
scroll to position [88, 0]
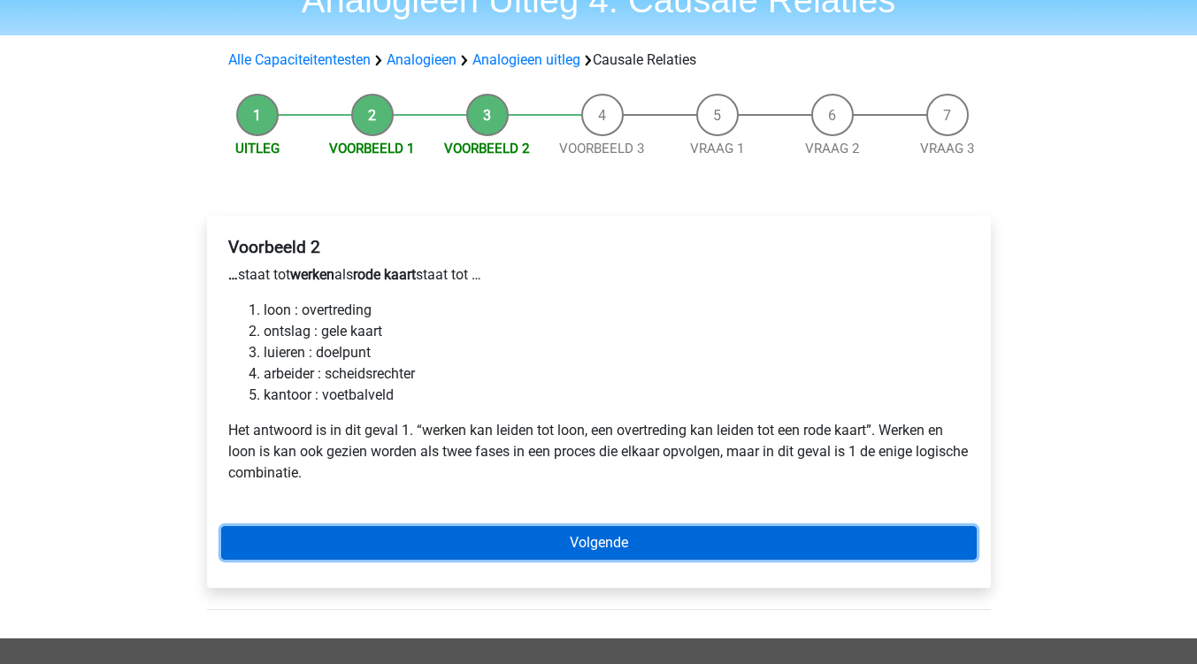
click at [607, 548] on link "Volgende" at bounding box center [598, 543] width 755 height 34
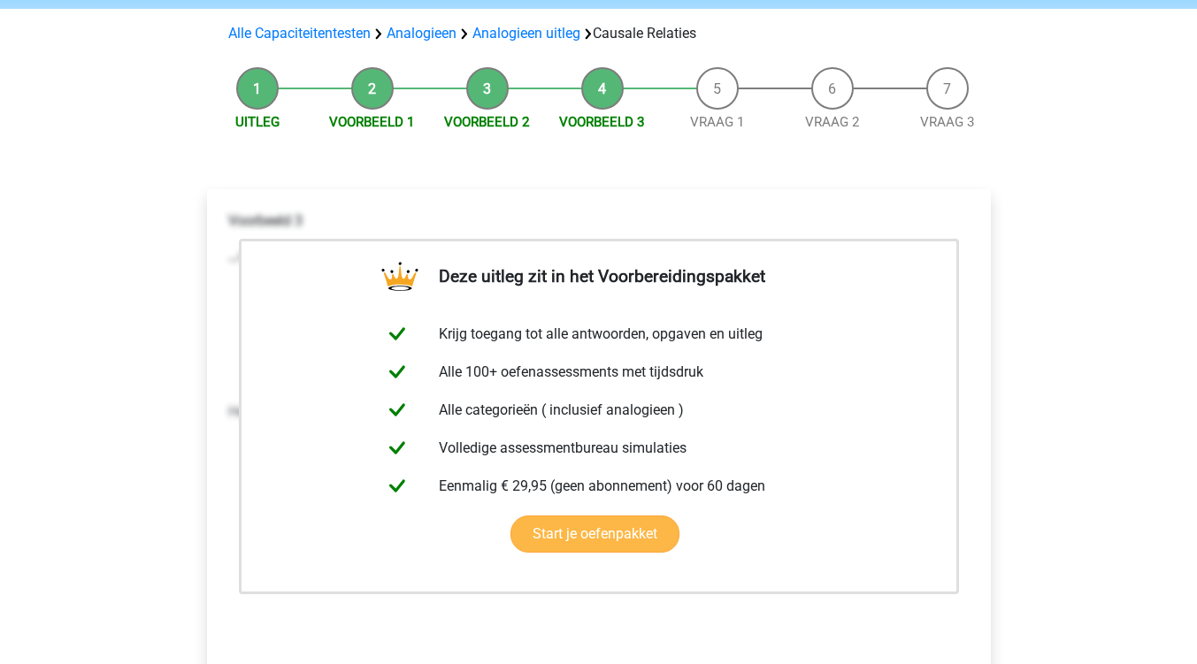
scroll to position [265, 0]
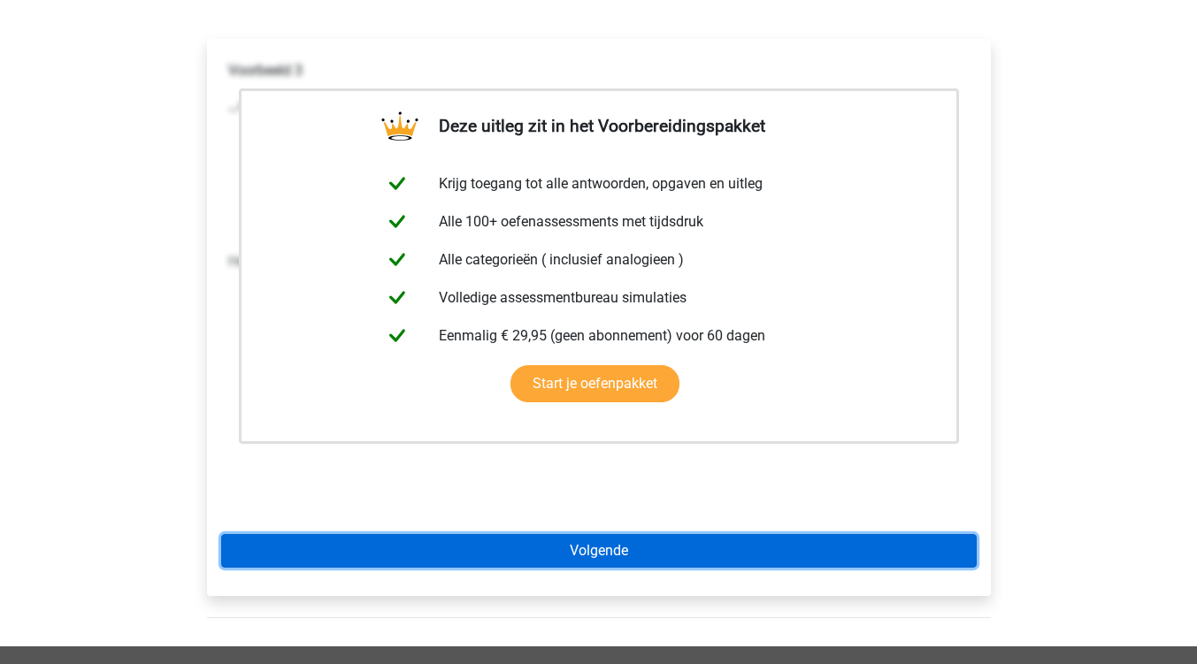
click at [597, 550] on link "Volgende" at bounding box center [598, 551] width 755 height 34
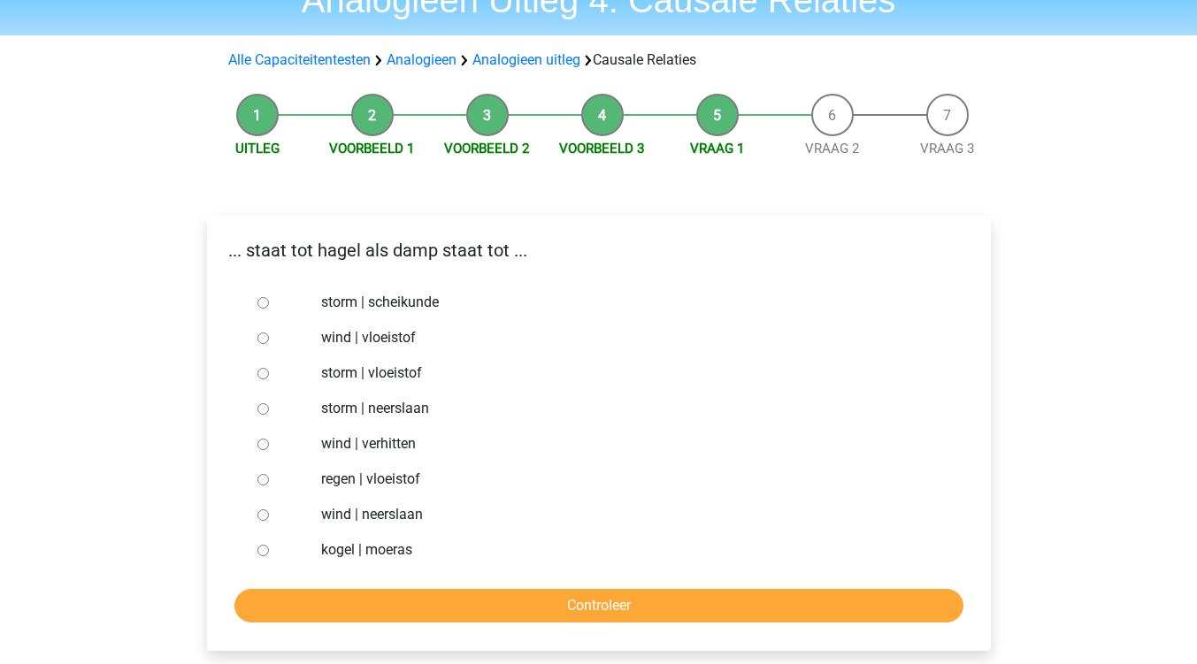
scroll to position [177, 0]
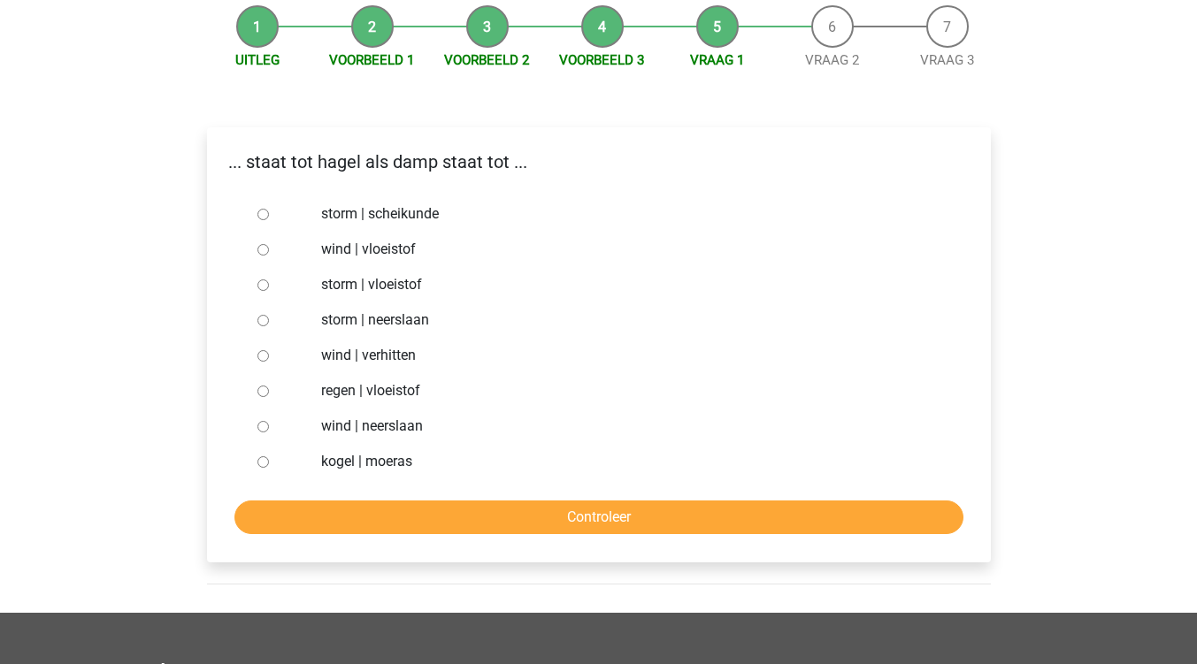
click at [261, 461] on input "kogel | moeras" at bounding box center [262, 461] width 11 height 11
radio input "true"
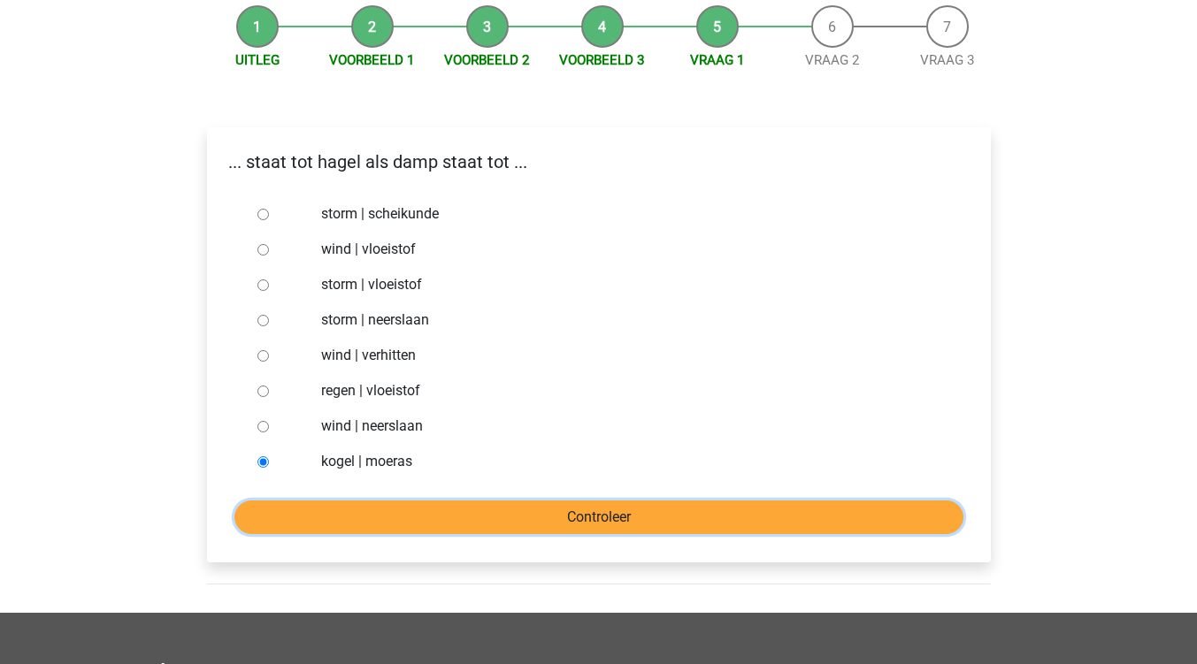
click at [605, 525] on input "Controleer" at bounding box center [598, 518] width 729 height 34
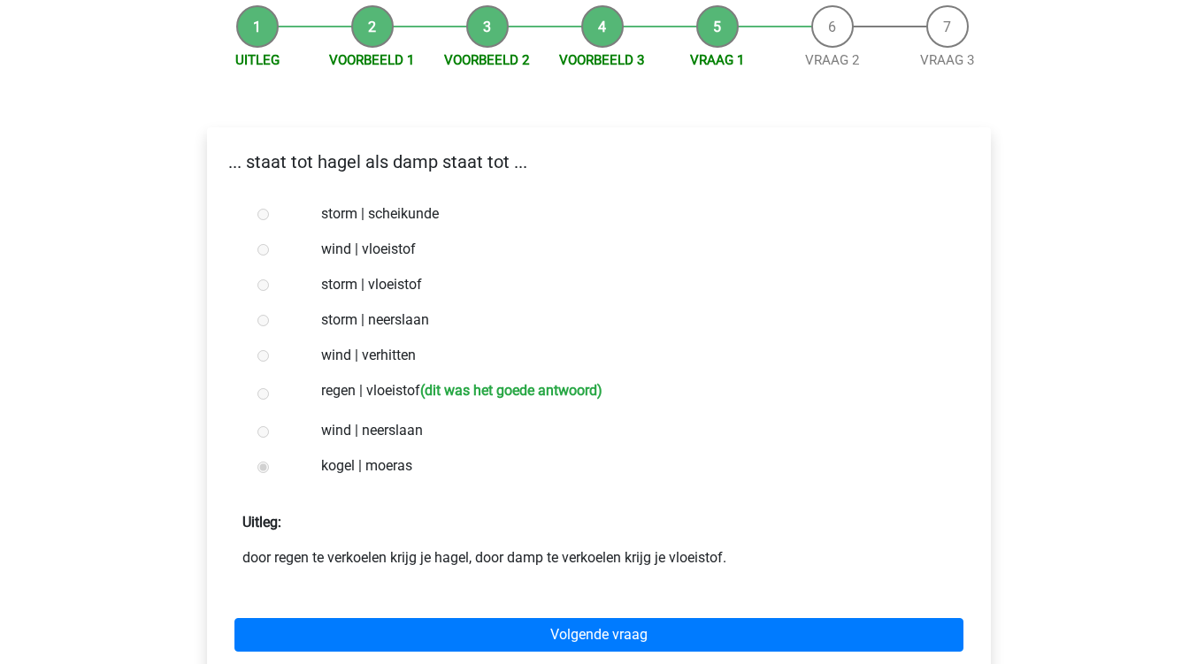
scroll to position [265, 0]
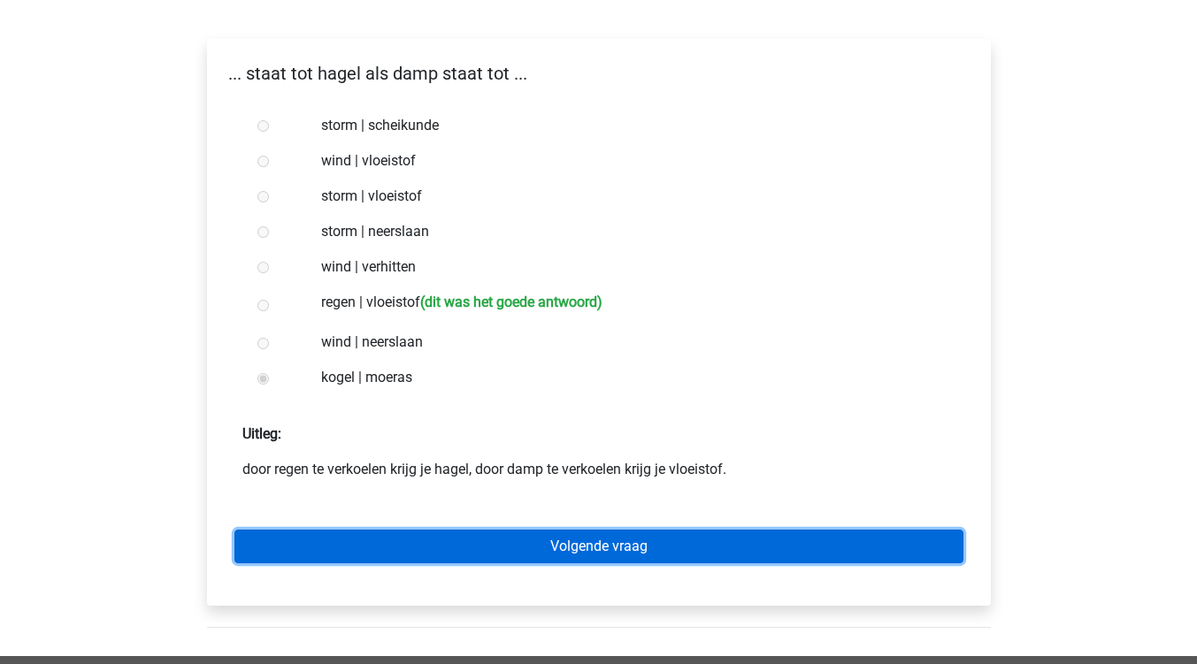
click at [617, 544] on link "Volgende vraag" at bounding box center [598, 547] width 729 height 34
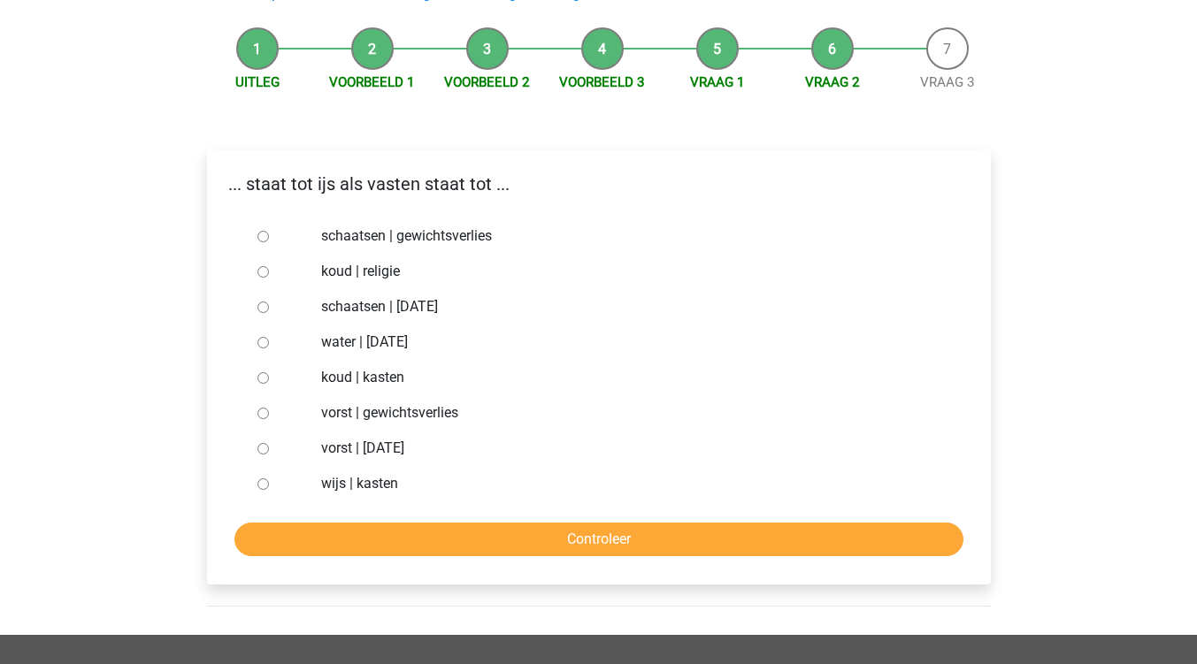
scroll to position [177, 0]
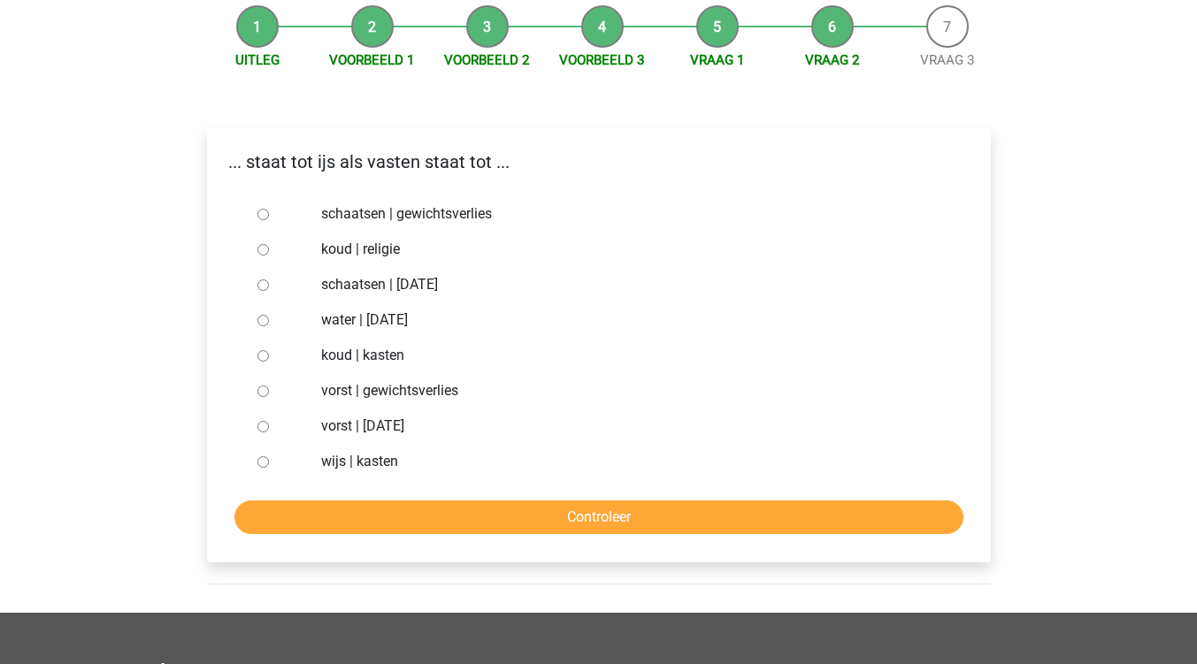
click at [261, 425] on input "vorst | suikerfeest" at bounding box center [262, 426] width 11 height 11
radio input "true"
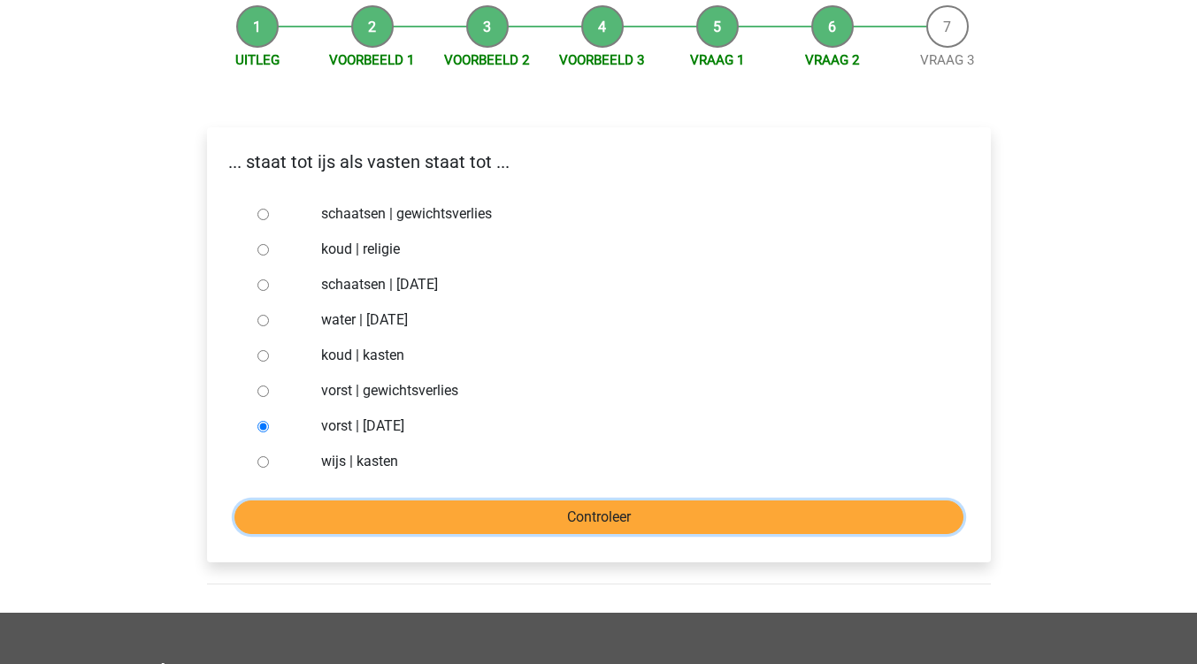
click at [552, 518] on input "Controleer" at bounding box center [598, 518] width 729 height 34
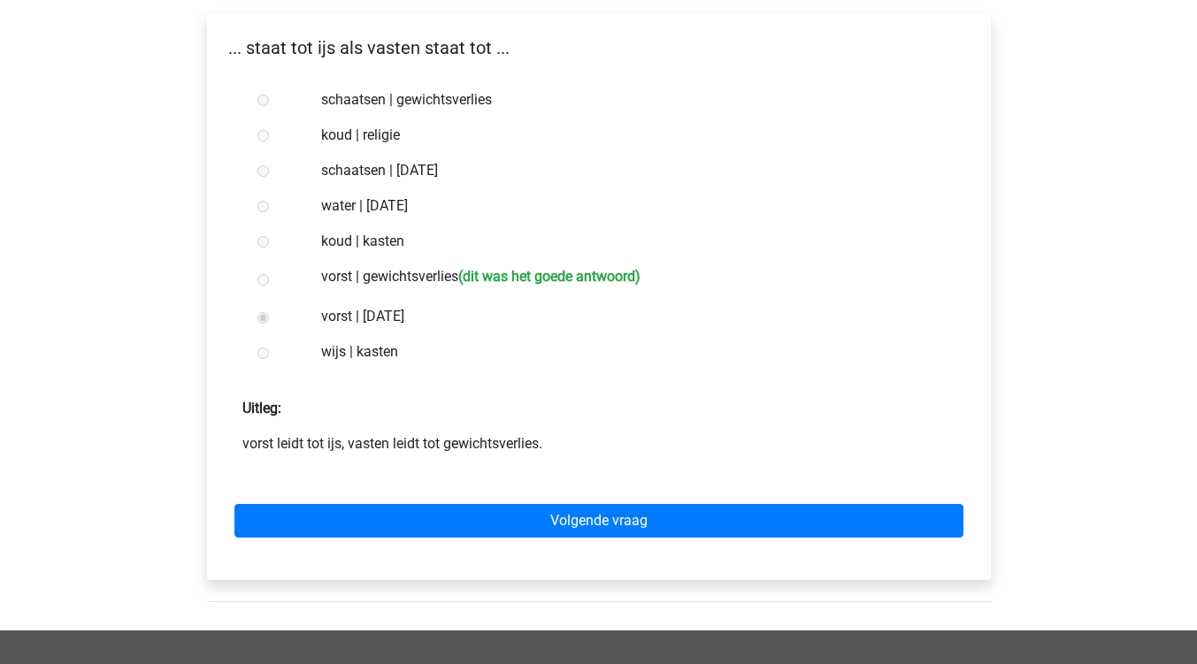
scroll to position [354, 0]
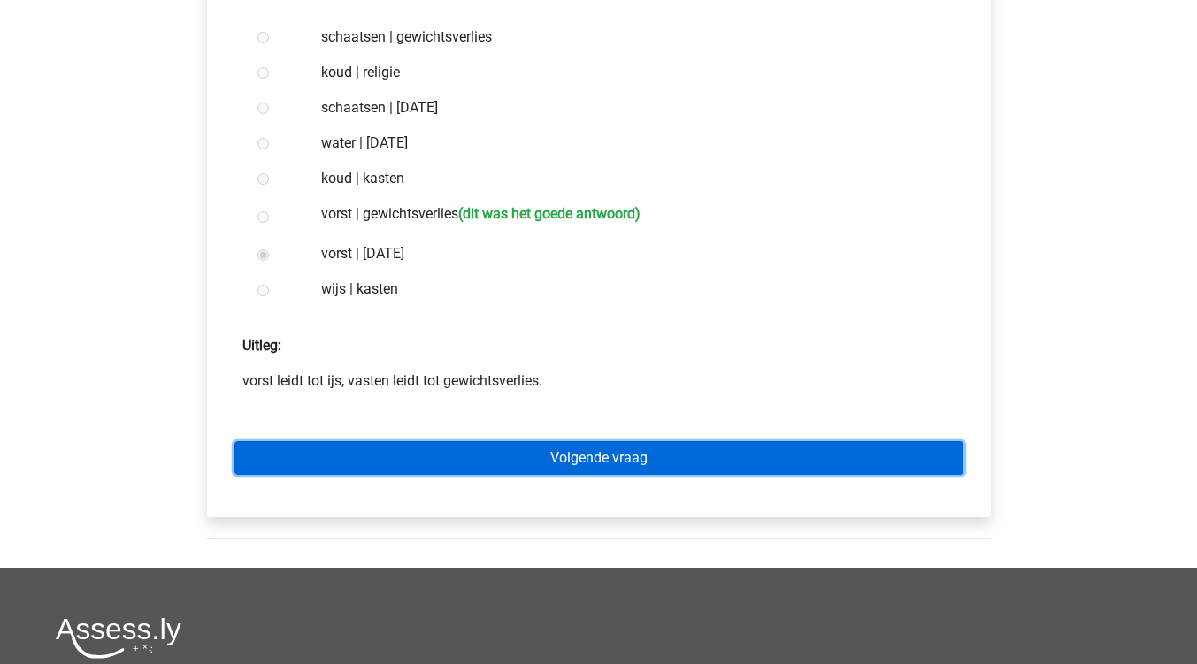
click at [605, 463] on link "Volgende vraag" at bounding box center [598, 458] width 729 height 34
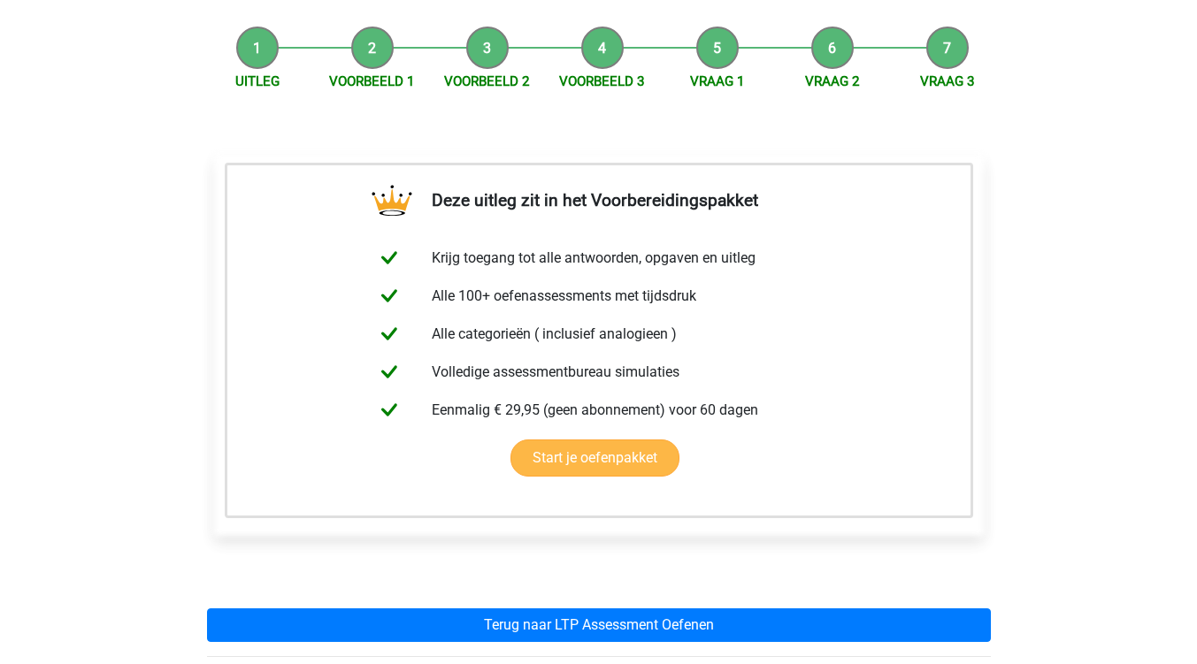
scroll to position [177, 0]
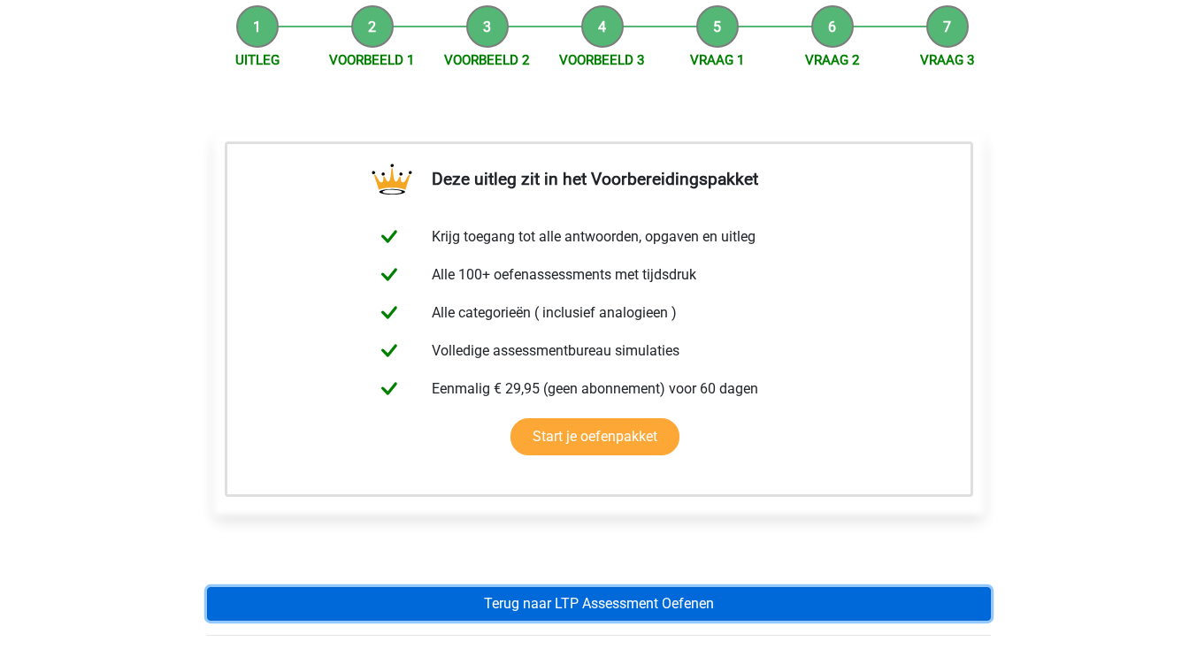
click at [544, 602] on link "Terug naar LTP Assessment Oefenen" at bounding box center [599, 604] width 784 height 34
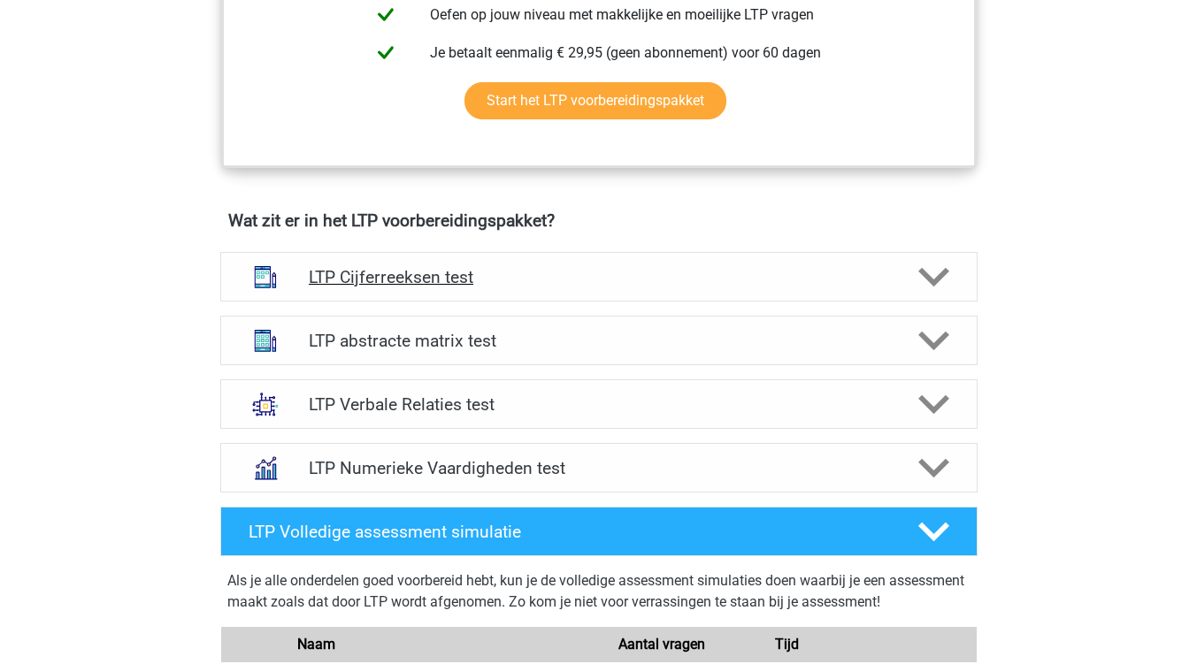
scroll to position [973, 0]
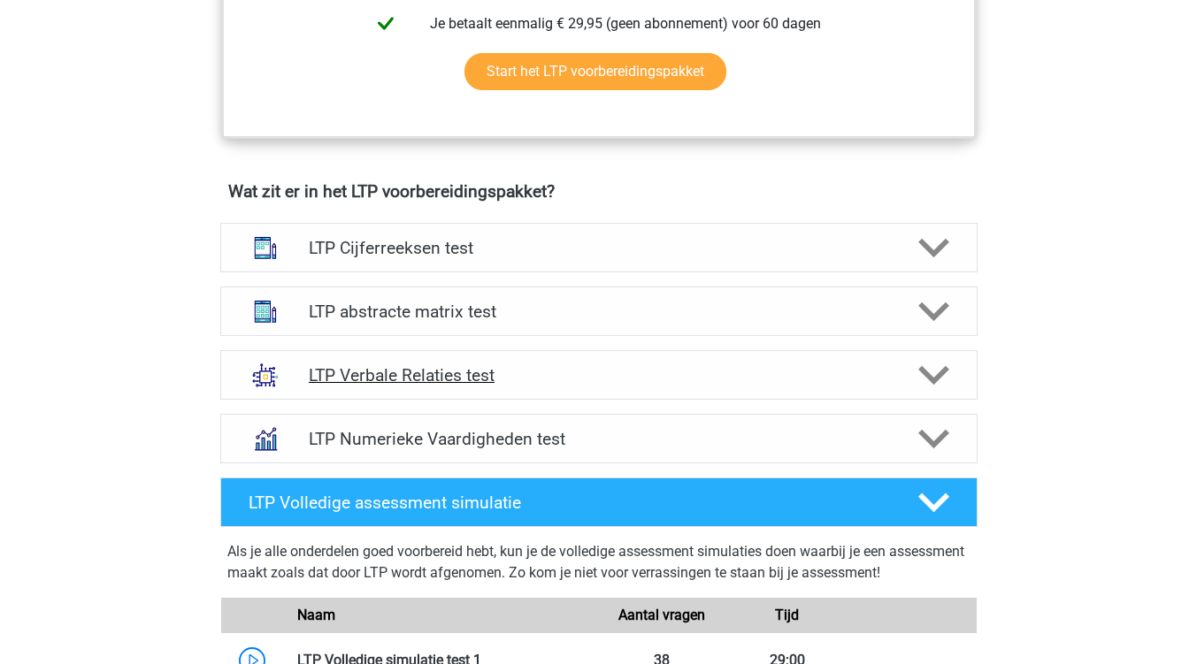
click at [932, 373] on icon at bounding box center [933, 375] width 31 height 31
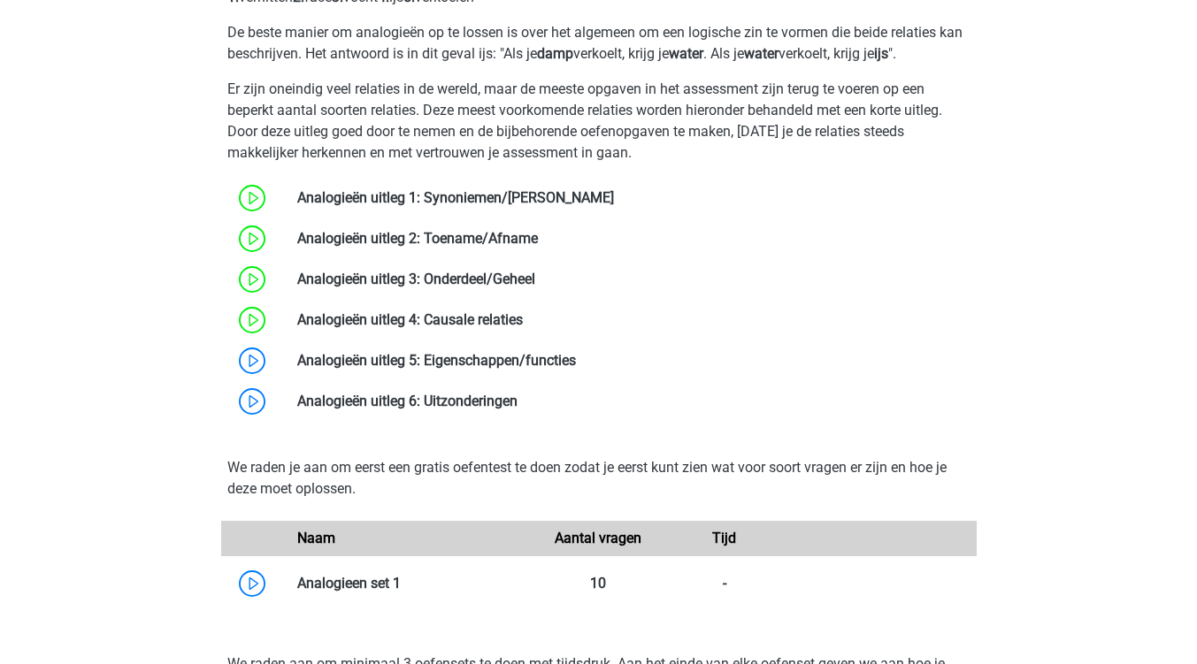
scroll to position [1504, 0]
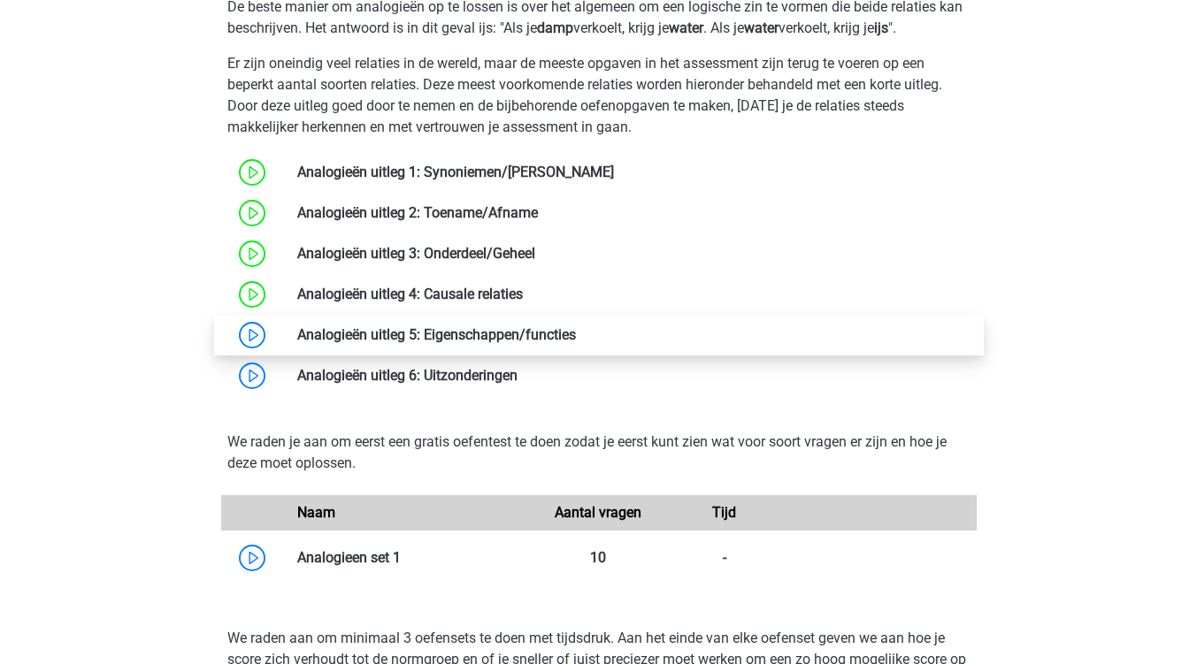
click at [576, 336] on link at bounding box center [576, 334] width 0 height 17
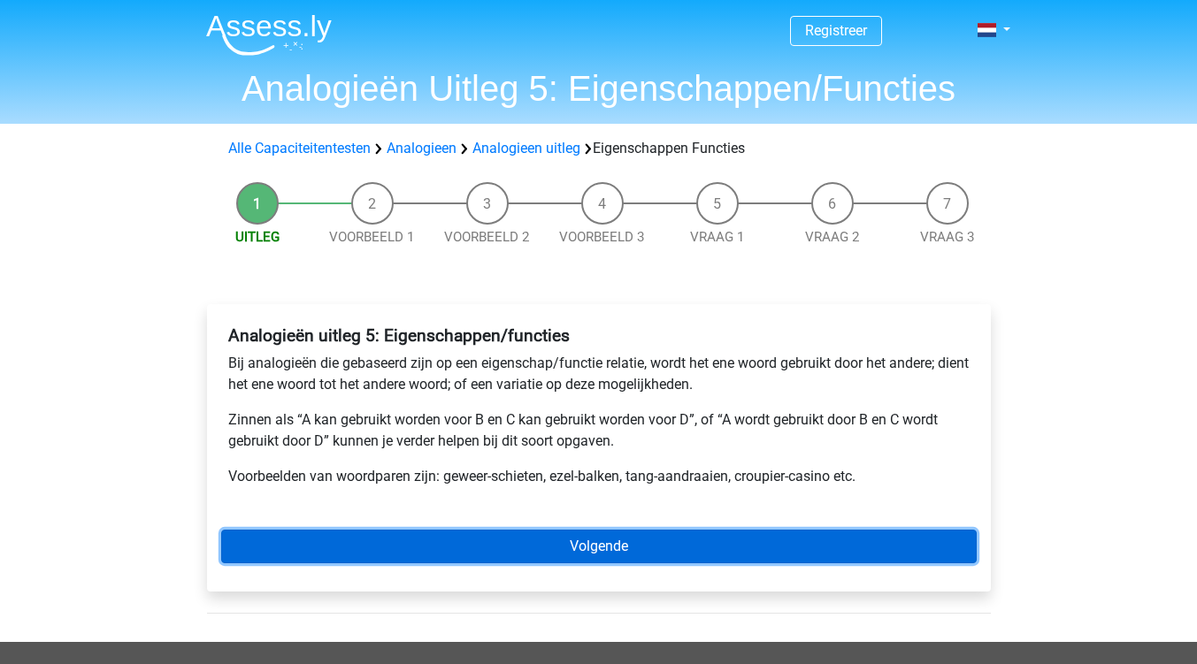
click at [591, 548] on link "Volgende" at bounding box center [598, 547] width 755 height 34
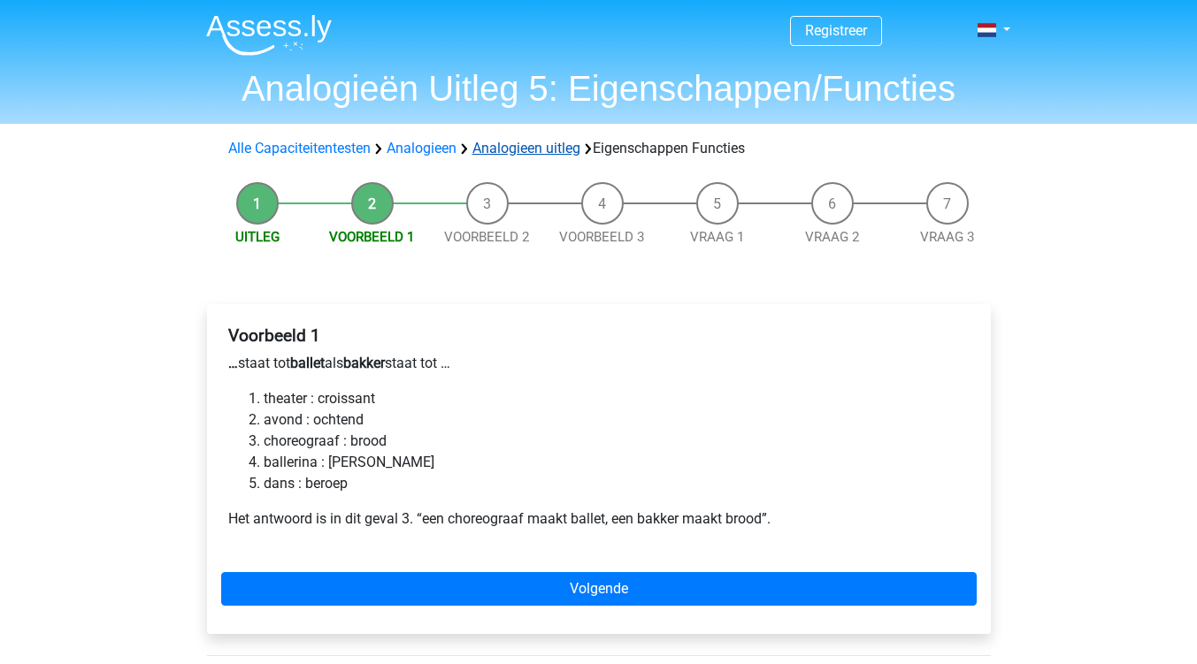
click at [533, 147] on link "Analogieen uitleg" at bounding box center [526, 148] width 108 height 17
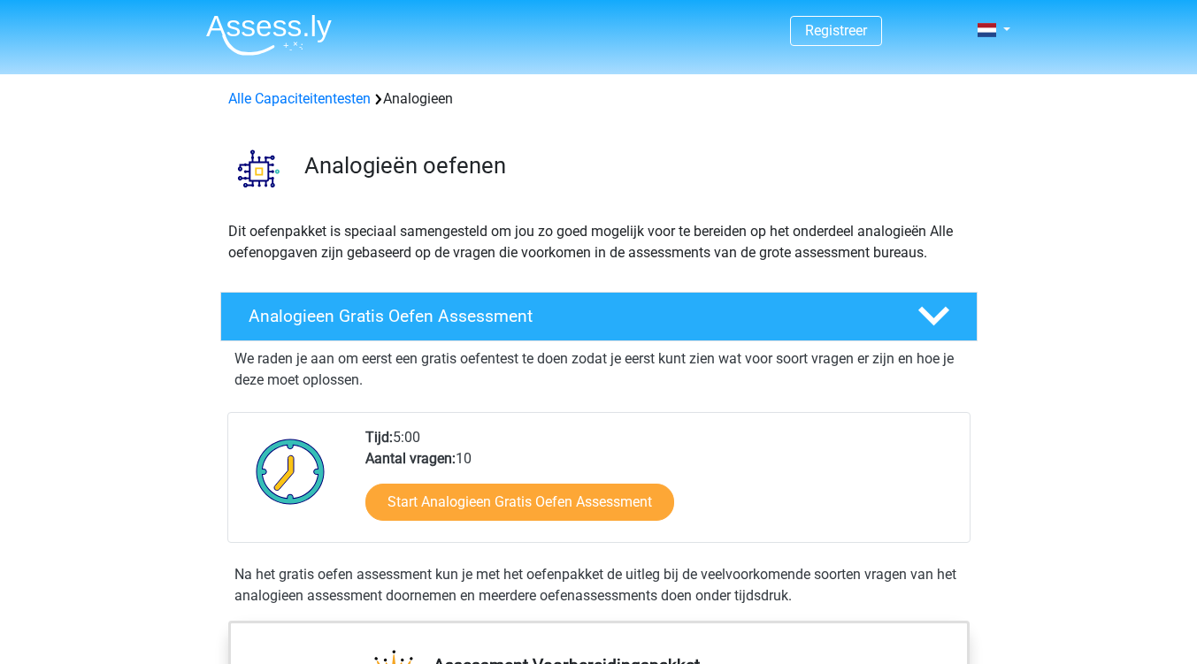
scroll to position [1075, 0]
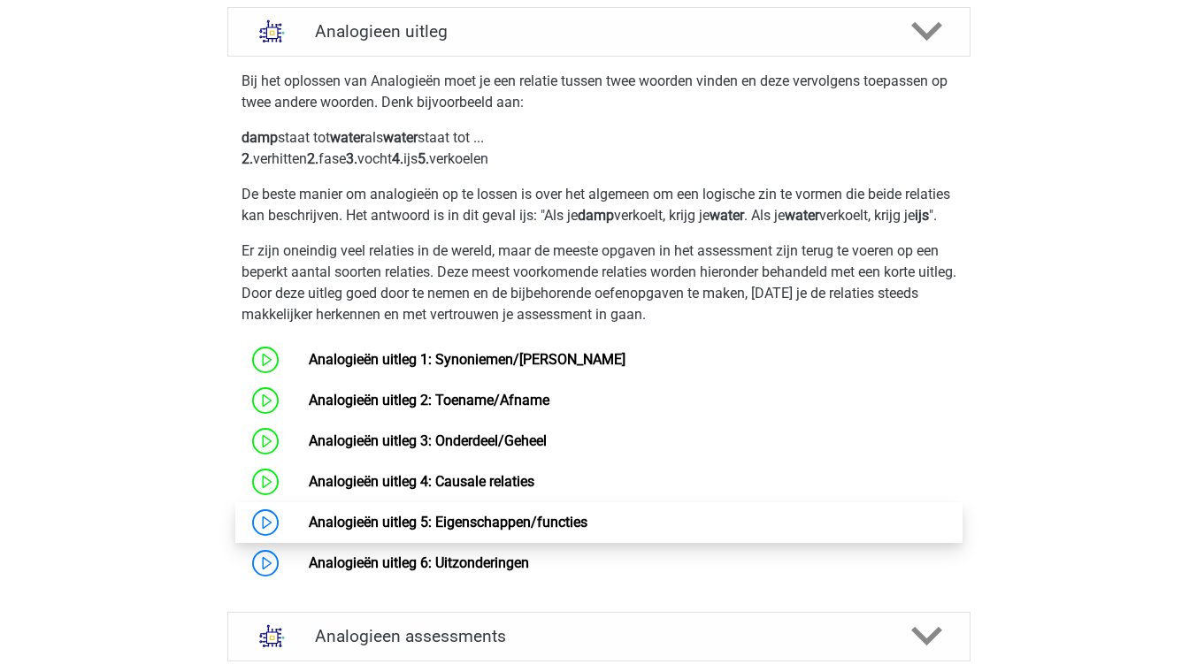
click at [394, 531] on link "Analogieën uitleg 5: Eigenschappen/functies" at bounding box center [448, 522] width 279 height 17
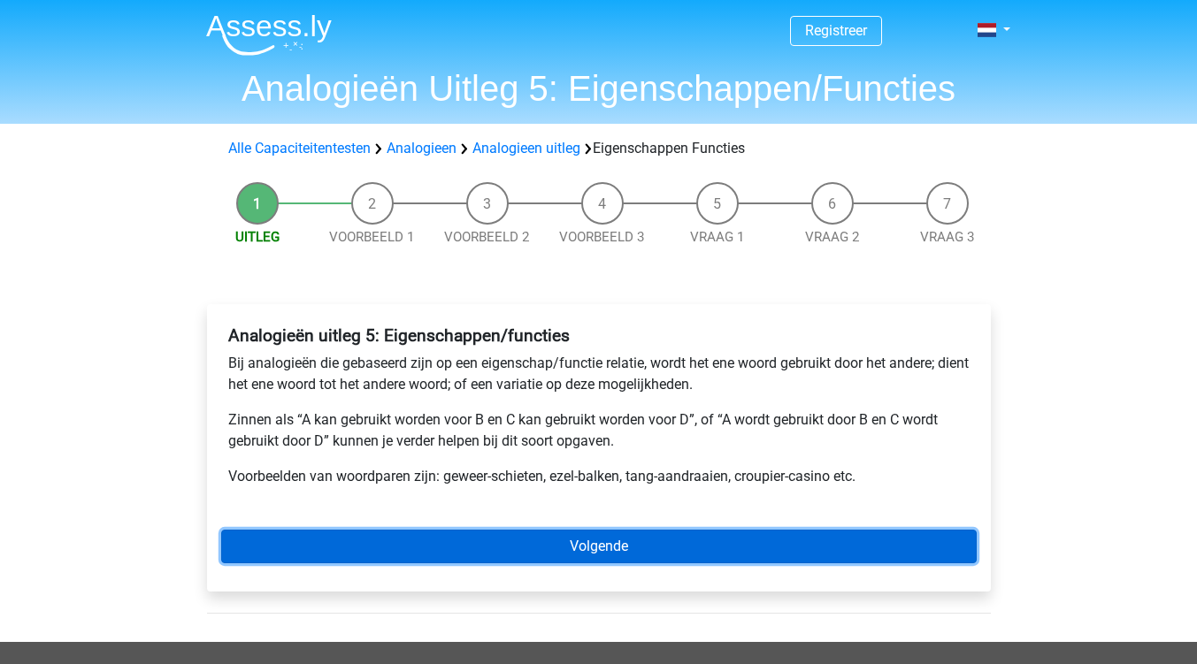
click at [587, 549] on link "Volgende" at bounding box center [598, 547] width 755 height 34
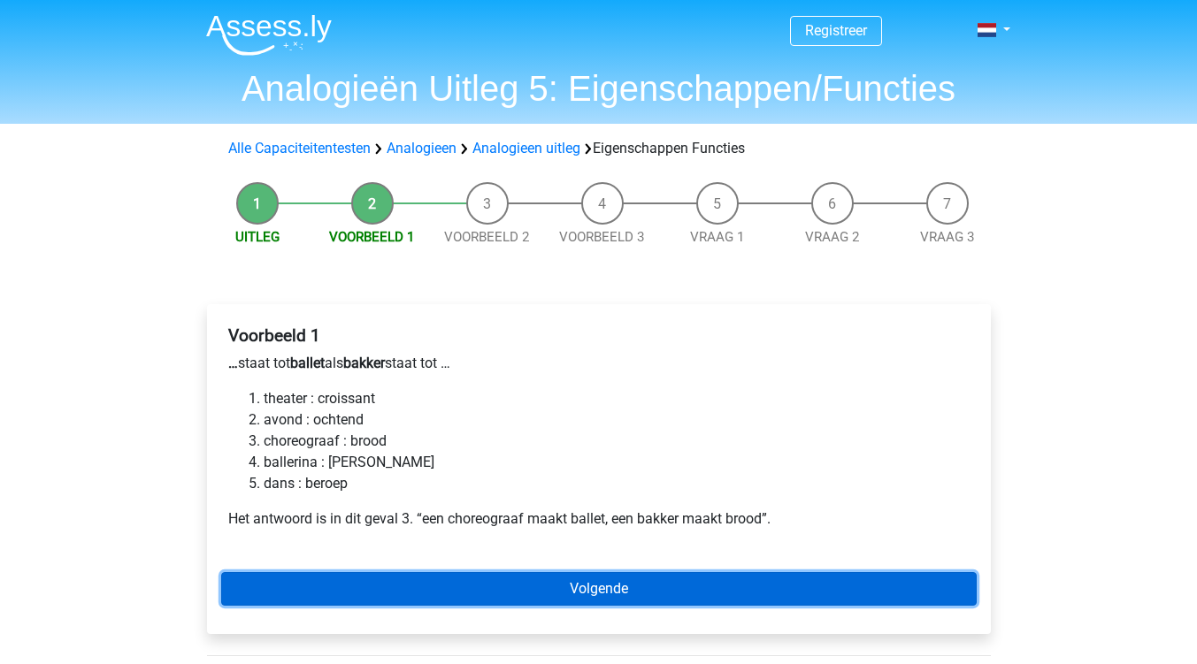
click at [594, 594] on link "Volgende" at bounding box center [598, 589] width 755 height 34
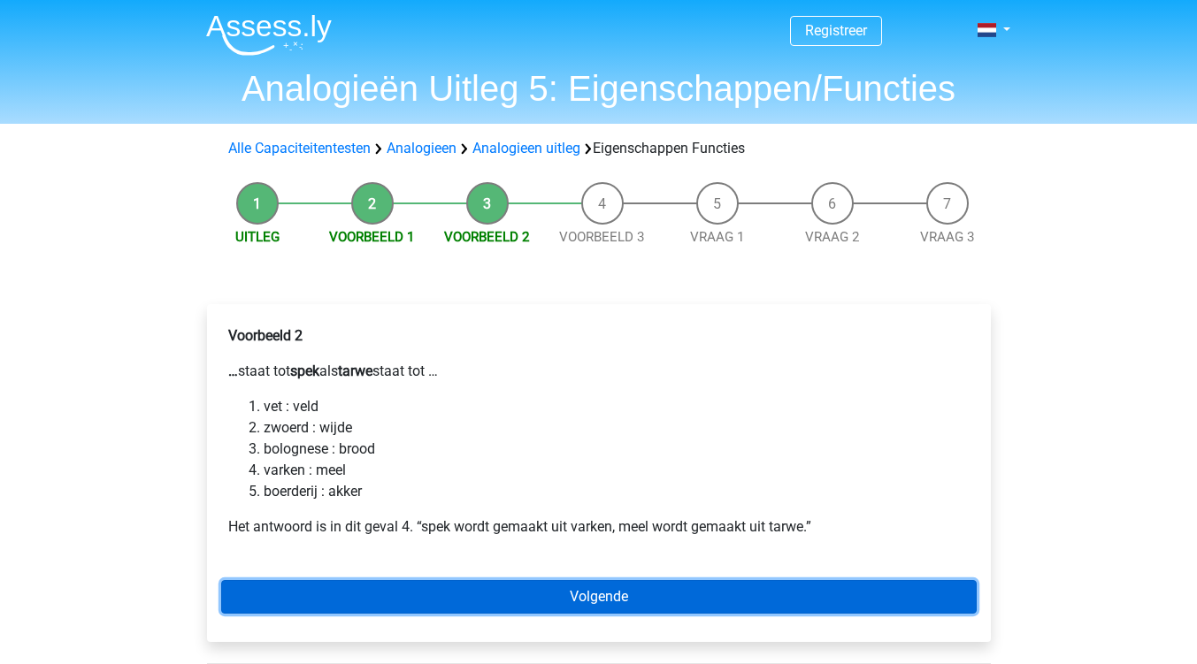
click at [581, 597] on link "Volgende" at bounding box center [598, 597] width 755 height 34
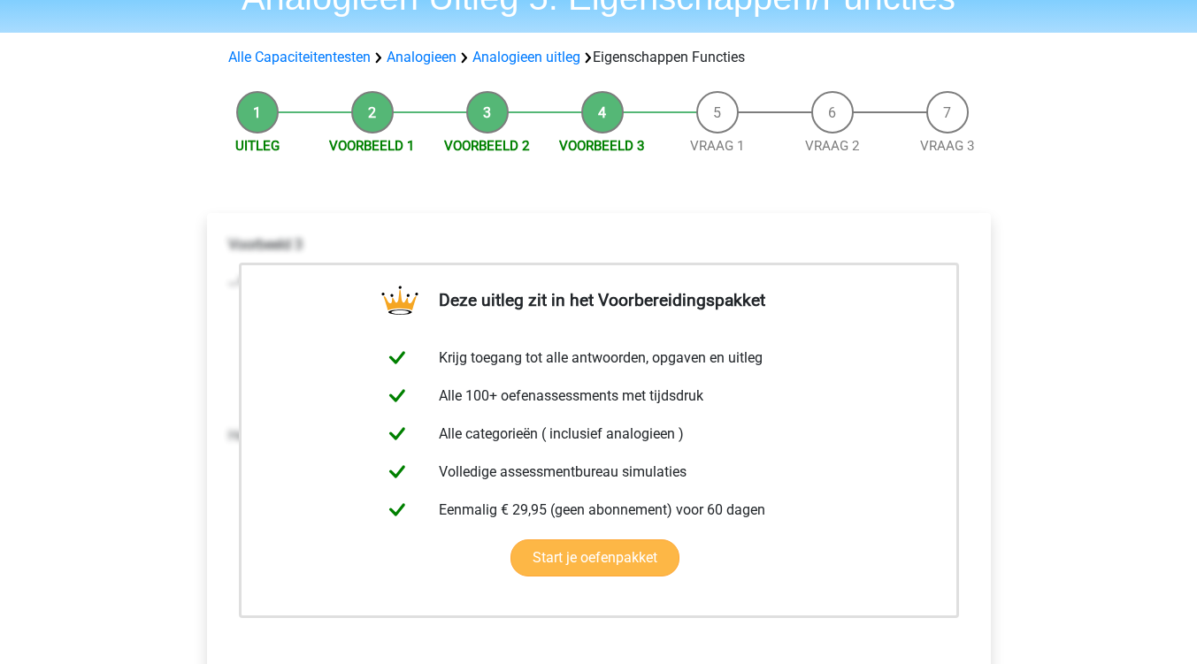
scroll to position [265, 0]
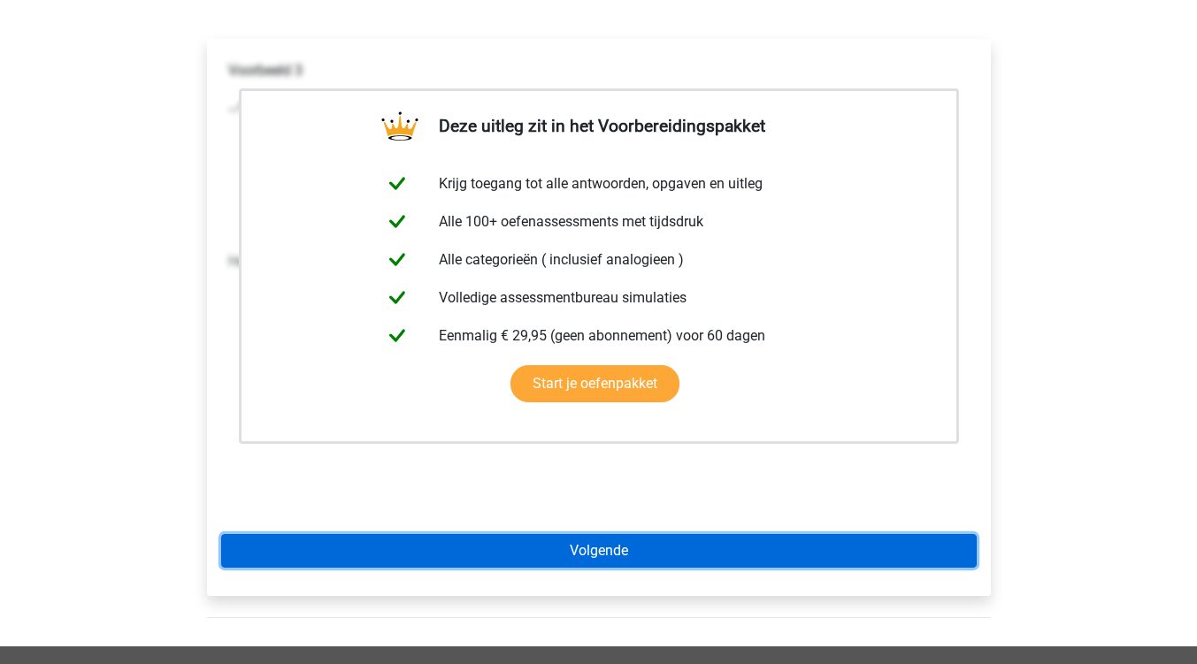
click at [594, 555] on link "Volgende" at bounding box center [598, 551] width 755 height 34
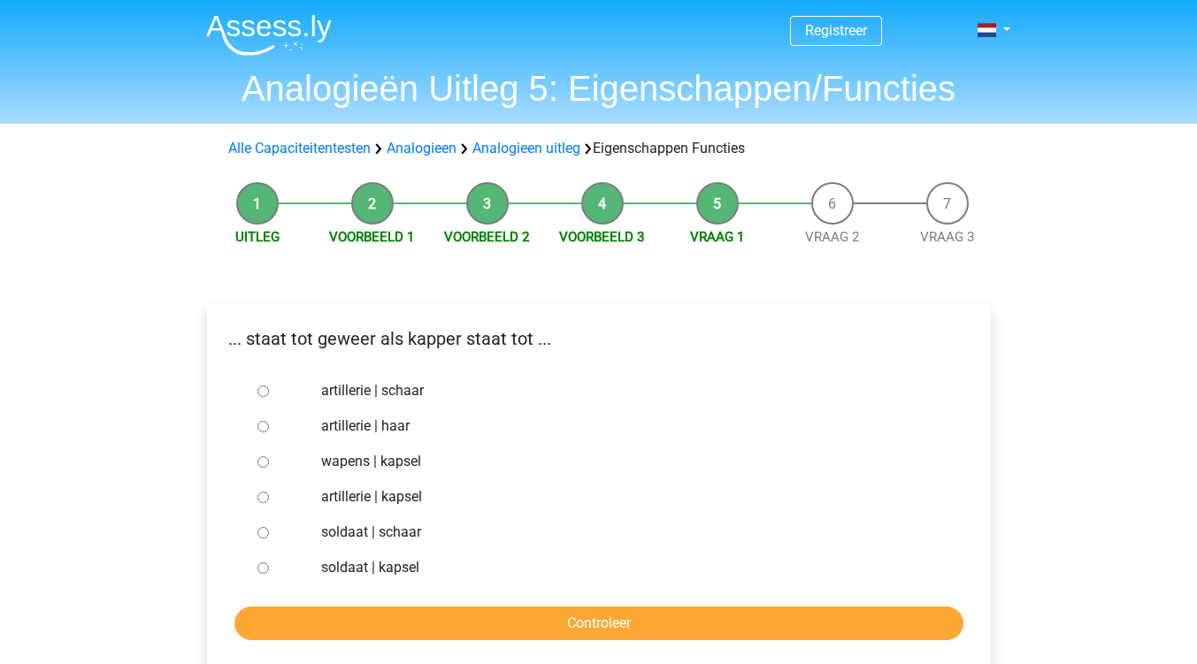
click at [258, 527] on input "soldaat | schaar" at bounding box center [262, 532] width 11 height 11
radio input "true"
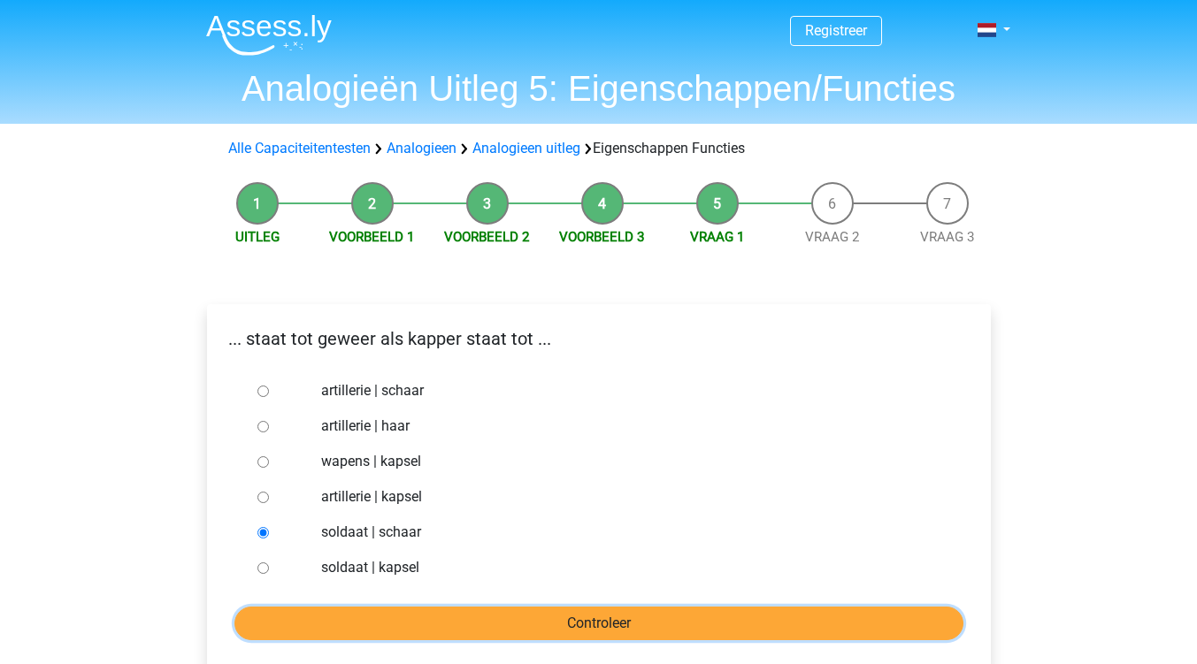
click at [610, 622] on input "Controleer" at bounding box center [598, 624] width 729 height 34
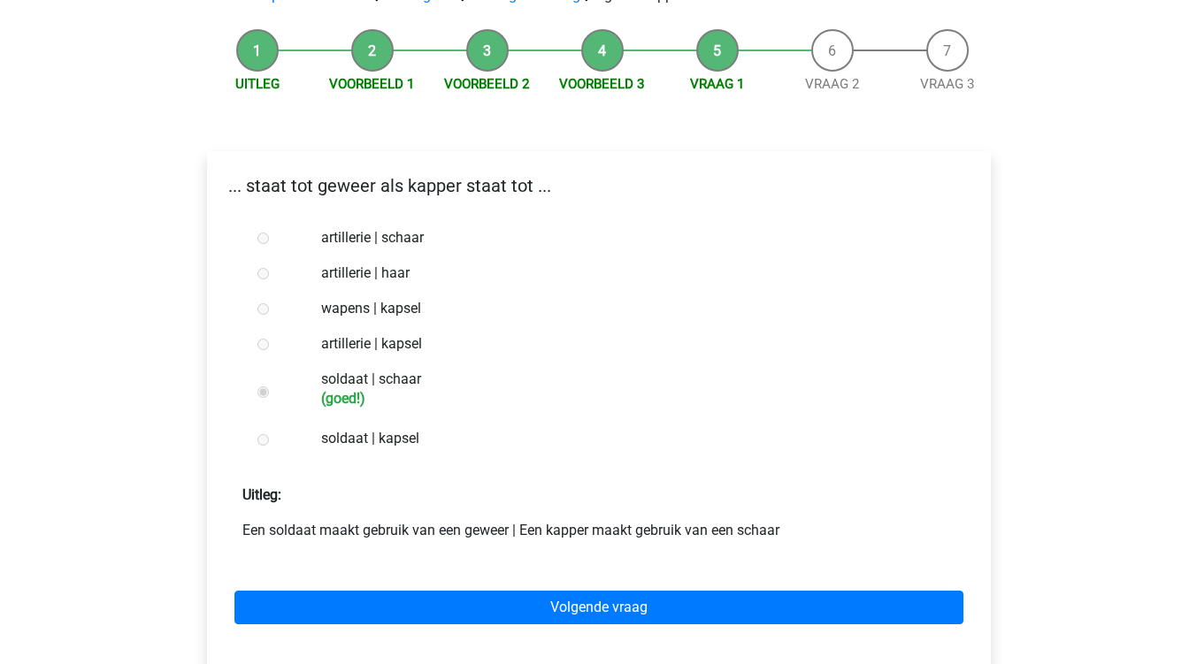
scroll to position [177, 0]
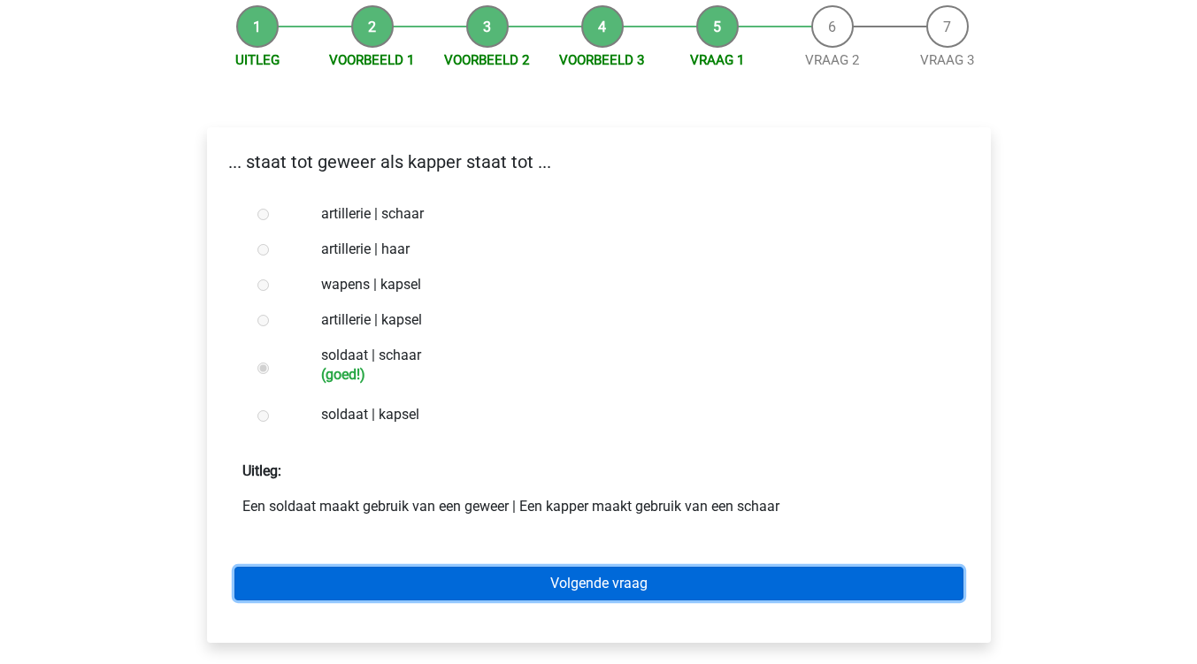
click at [586, 580] on link "Volgende vraag" at bounding box center [598, 584] width 729 height 34
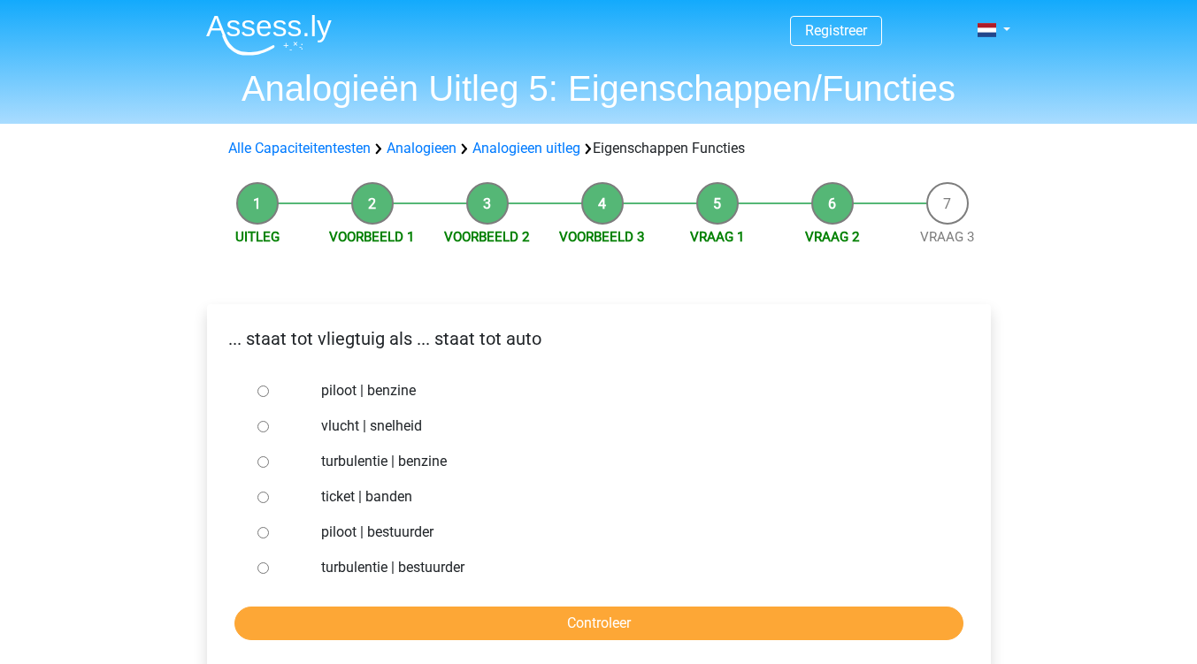
click at [263, 534] on input "piloot | bestuurder" at bounding box center [262, 532] width 11 height 11
radio input "true"
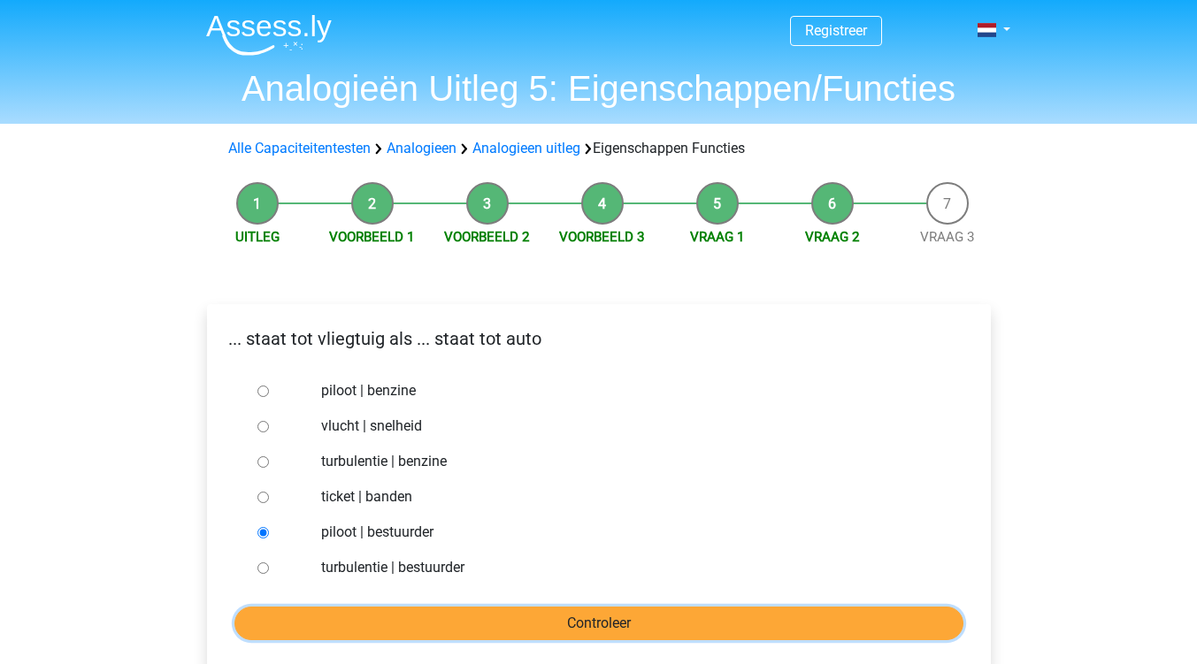
click at [594, 628] on input "Controleer" at bounding box center [598, 624] width 729 height 34
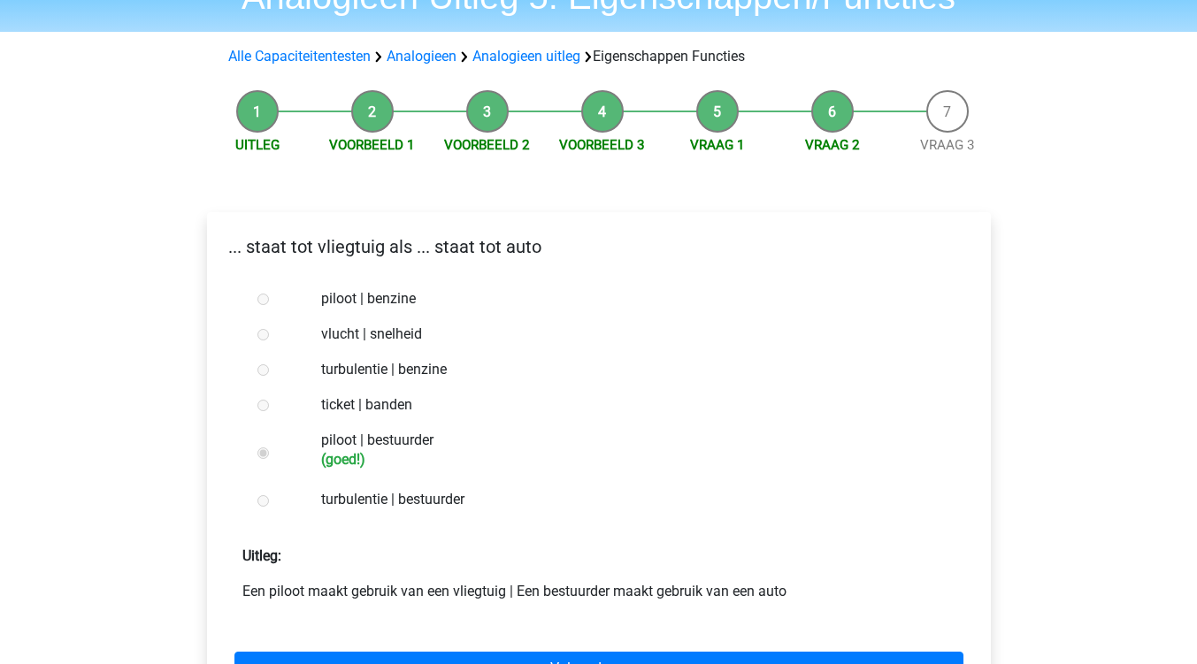
scroll to position [177, 0]
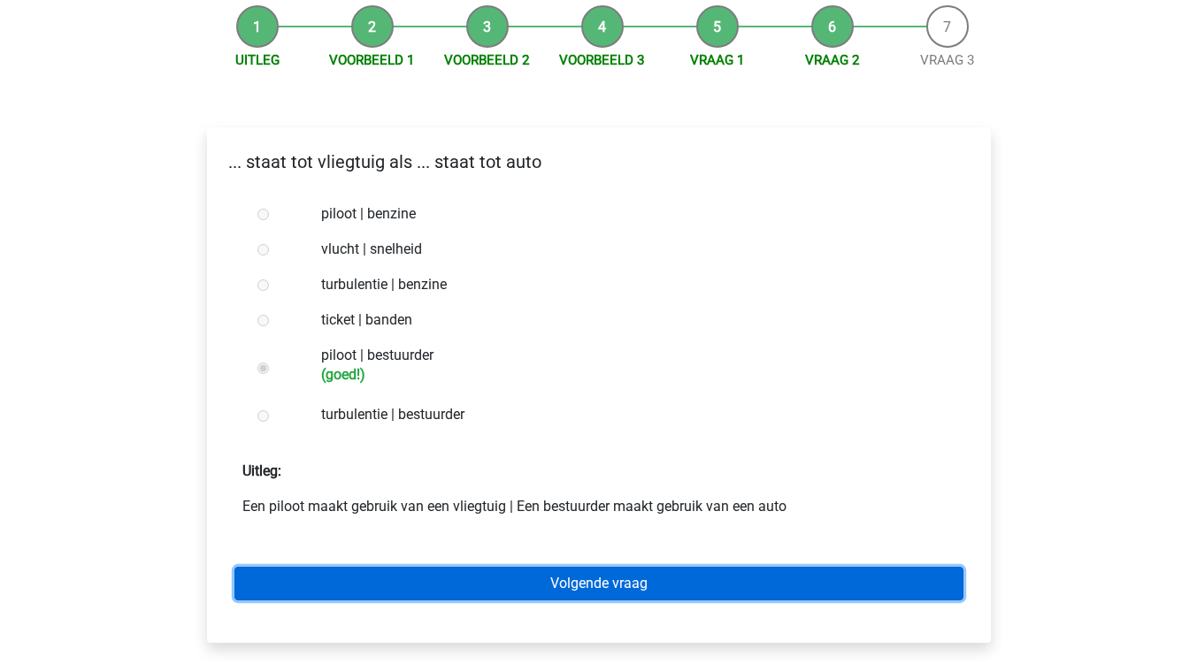
click at [602, 588] on link "Volgende vraag" at bounding box center [598, 584] width 729 height 34
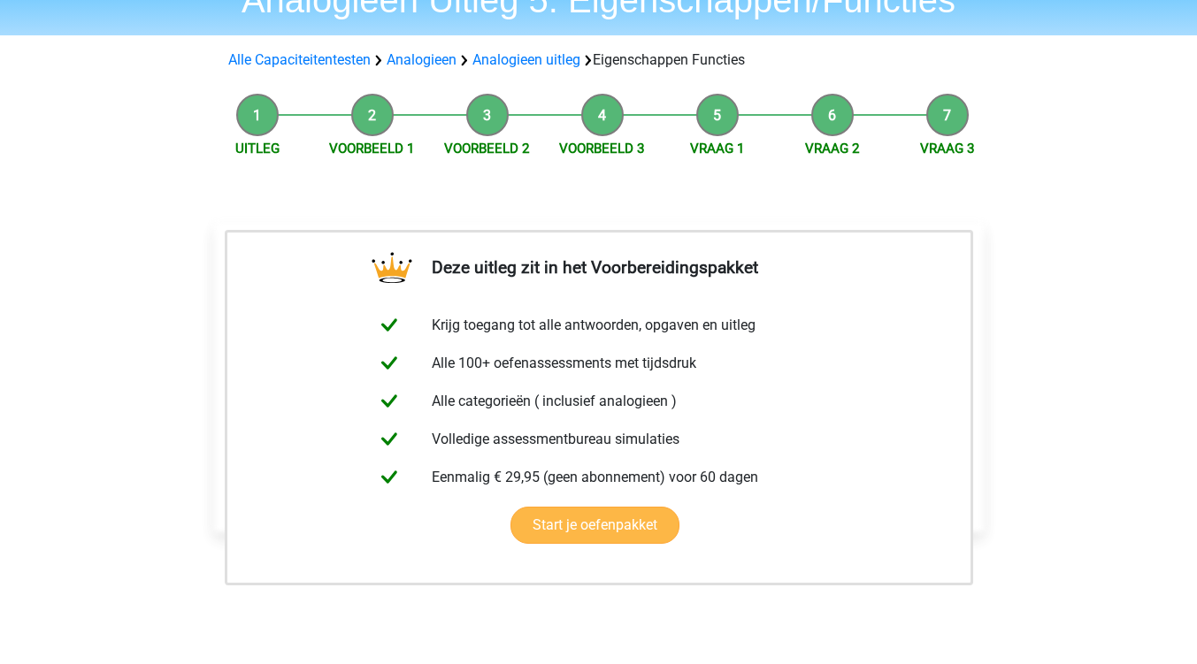
scroll to position [177, 0]
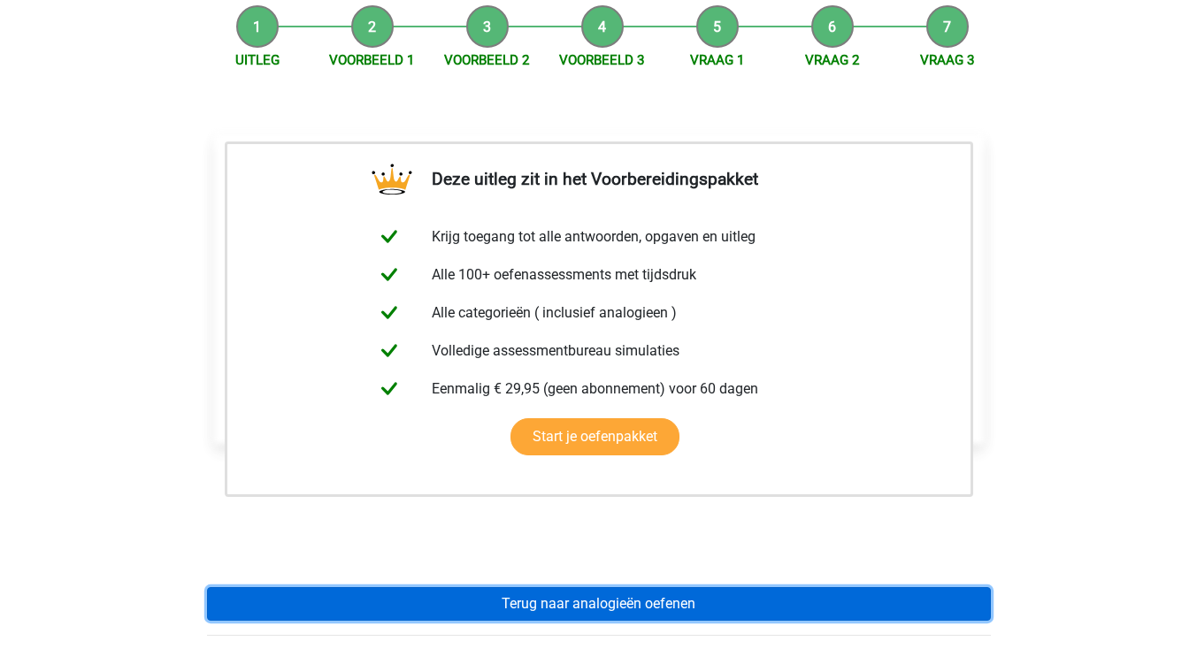
click at [587, 609] on link "Terug naar analogieën oefenen" at bounding box center [599, 604] width 784 height 34
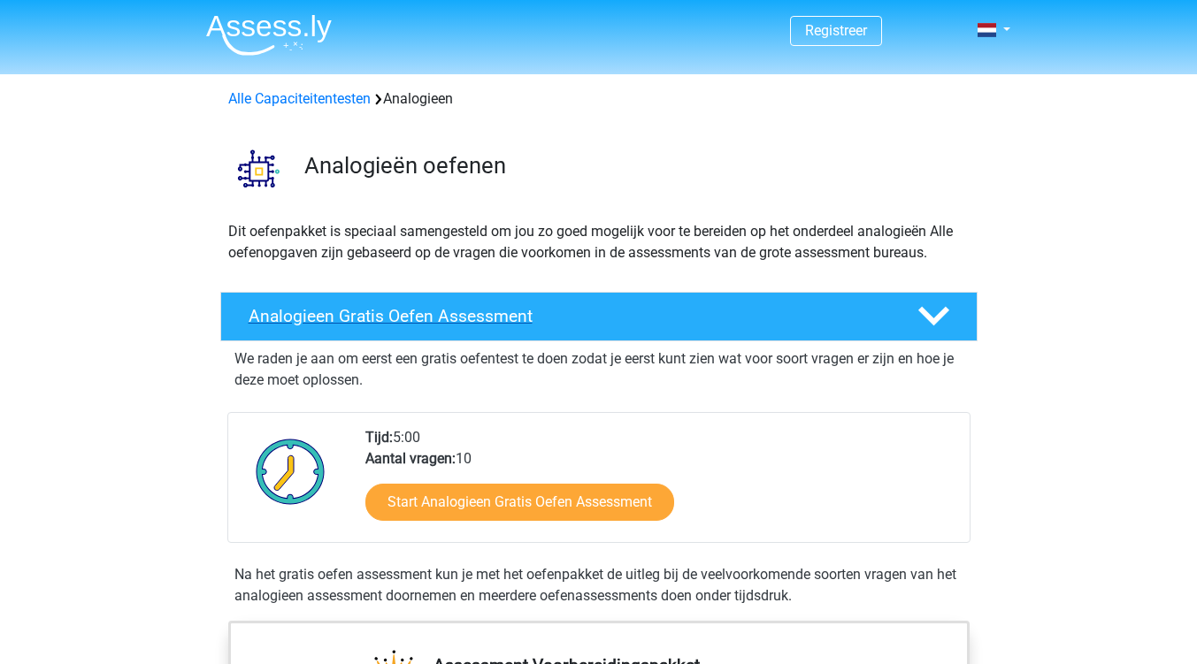
click at [933, 318] on icon at bounding box center [933, 316] width 31 height 31
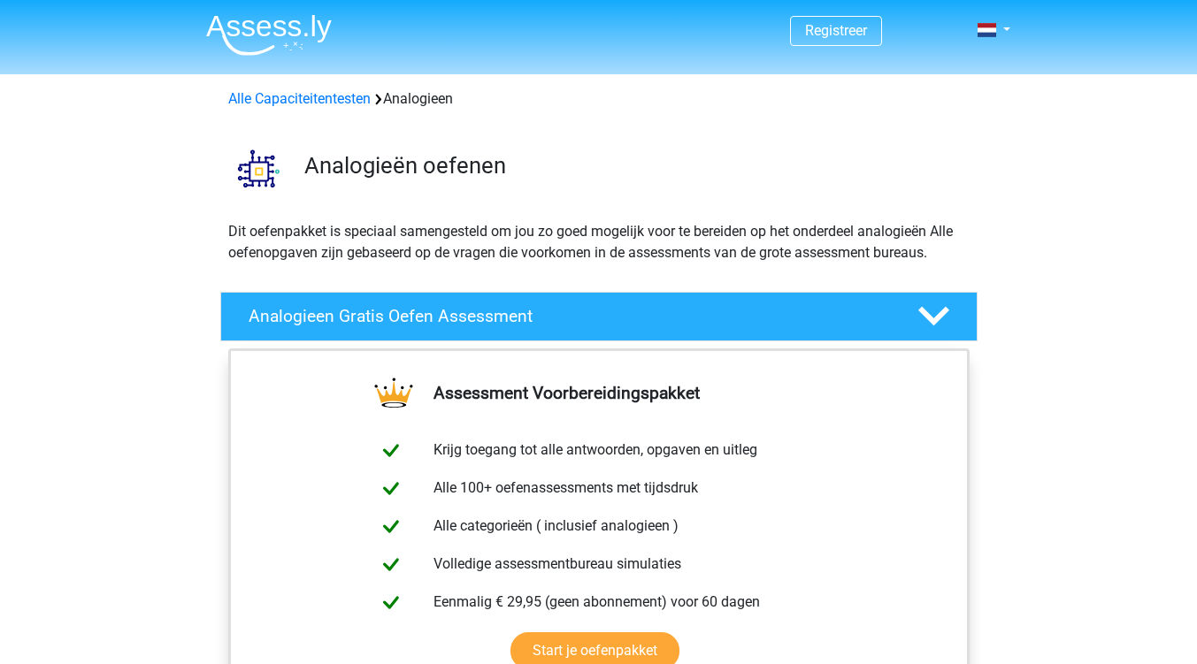
click at [947, 307] on icon at bounding box center [933, 316] width 31 height 31
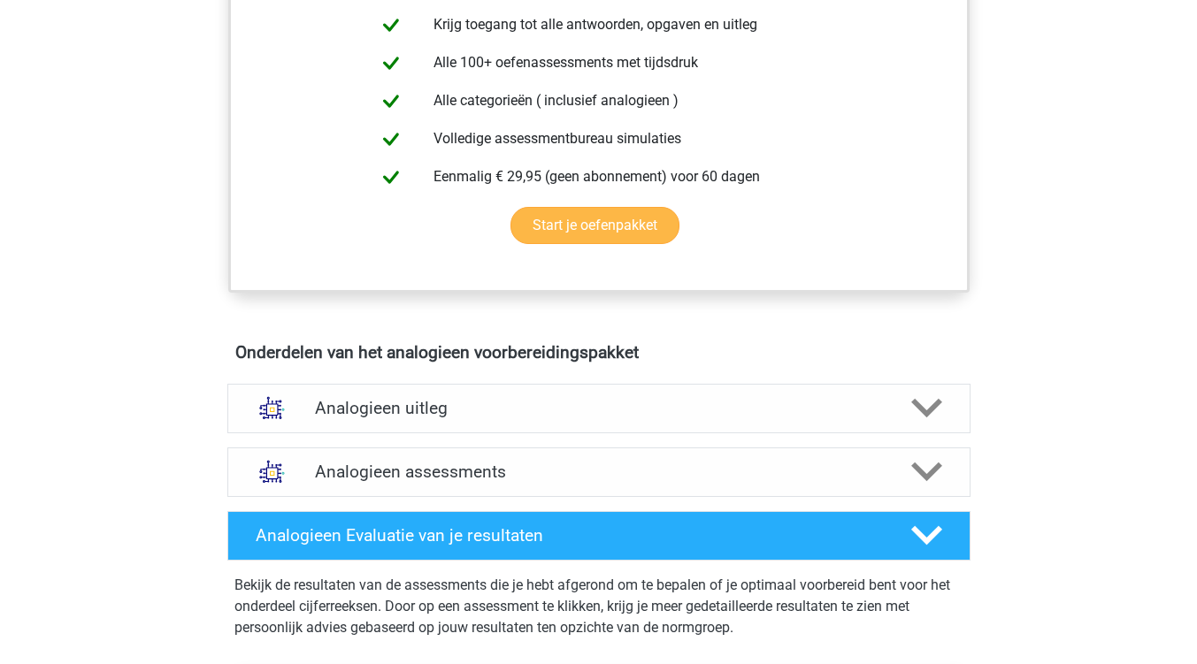
scroll to position [708, 0]
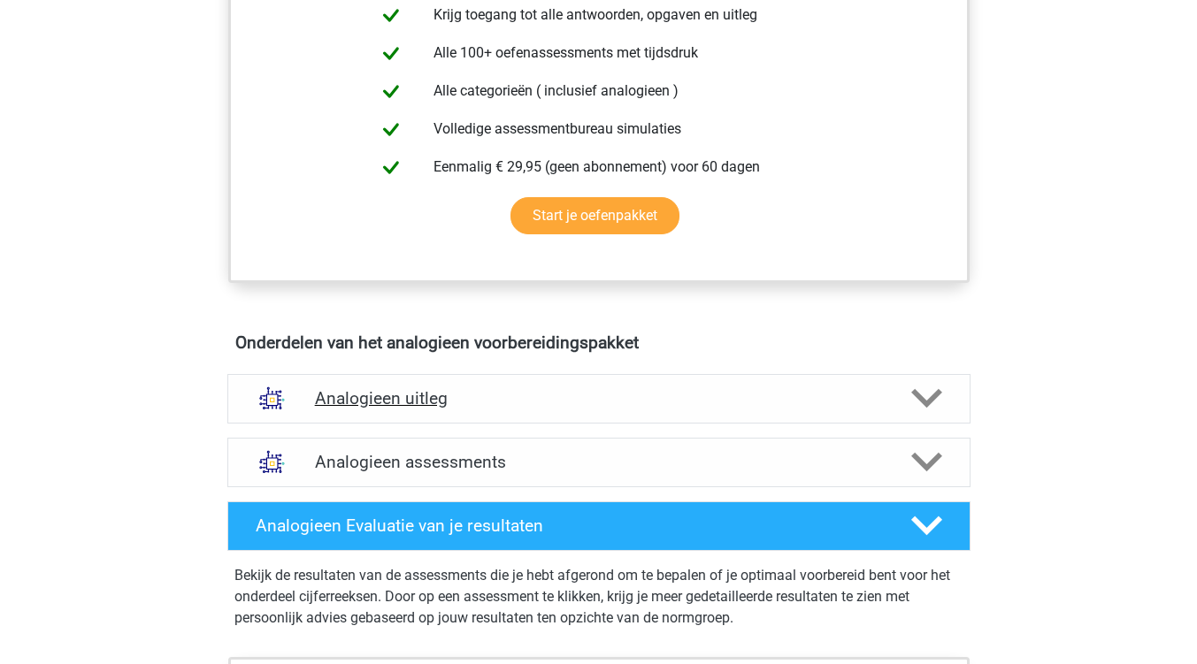
click at [926, 399] on icon at bounding box center [926, 398] width 31 height 31
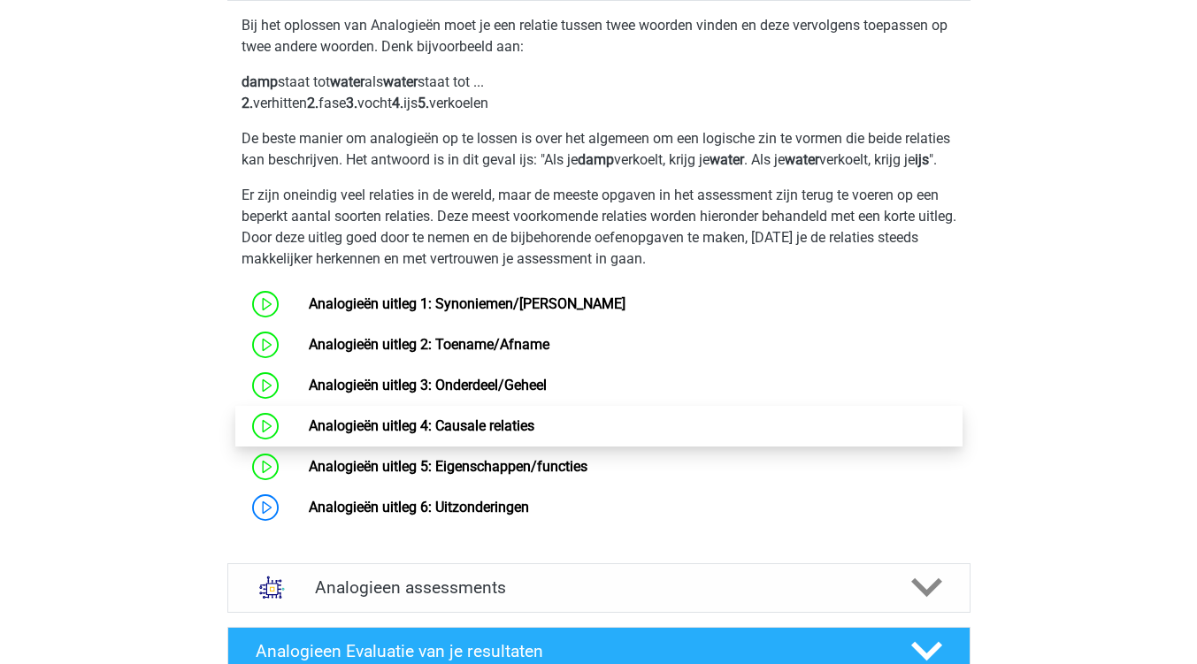
scroll to position [1150, 0]
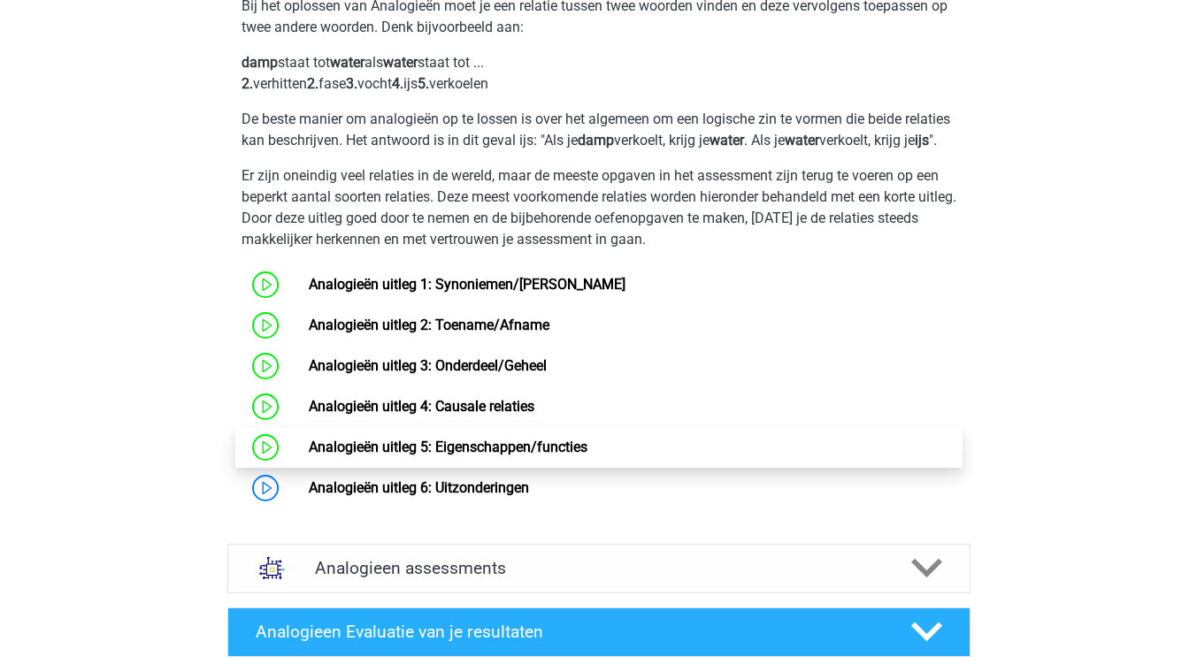
click at [450, 456] on link "Analogieën uitleg 5: Eigenschappen/functies" at bounding box center [448, 447] width 279 height 17
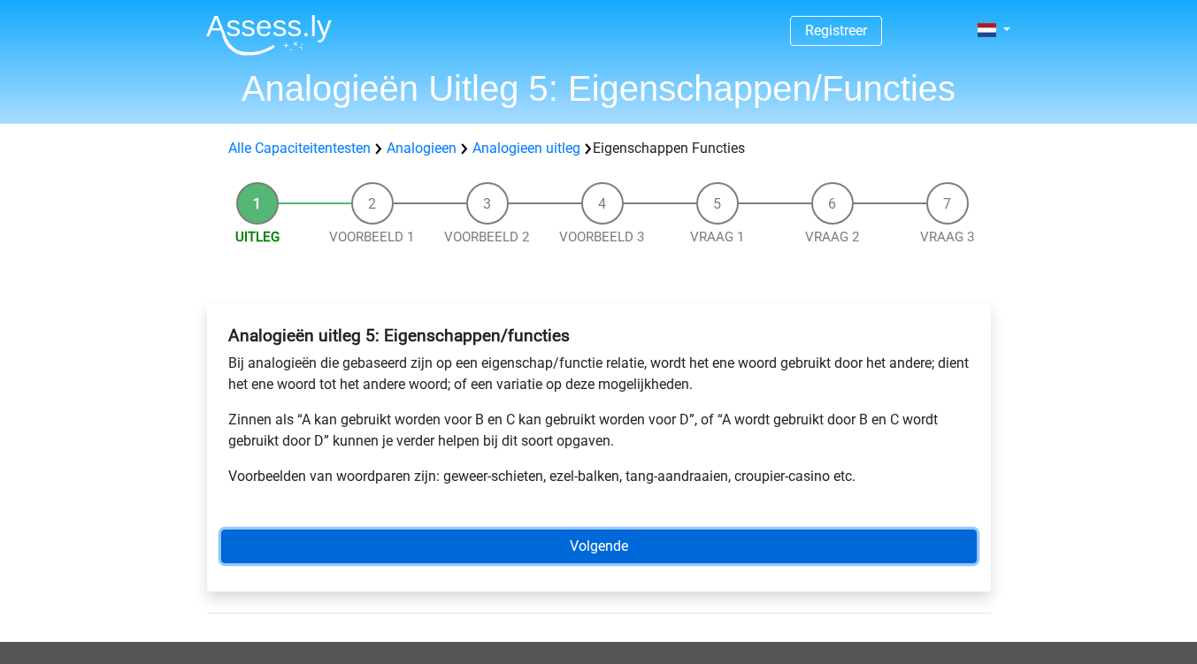
click at [609, 550] on link "Volgende" at bounding box center [598, 547] width 755 height 34
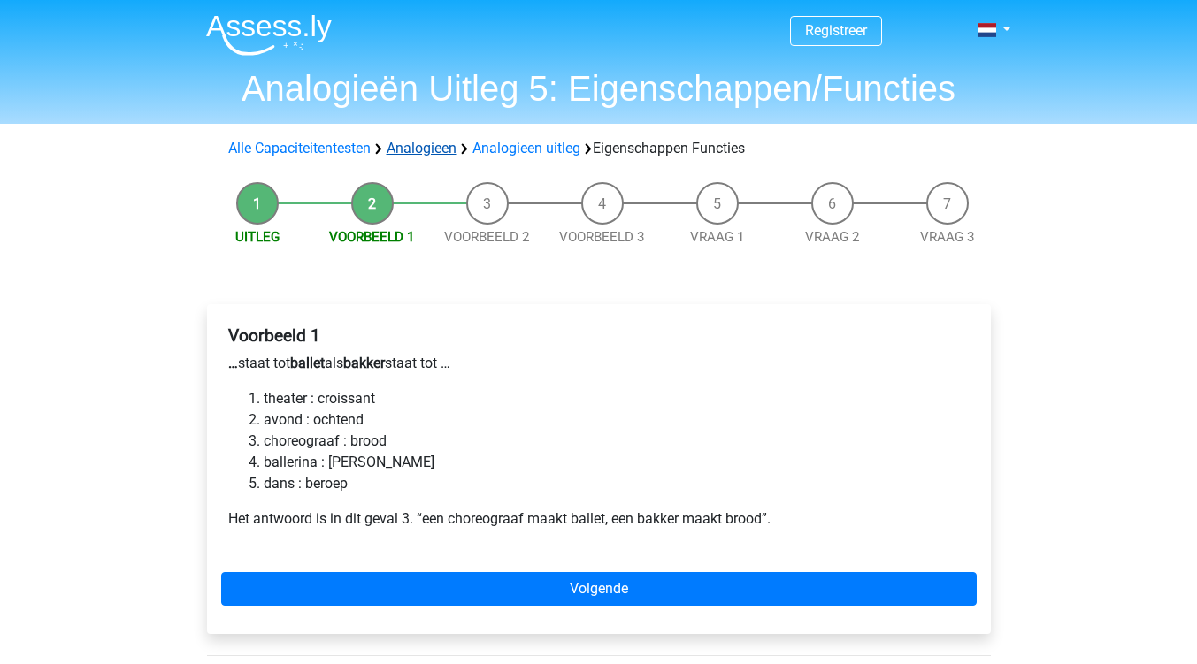
click at [417, 149] on link "Analogieen" at bounding box center [422, 148] width 70 height 17
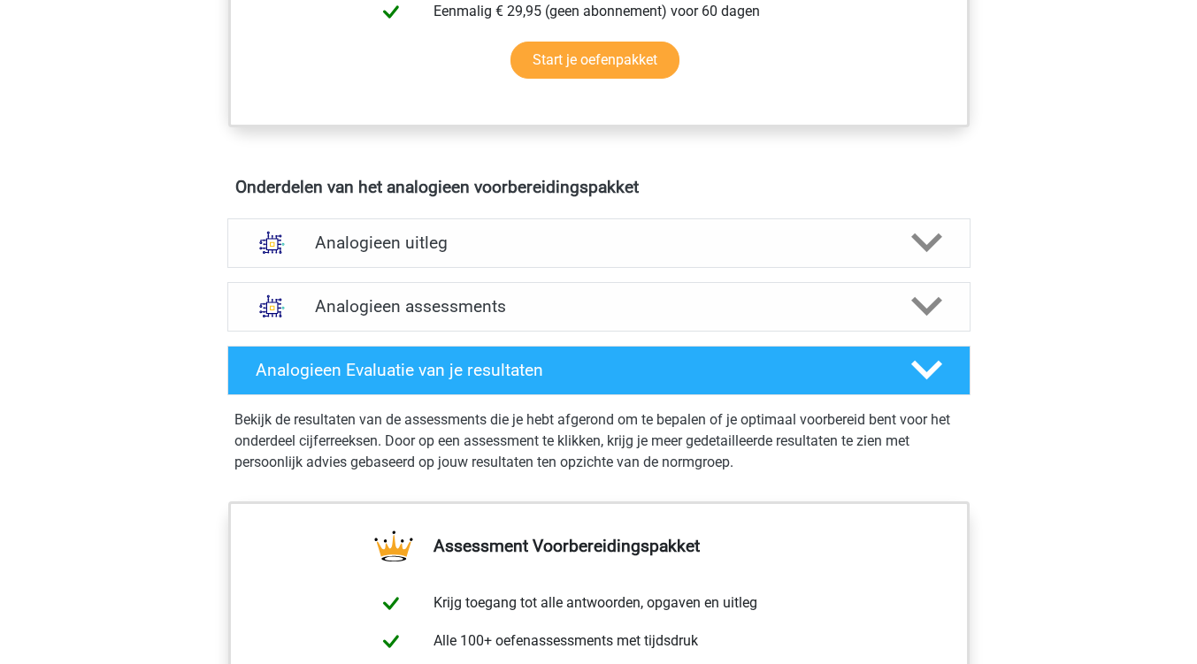
scroll to position [885, 0]
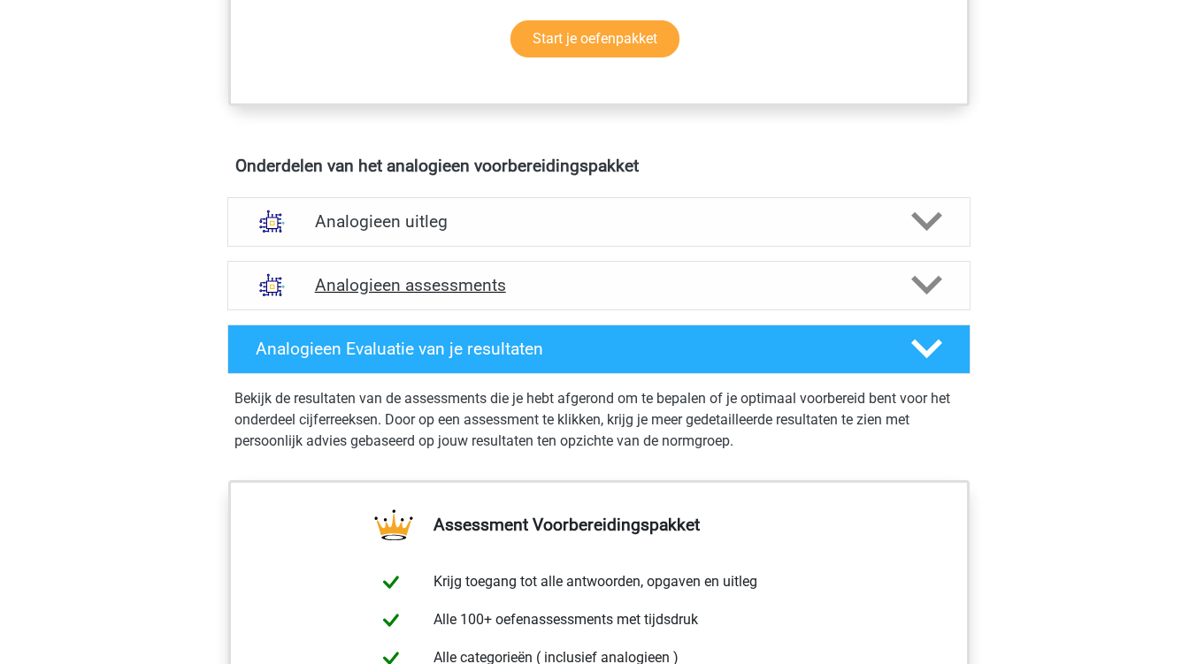
click at [927, 286] on icon at bounding box center [926, 285] width 31 height 31
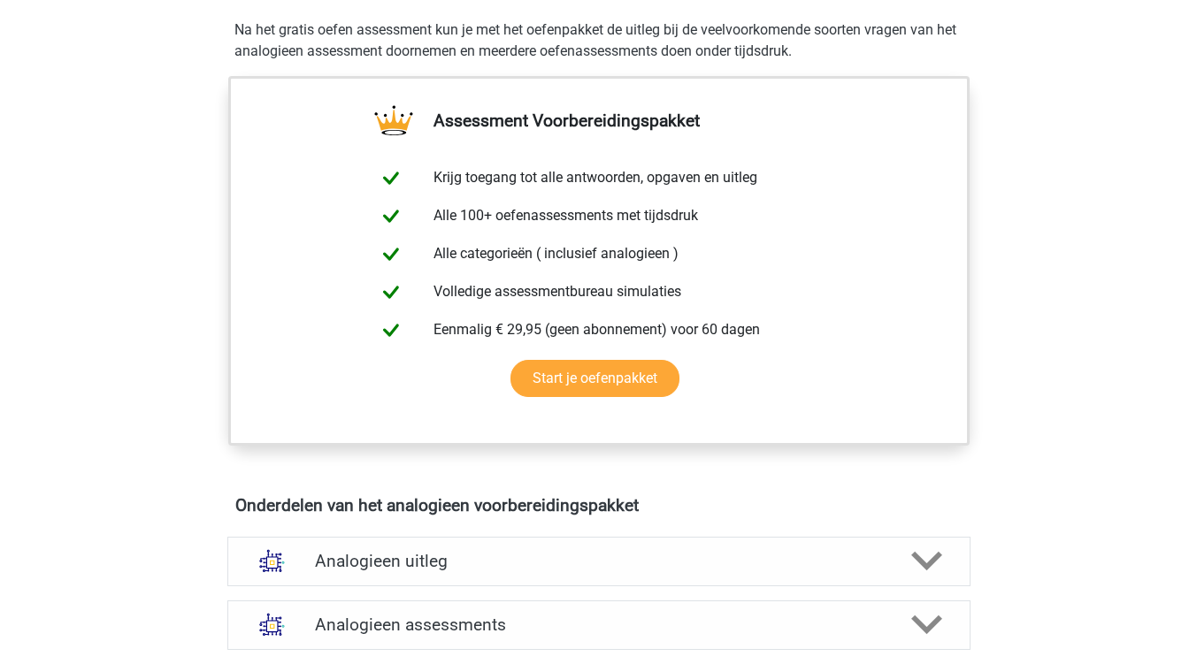
scroll to position [531, 0]
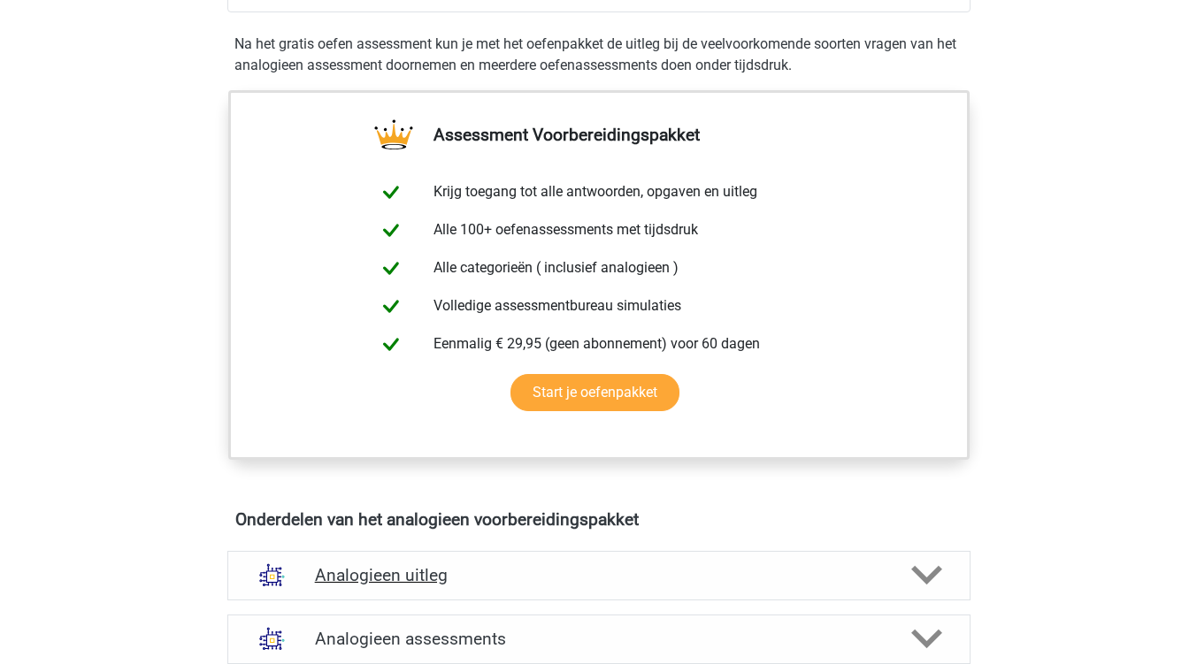
click at [924, 573] on icon at bounding box center [926, 575] width 31 height 31
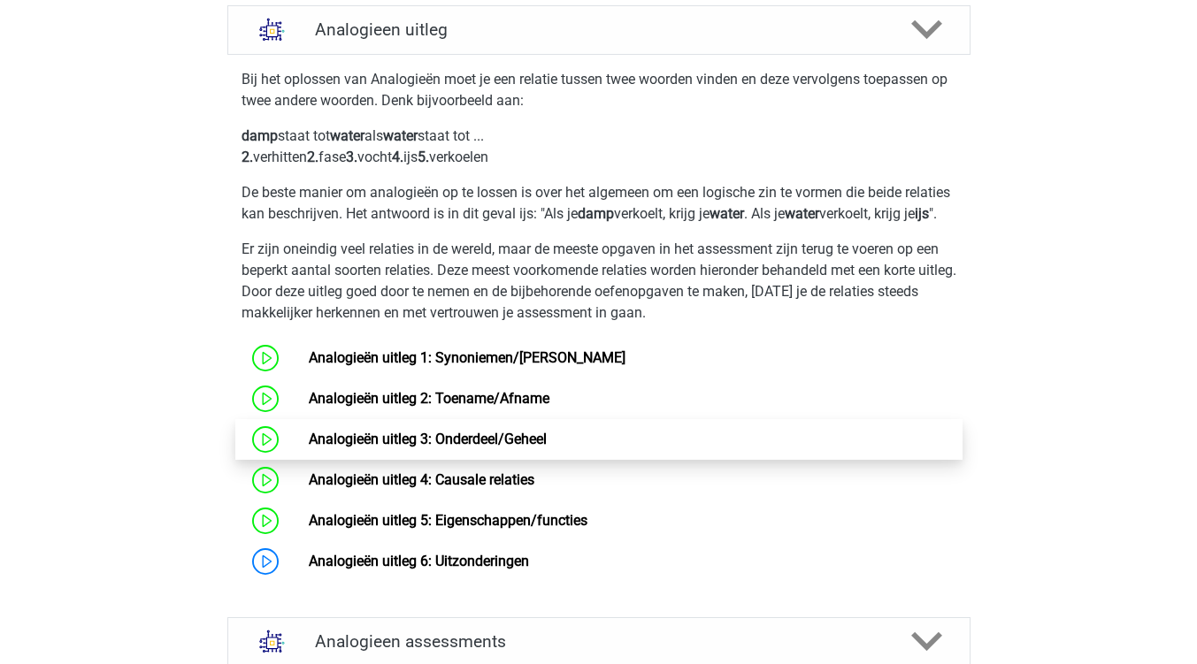
scroll to position [1238, 0]
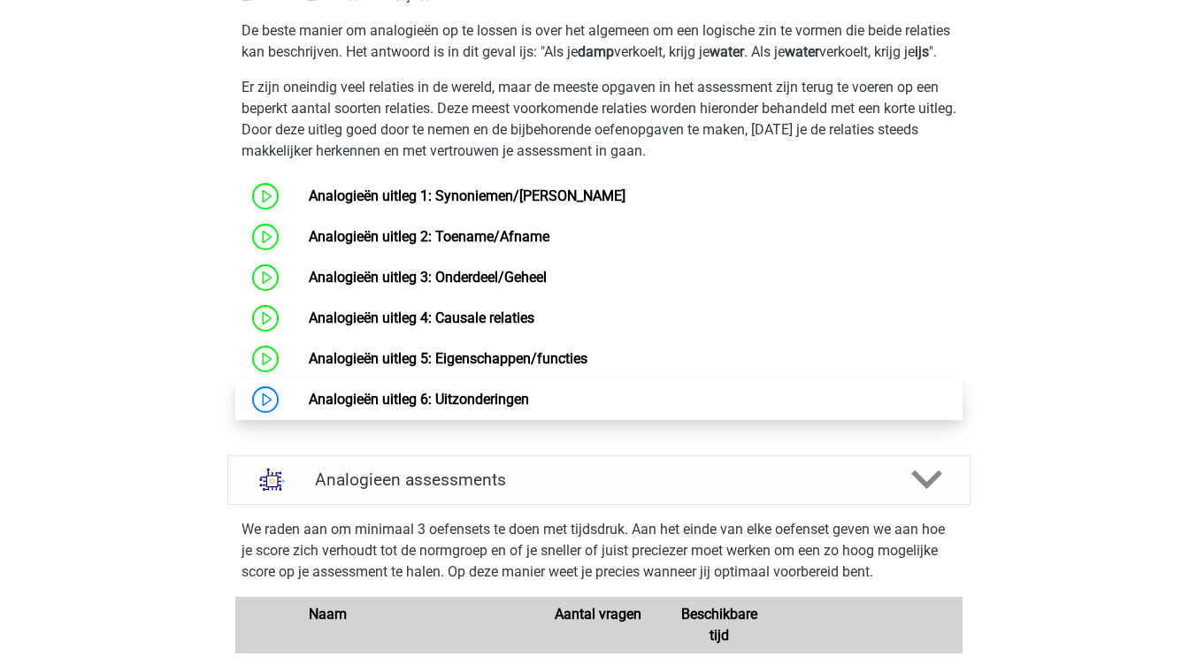
click at [309, 408] on link "Analogieën uitleg 6: Uitzonderingen" at bounding box center [419, 399] width 220 height 17
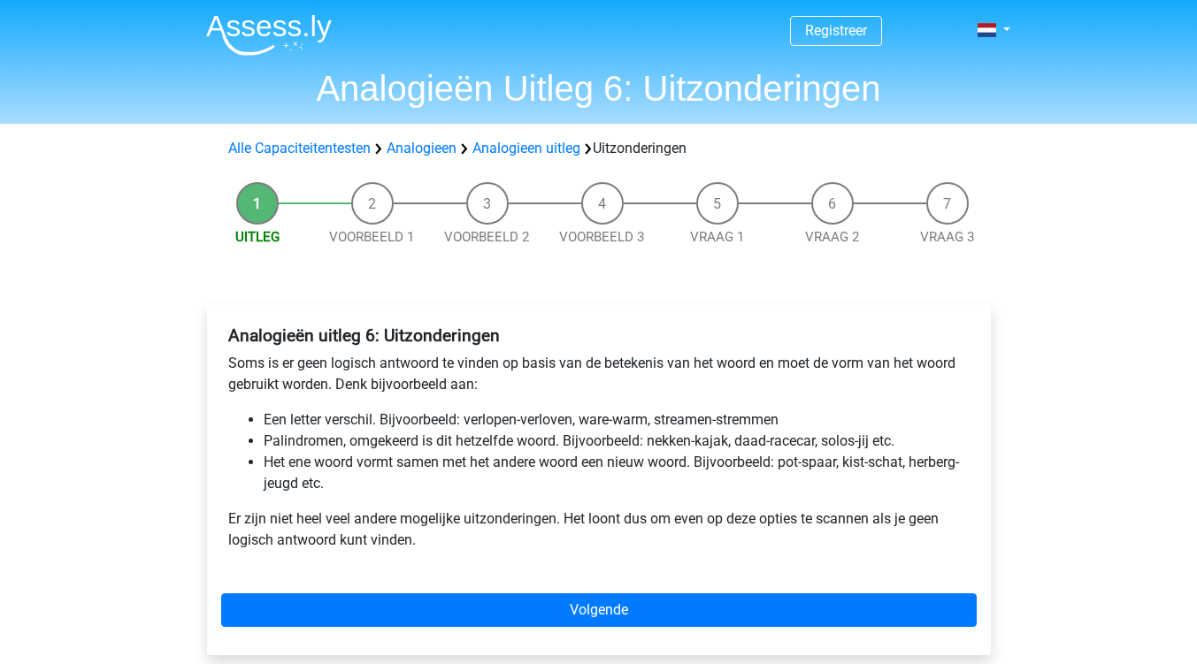
scroll to position [88, 0]
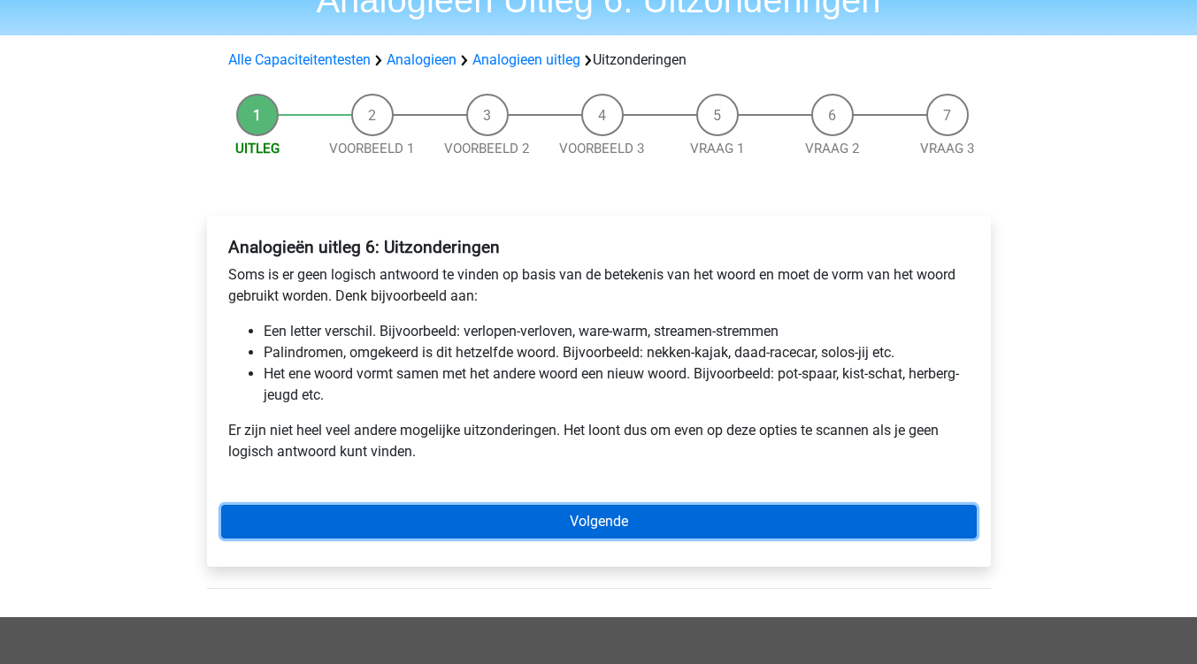
click at [590, 524] on link "Volgende" at bounding box center [598, 522] width 755 height 34
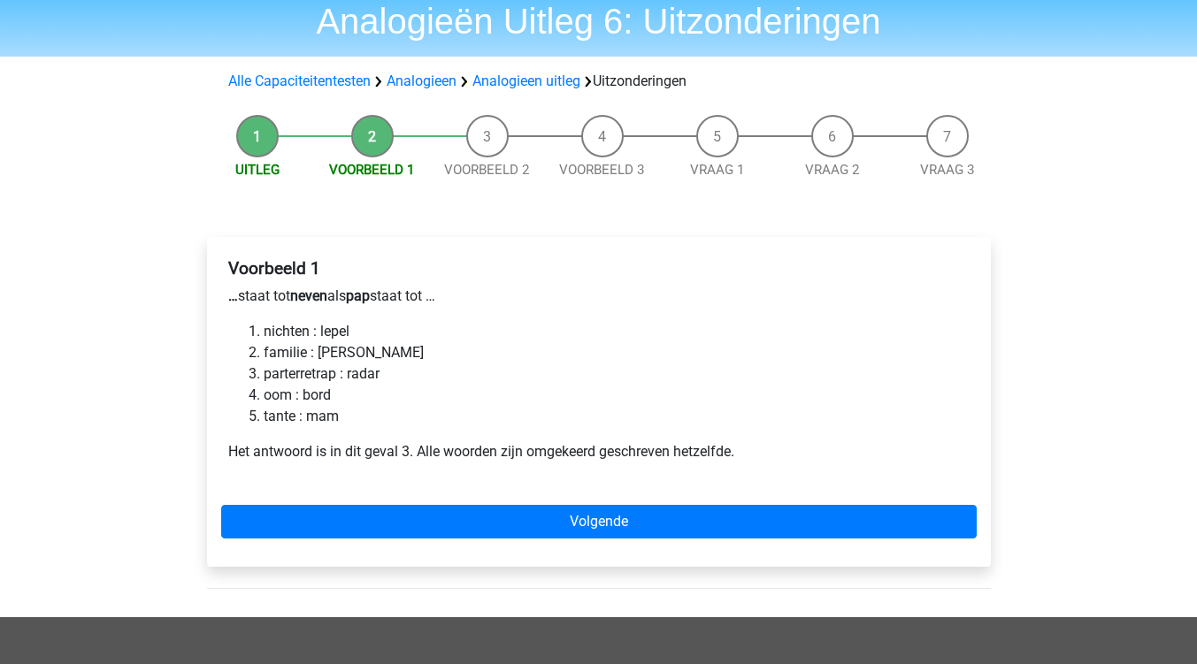
scroll to position [88, 0]
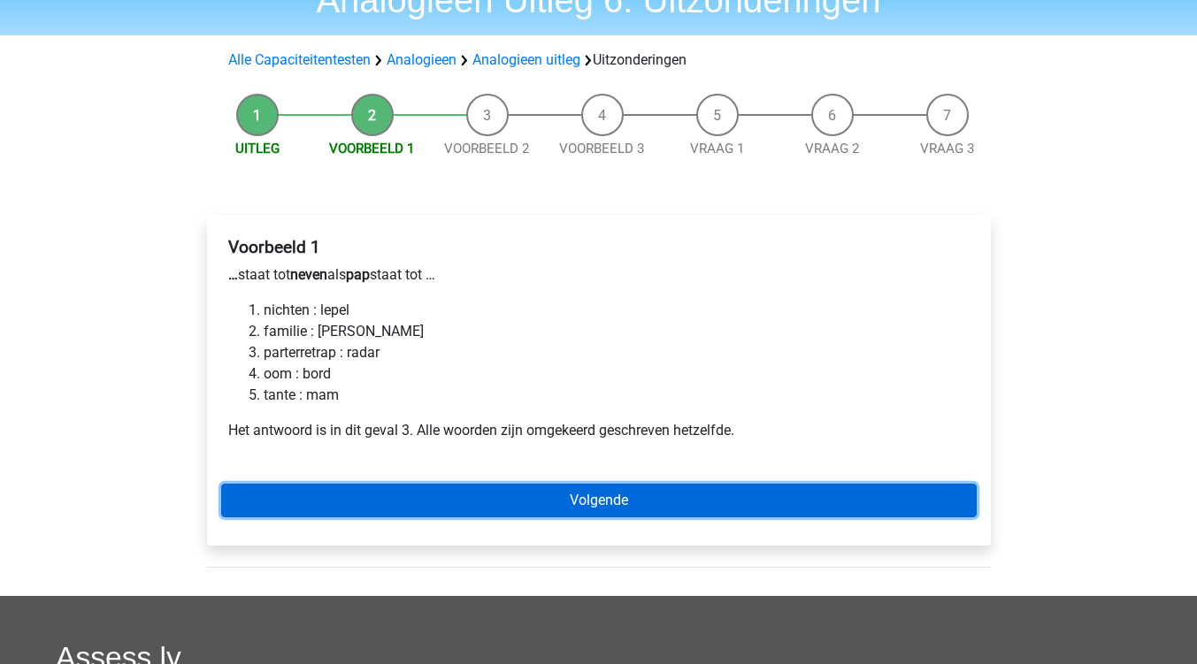
click at [615, 504] on link "Volgende" at bounding box center [598, 501] width 755 height 34
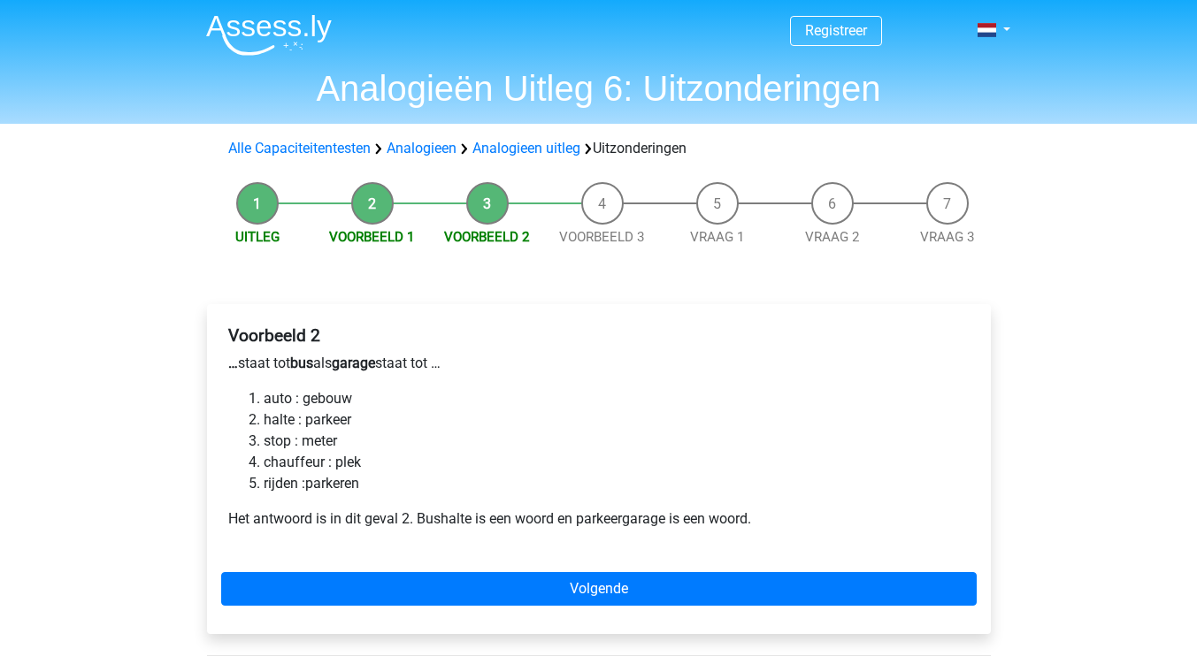
click at [363, 217] on li "Voorbeeld 1" at bounding box center [372, 214] width 115 height 65
click at [378, 240] on link "Voorbeeld 1" at bounding box center [372, 237] width 86 height 16
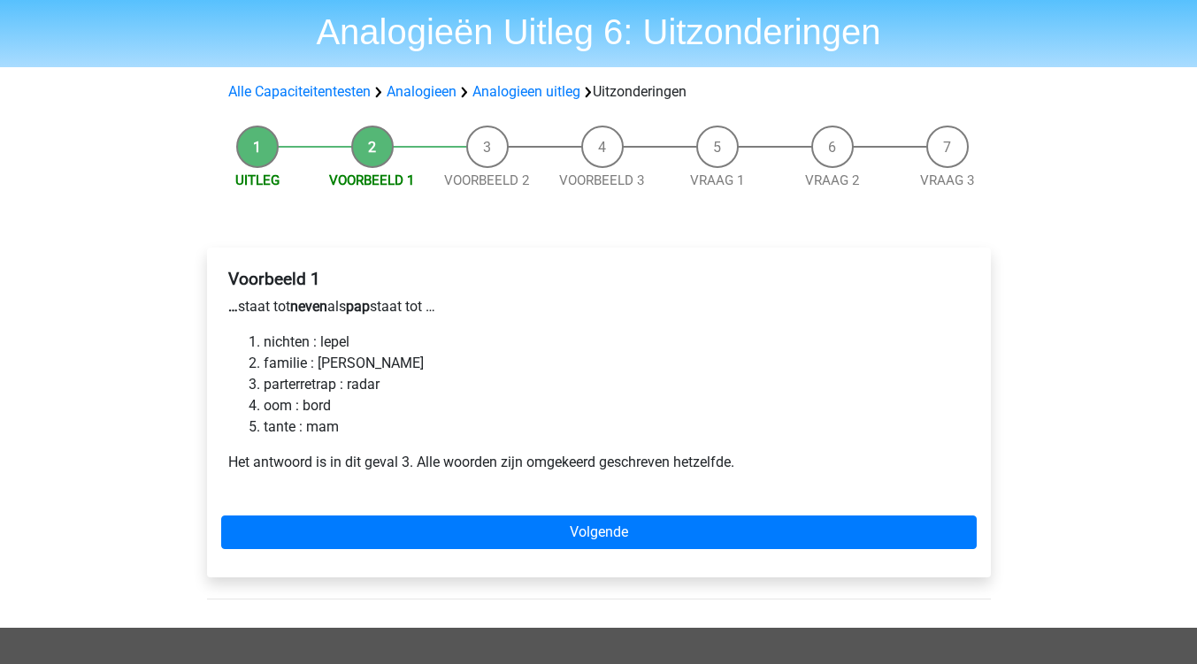
scroll to position [88, 0]
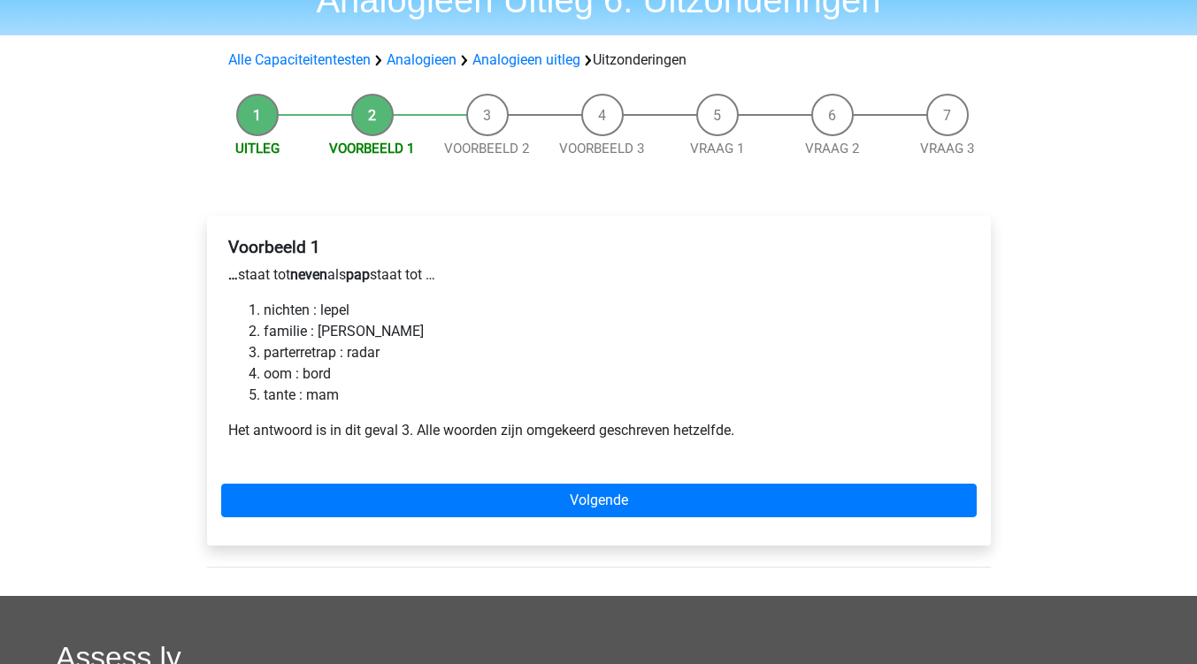
click at [252, 120] on li "Uitleg" at bounding box center [257, 126] width 115 height 65
click at [262, 152] on link "Uitleg" at bounding box center [257, 149] width 44 height 16
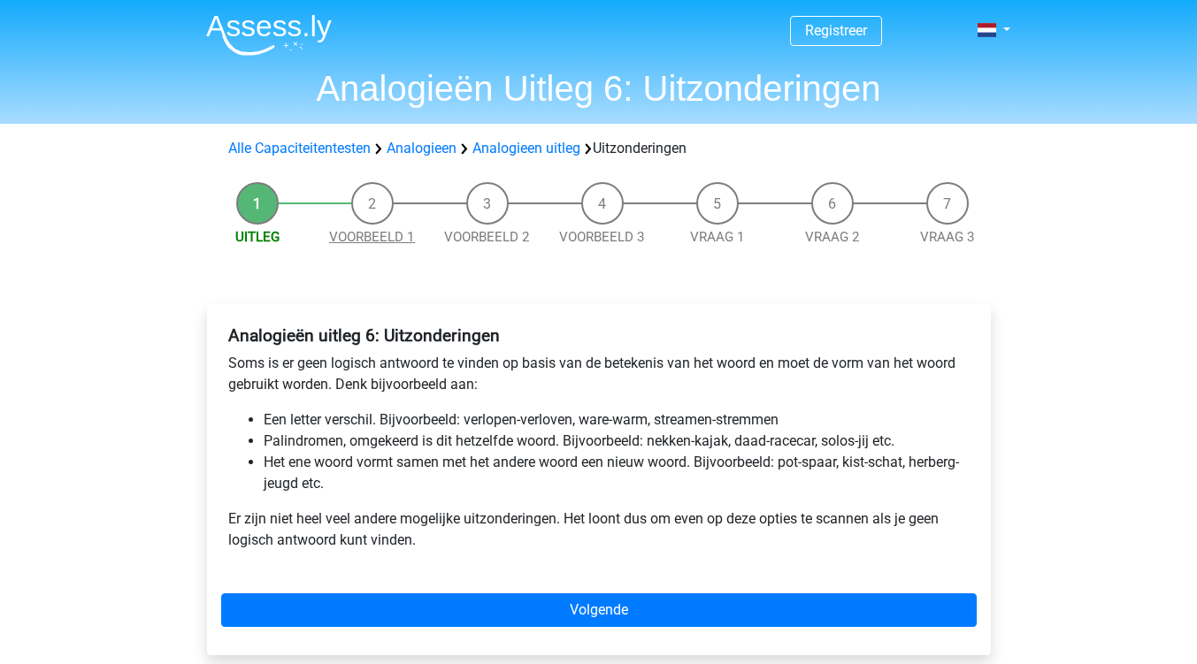
click at [356, 234] on link "Voorbeeld 1" at bounding box center [372, 237] width 86 height 16
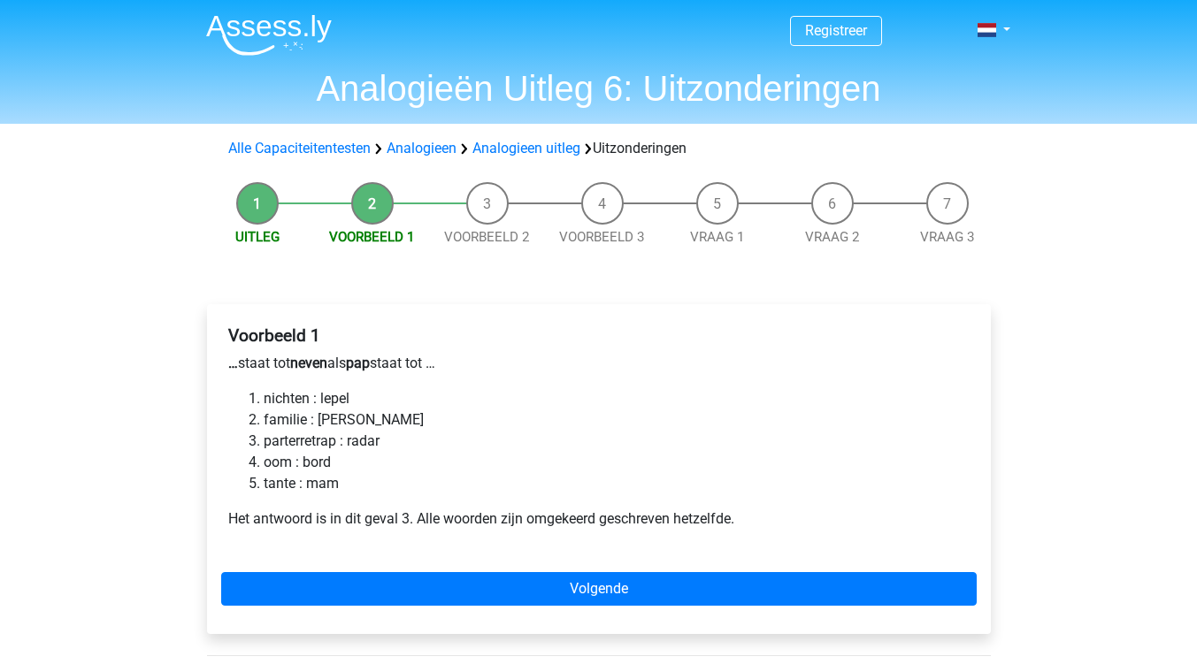
scroll to position [88, 0]
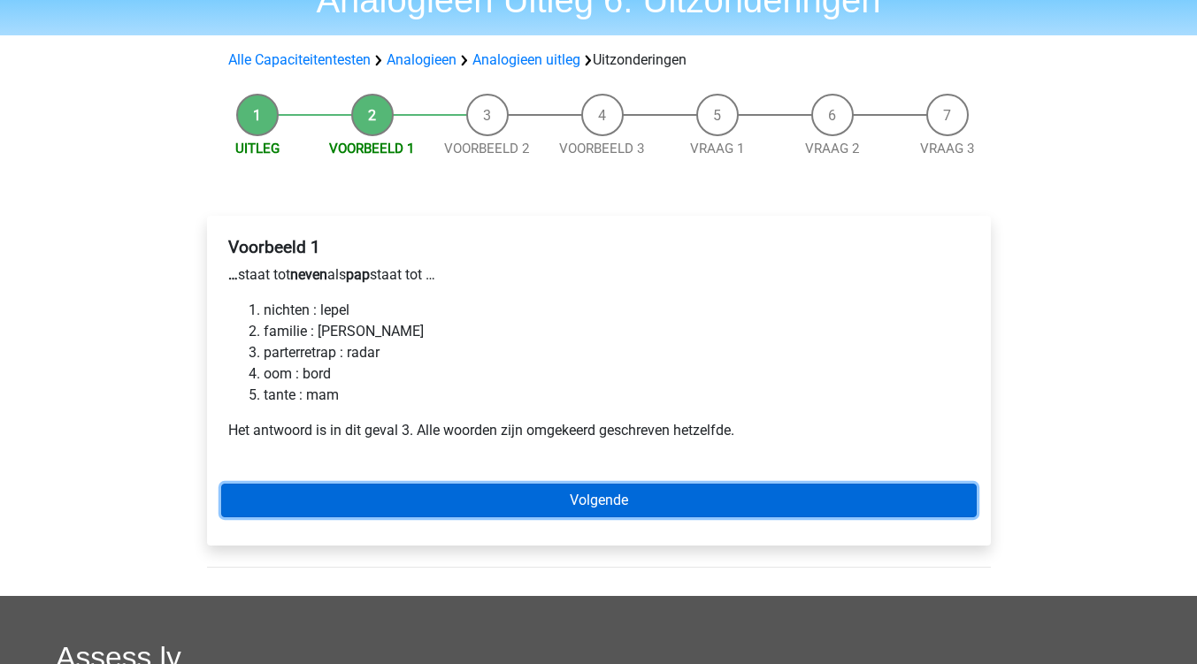
click at [604, 498] on link "Volgende" at bounding box center [598, 501] width 755 height 34
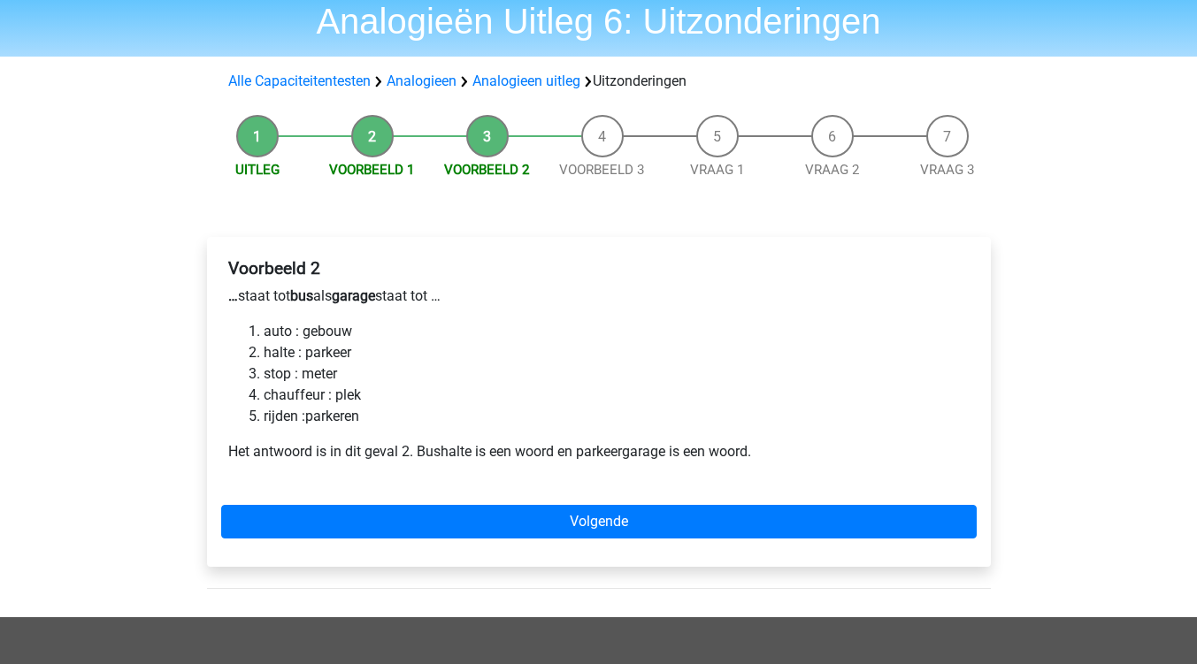
scroll to position [88, 0]
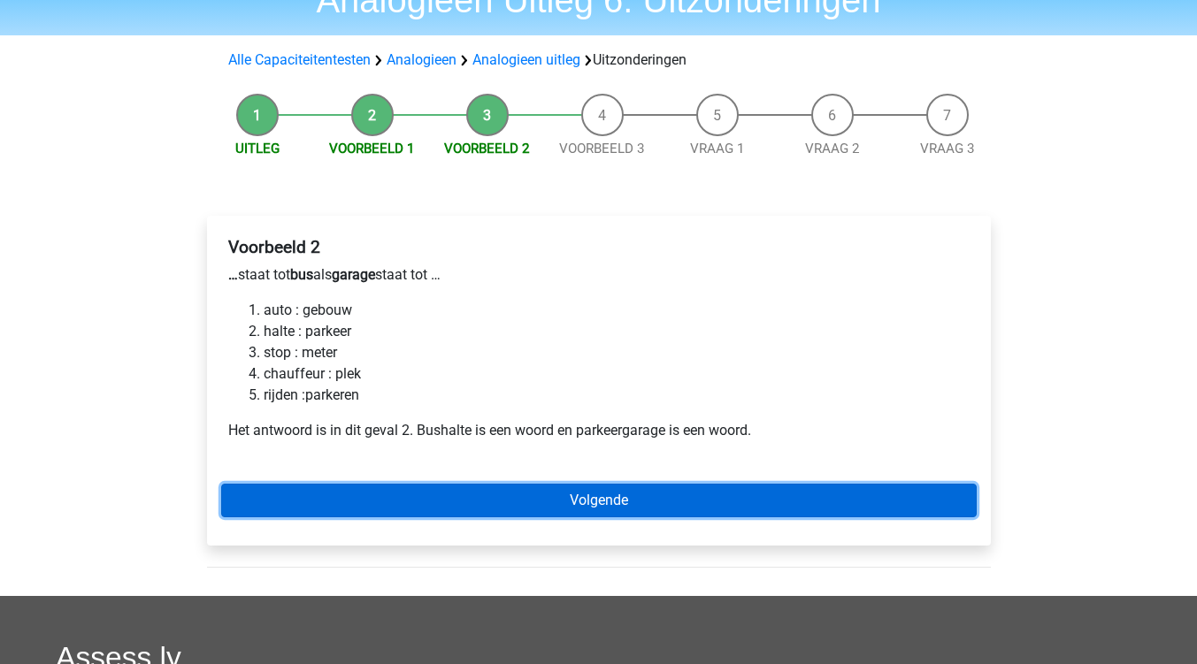
click at [607, 506] on link "Volgende" at bounding box center [598, 501] width 755 height 34
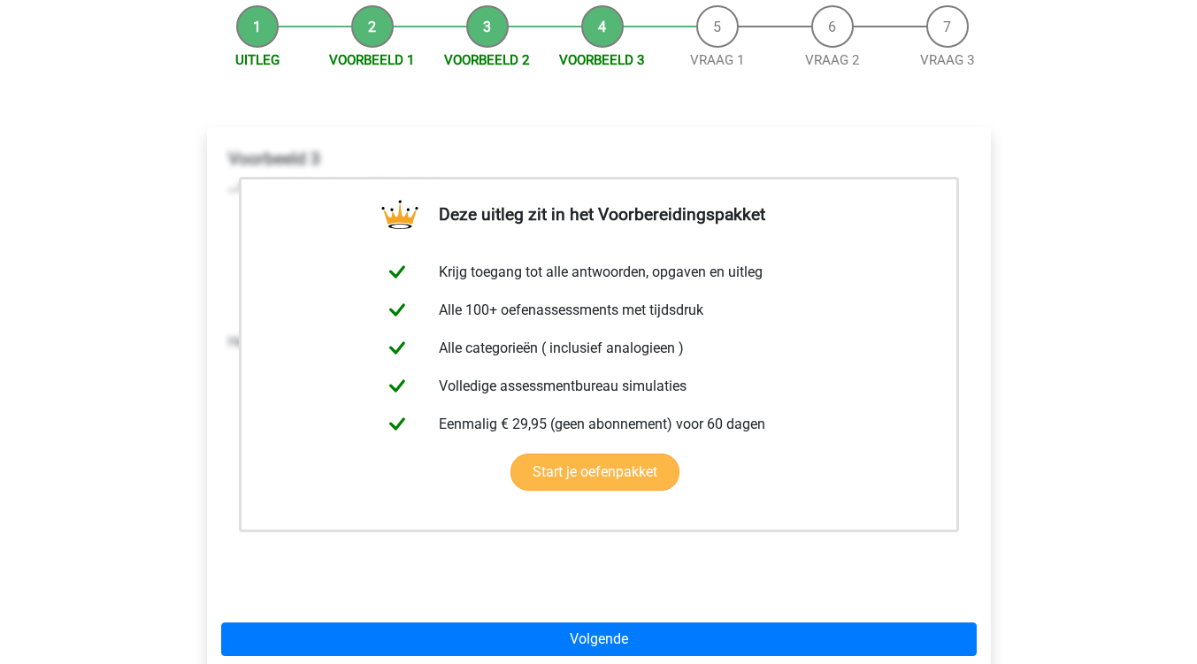
scroll to position [88, 0]
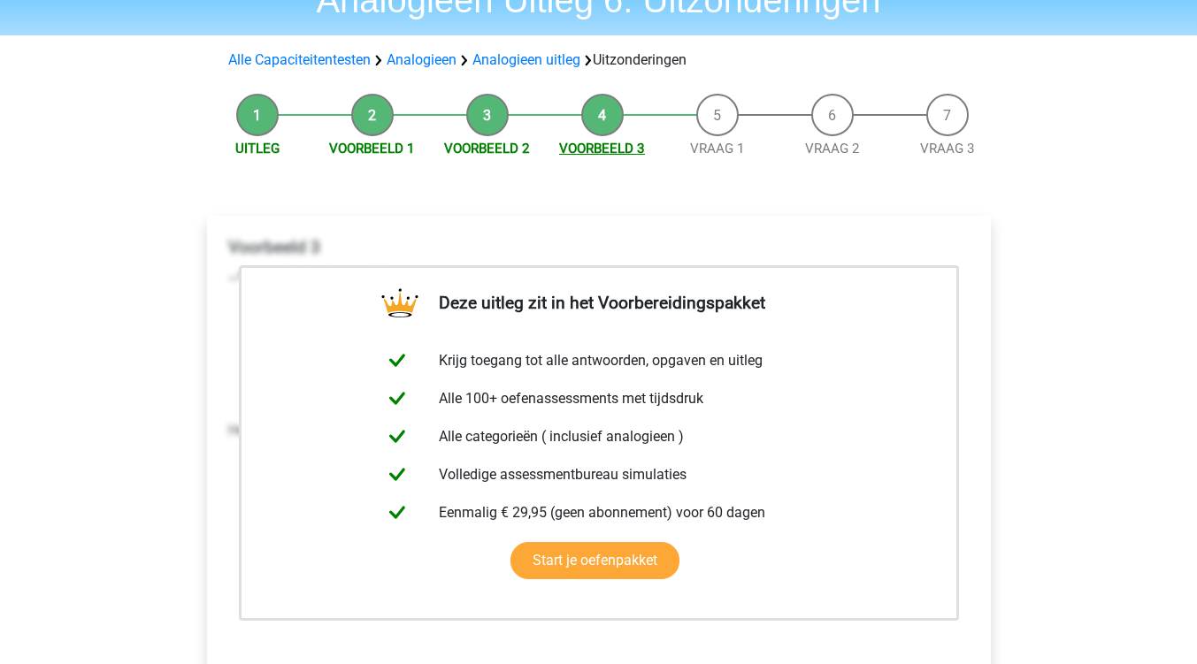
click at [599, 155] on link "Voorbeeld 3" at bounding box center [602, 149] width 86 height 16
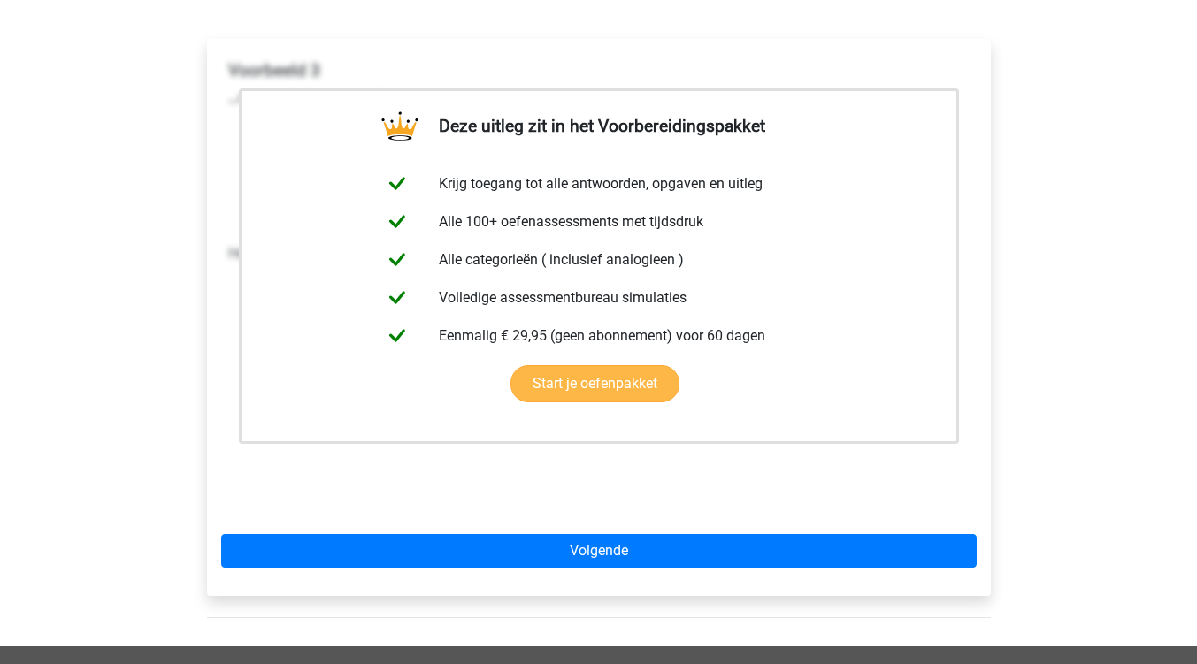
scroll to position [354, 0]
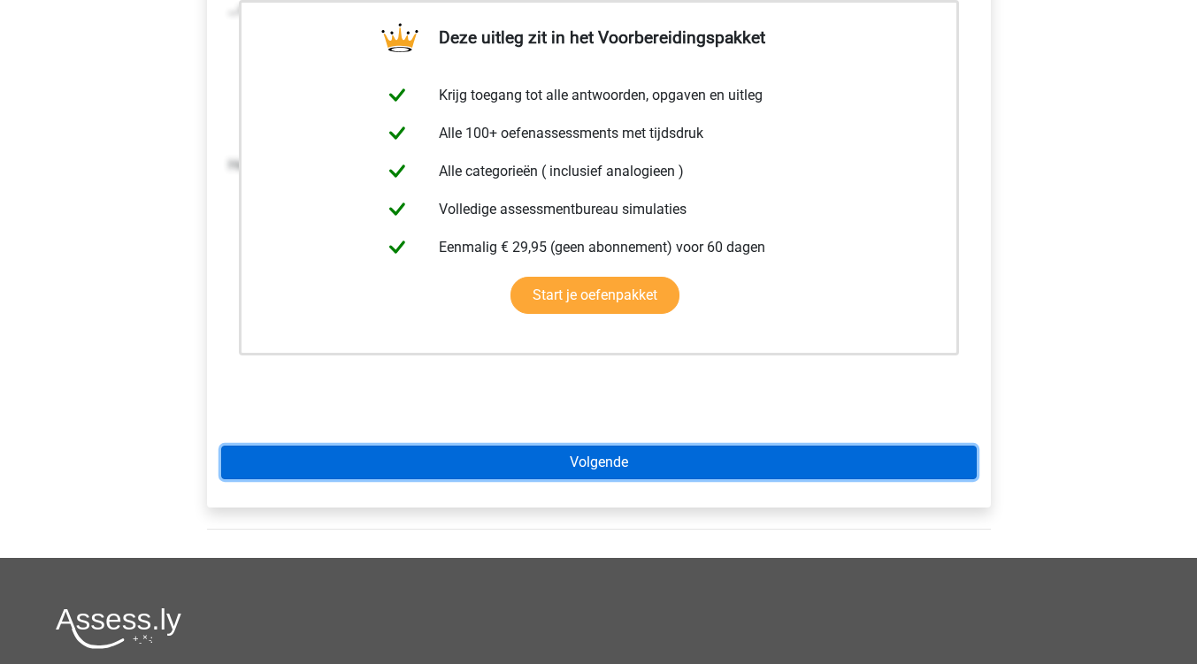
click at [594, 458] on link "Volgende" at bounding box center [598, 463] width 755 height 34
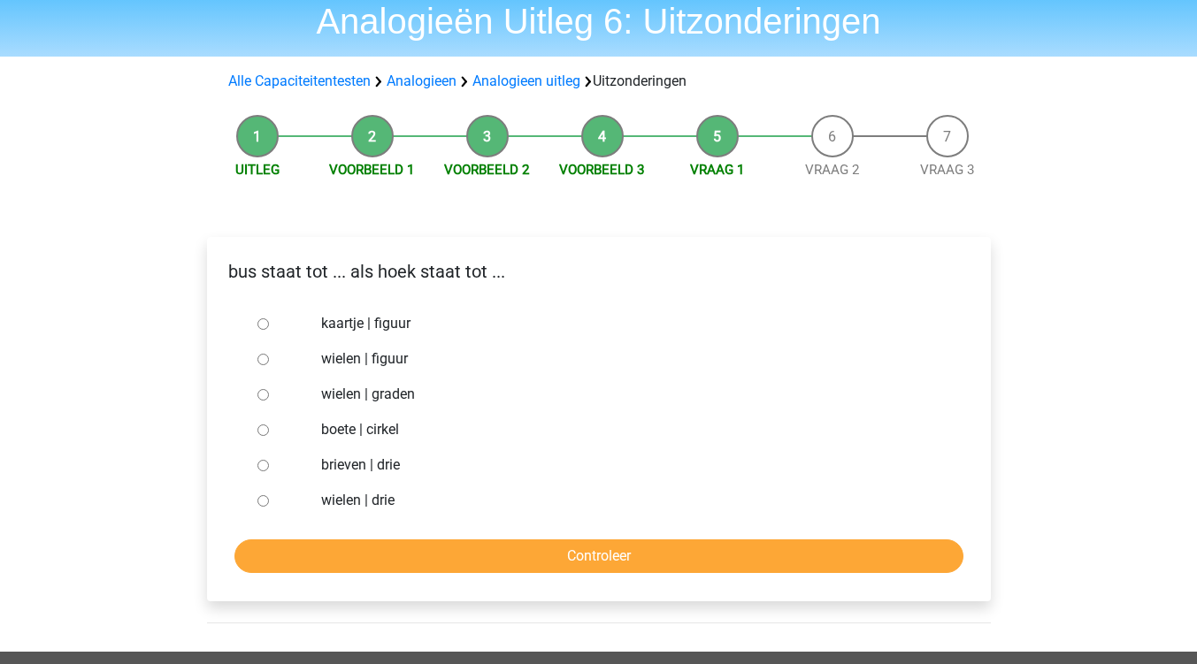
scroll to position [88, 0]
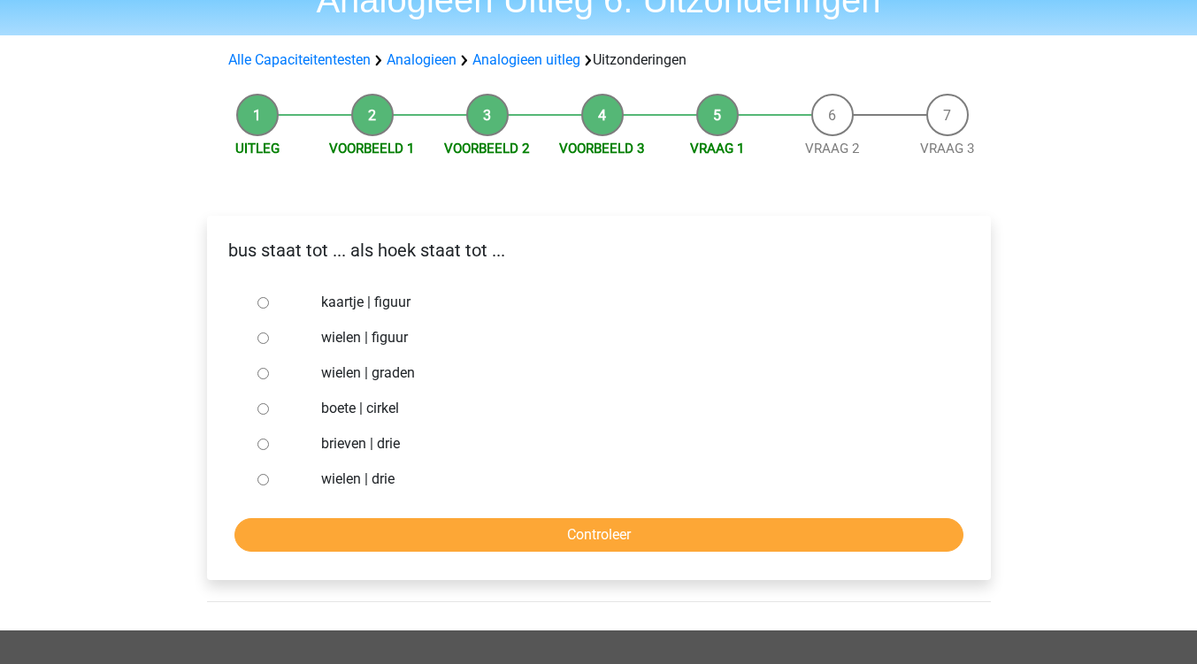
click at [261, 374] on input "wielen | graden" at bounding box center [262, 373] width 11 height 11
radio input "true"
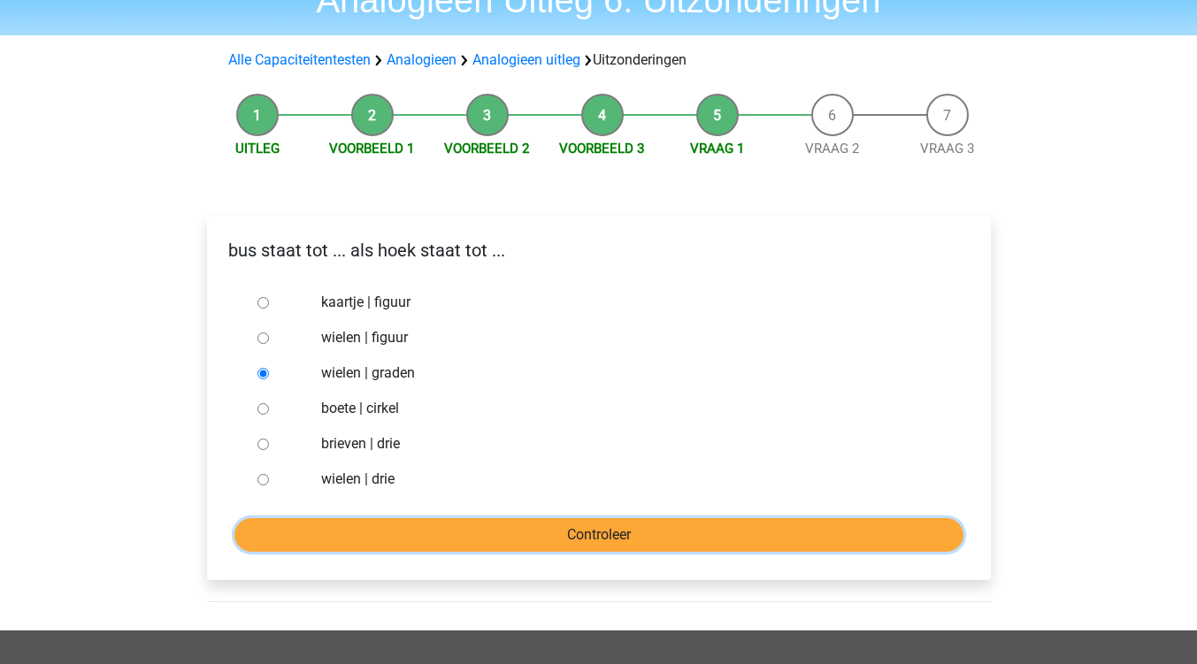
click at [606, 536] on input "Controleer" at bounding box center [598, 535] width 729 height 34
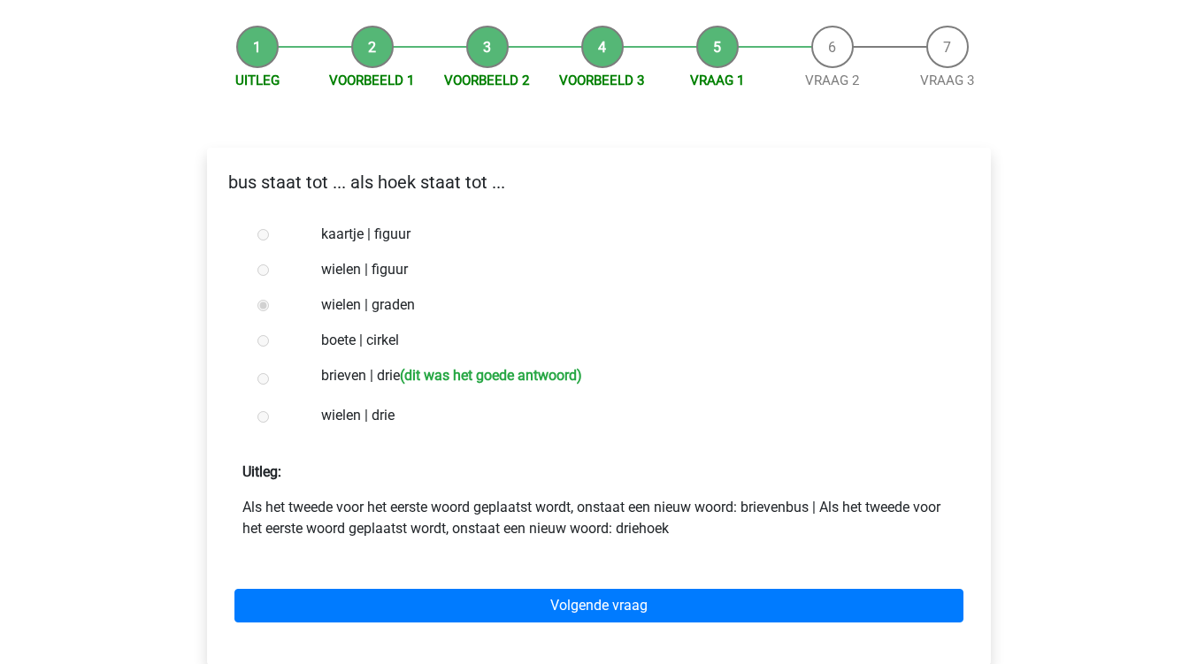
scroll to position [177, 0]
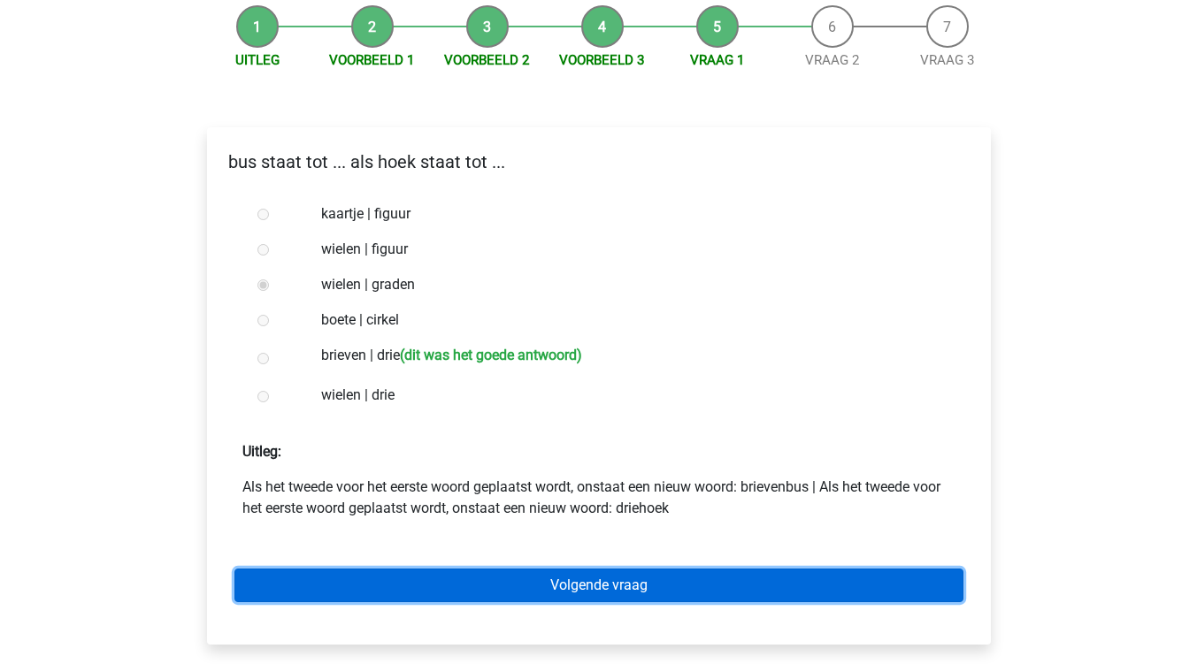
click at [598, 585] on link "Volgende vraag" at bounding box center [598, 586] width 729 height 34
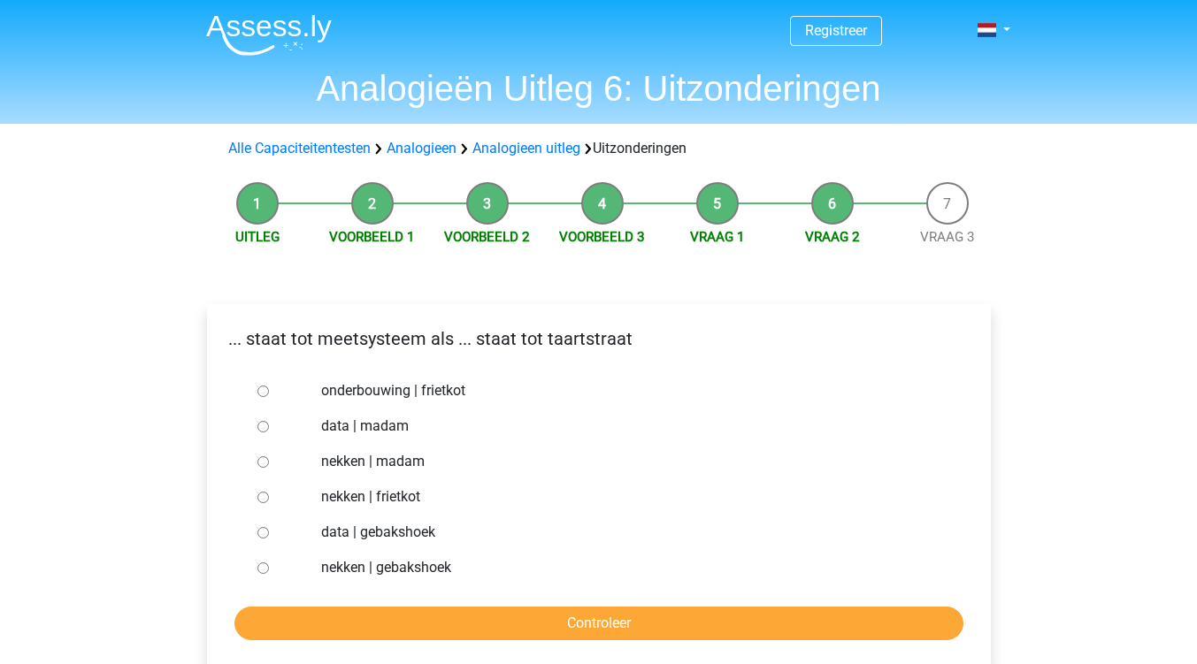
click at [262, 427] on input "data | madam" at bounding box center [262, 426] width 11 height 11
radio input "true"
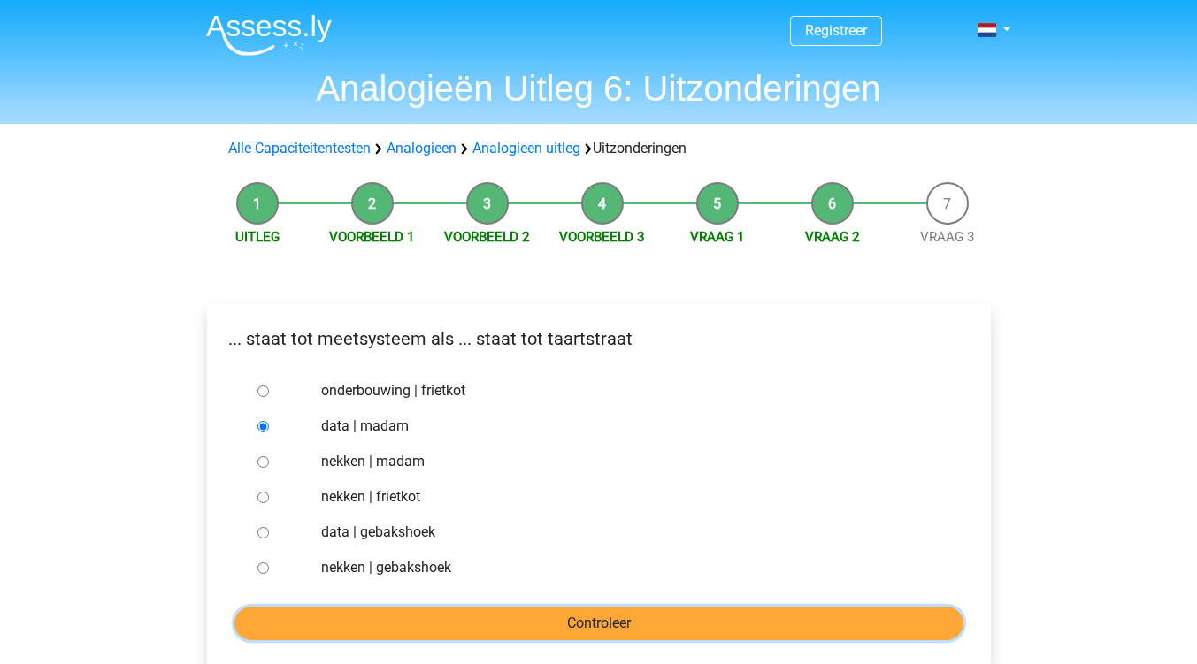
click at [568, 619] on input "Controleer" at bounding box center [598, 624] width 729 height 34
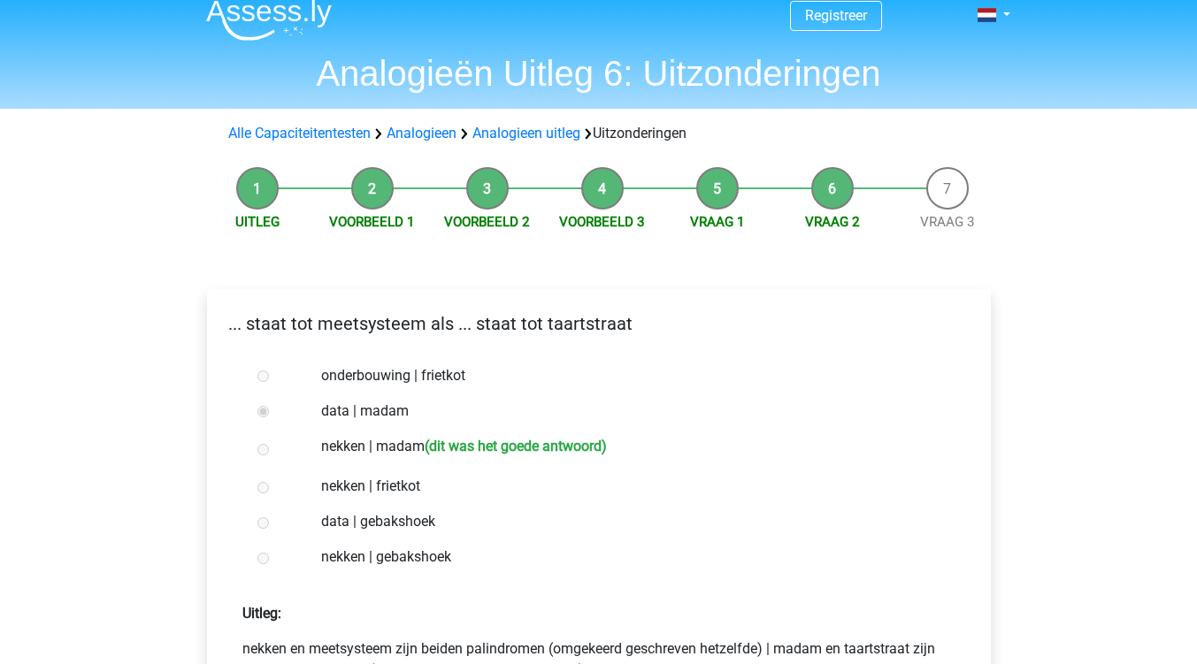
scroll to position [177, 0]
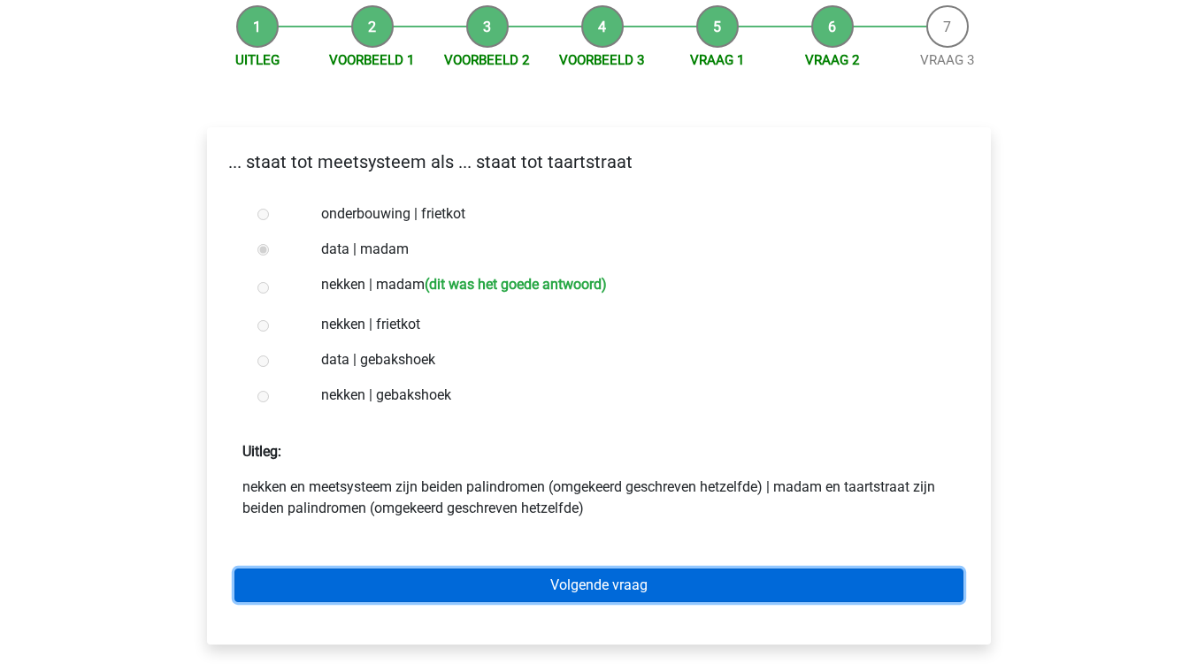
click at [640, 597] on link "Volgende vraag" at bounding box center [598, 586] width 729 height 34
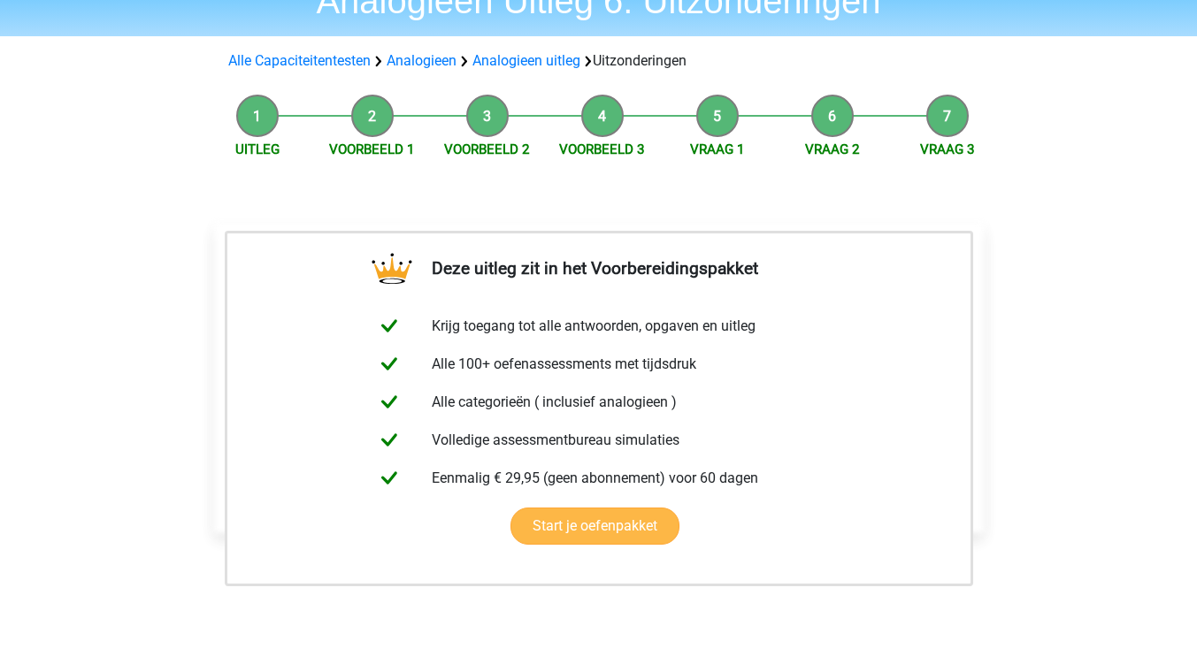
scroll to position [265, 0]
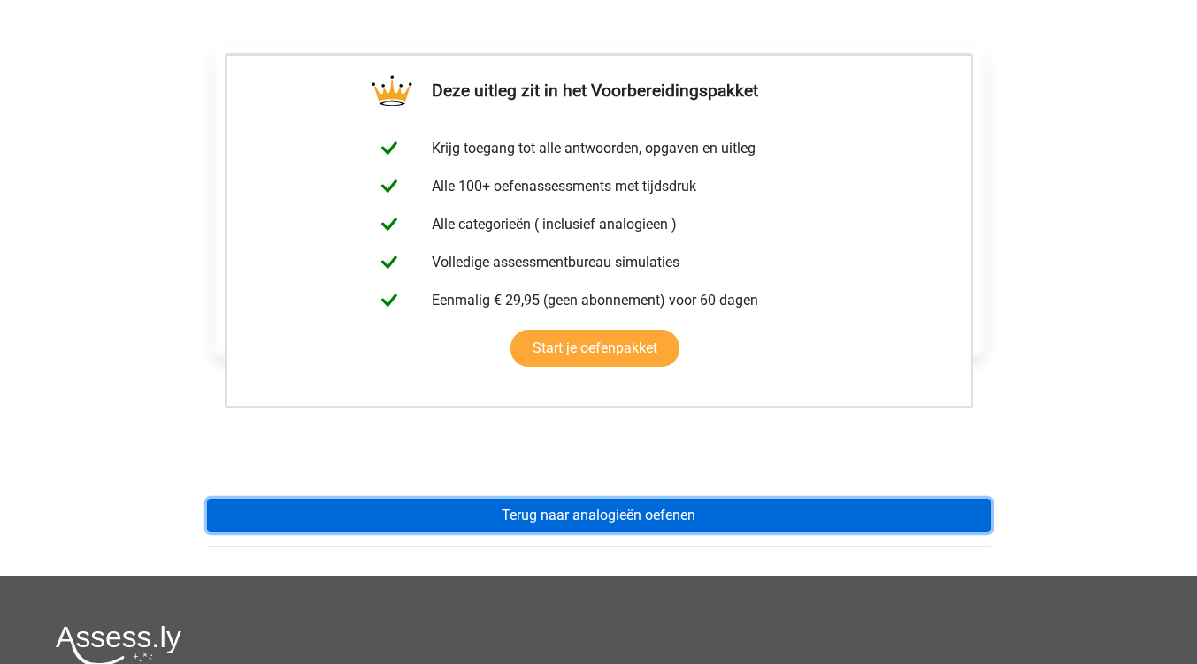
click at [574, 521] on link "Terug naar analogieën oefenen" at bounding box center [599, 516] width 784 height 34
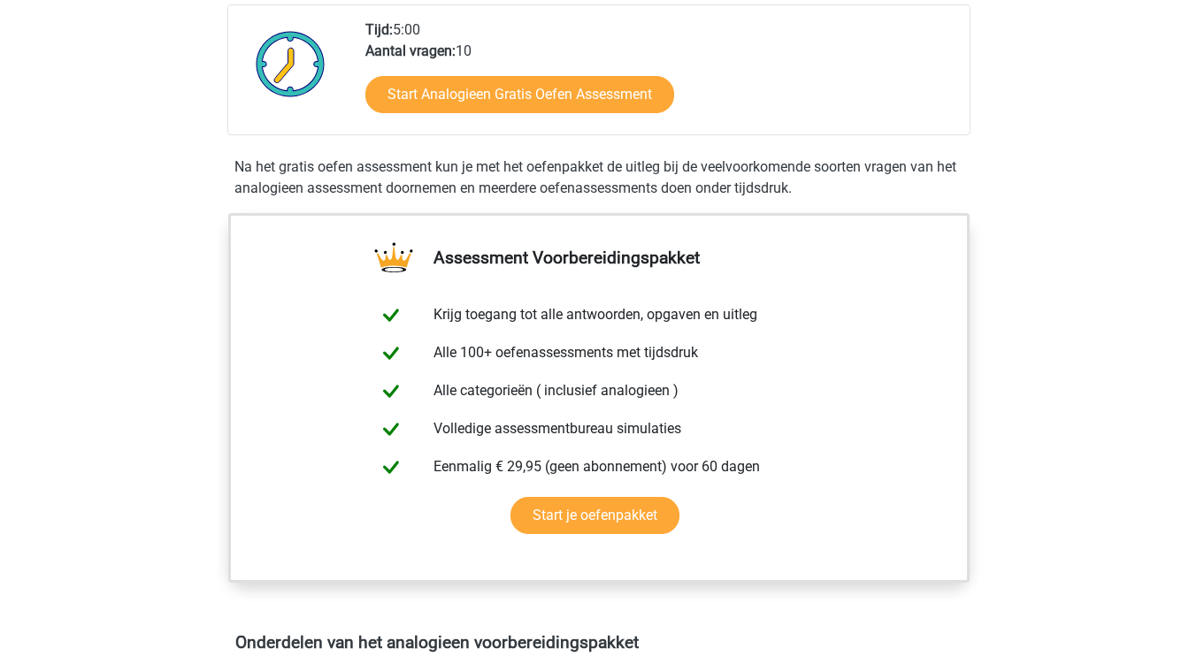
scroll to position [265, 0]
